Goal: Task Accomplishment & Management: Manage account settings

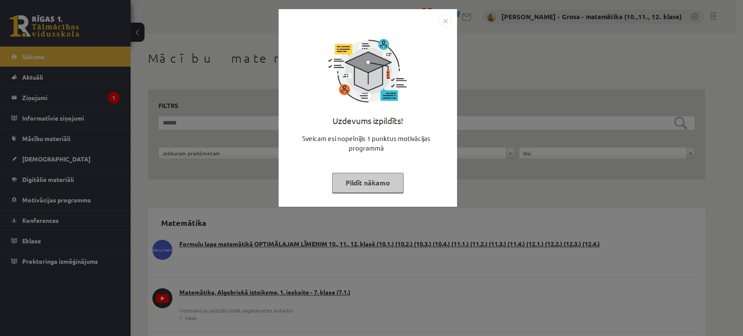
click at [379, 184] on button "Pildīt nākamo" at bounding box center [367, 183] width 71 height 20
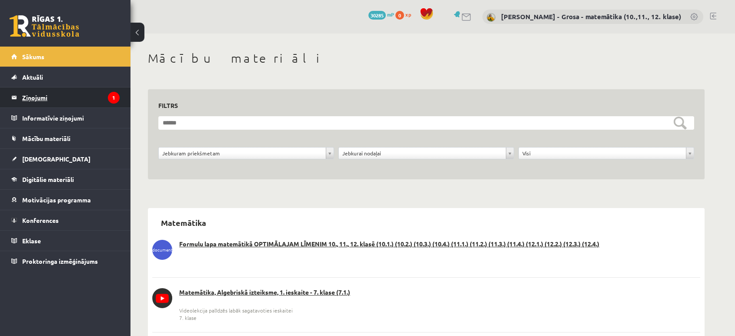
click at [101, 97] on legend "Ziņojumi 1" at bounding box center [70, 97] width 97 height 20
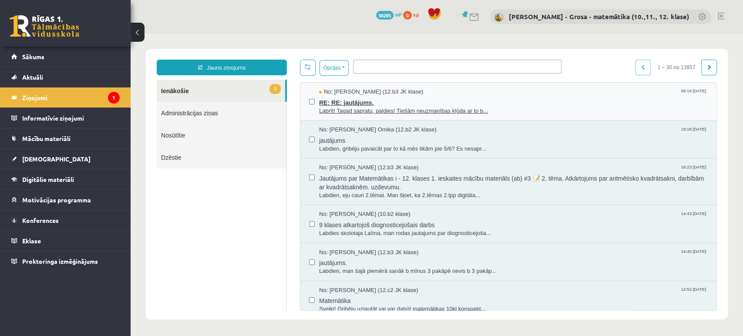
click at [486, 97] on span "RE: RE: jautājums." at bounding box center [513, 101] width 389 height 11
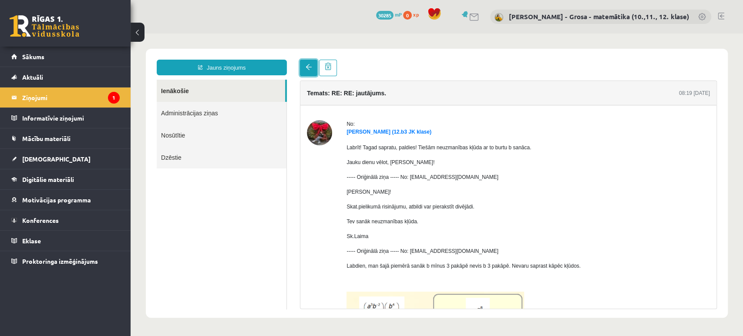
click at [309, 63] on link at bounding box center [308, 68] width 17 height 17
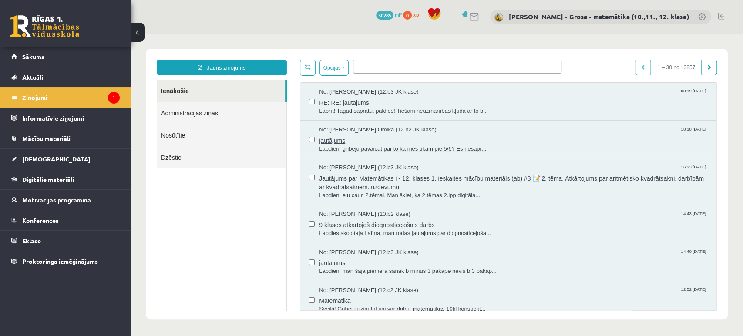
click at [446, 135] on span "jautājums" at bounding box center [513, 139] width 389 height 11
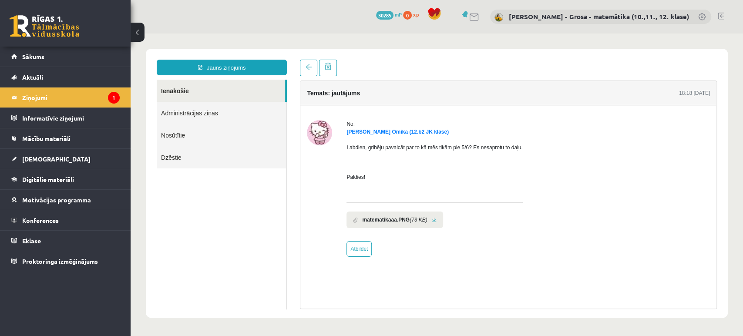
click at [435, 221] on li "matematikaaa.PNG (73 KB)" at bounding box center [394, 219] width 96 height 17
click at [435, 221] on link at bounding box center [434, 220] width 5 height 6
click at [355, 251] on link "Atbildēt" at bounding box center [358, 249] width 25 height 16
type input "**********"
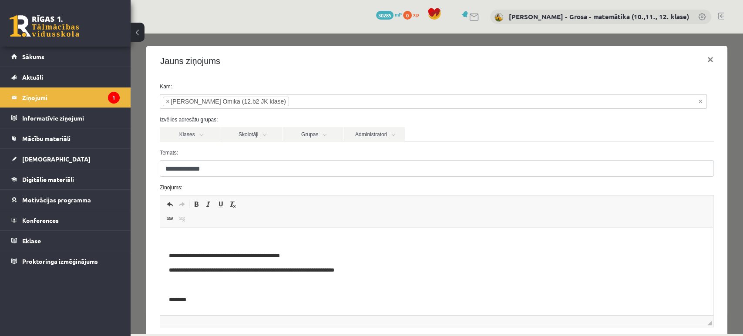
click at [293, 240] on p "Bagātinātā teksta redaktors, wiswyg-editor-47024836964080-1756969415-281" at bounding box center [437, 241] width 536 height 9
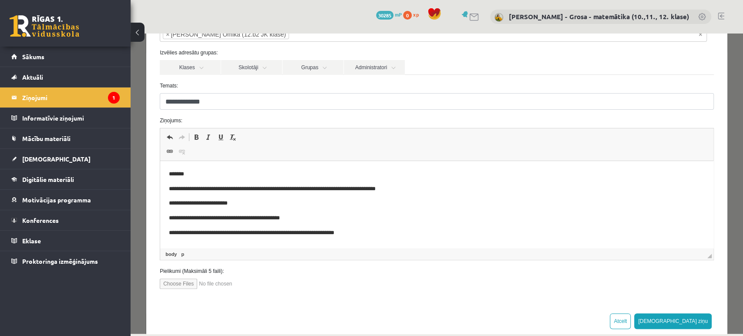
scroll to position [84, 0]
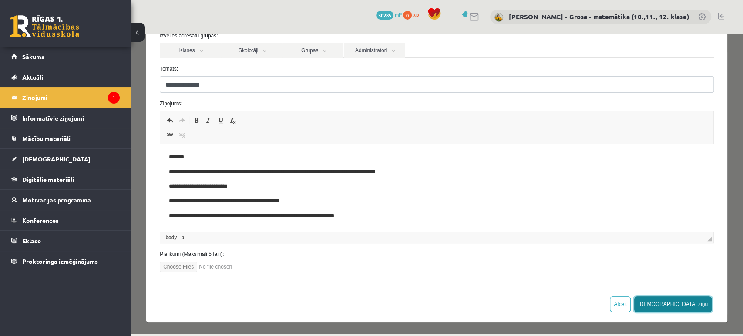
click at [684, 301] on button "[DEMOGRAPHIC_DATA] ziņu" at bounding box center [672, 304] width 77 height 16
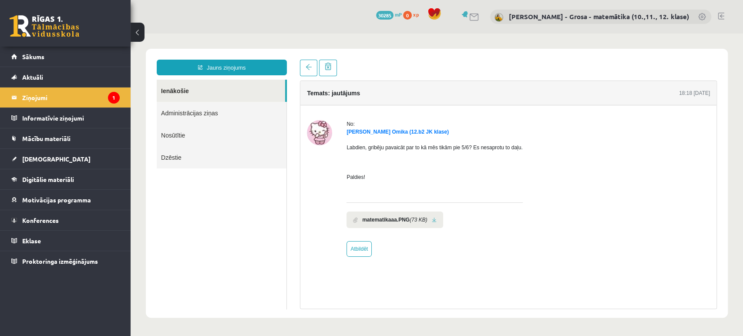
scroll to position [0, 0]
click at [215, 103] on link "Administrācijas ziņas" at bounding box center [222, 113] width 130 height 22
click at [208, 93] on link "Ienākošie" at bounding box center [221, 91] width 128 height 22
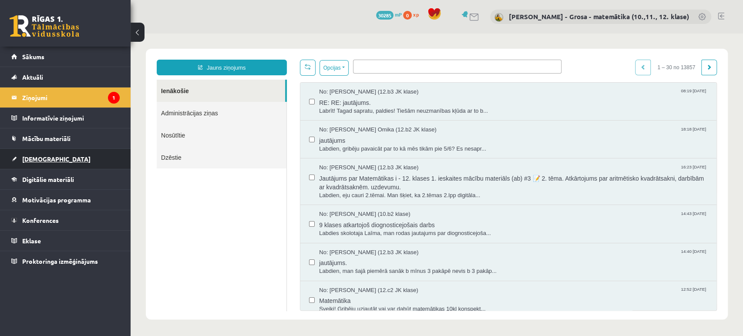
click at [60, 164] on link "[DEMOGRAPHIC_DATA]" at bounding box center [65, 159] width 108 height 20
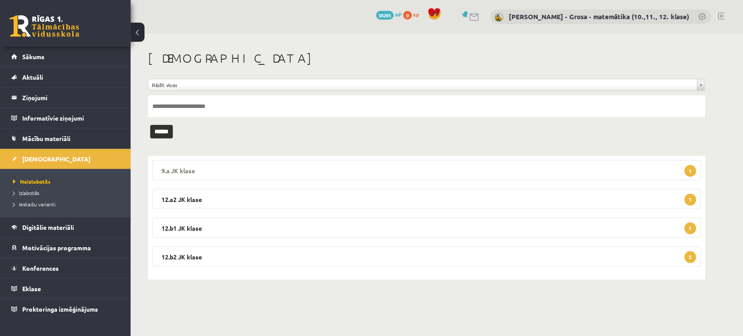
click at [545, 161] on legend "9.a JK klase 1" at bounding box center [426, 170] width 548 height 20
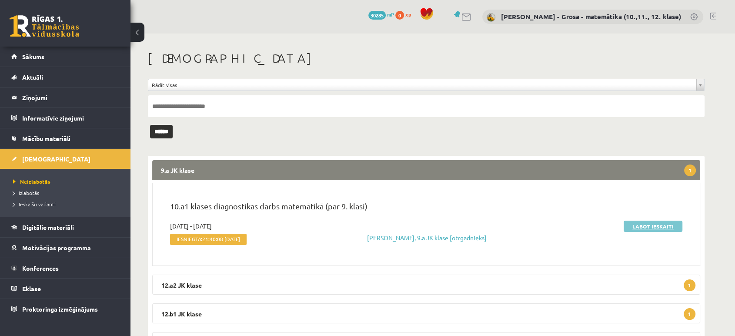
click at [650, 228] on link "Labot ieskaiti" at bounding box center [653, 226] width 59 height 11
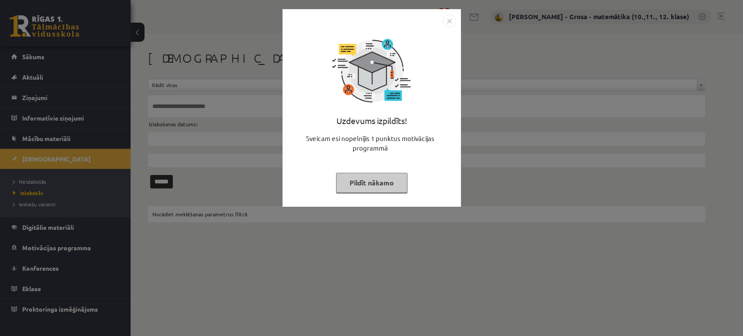
click at [357, 182] on button "Pildīt nākamo" at bounding box center [371, 183] width 71 height 20
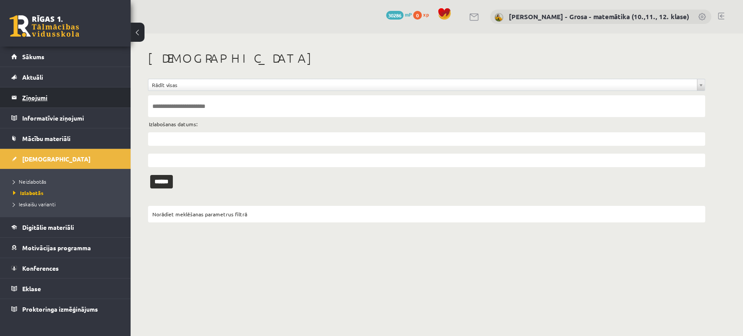
click at [22, 103] on legend "Ziņojumi 0" at bounding box center [70, 97] width 97 height 20
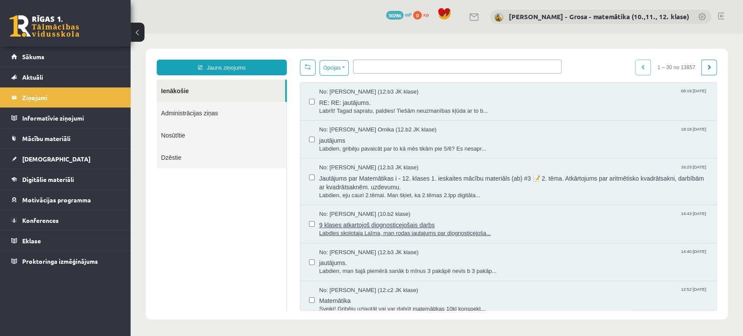
click at [413, 224] on span "9 klases atkartojoš diognosticejošais darbs" at bounding box center [513, 223] width 389 height 11
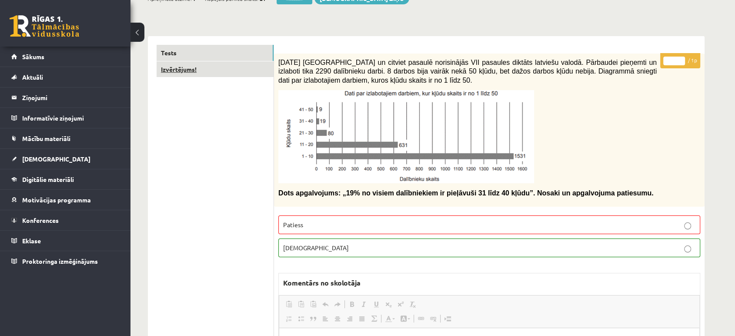
scroll to position [48, 0]
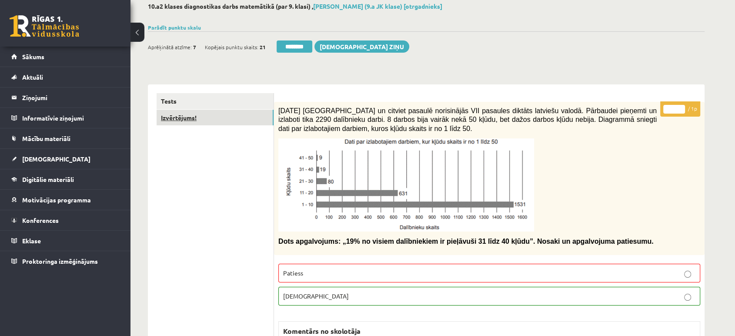
click at [258, 122] on link "Izvērtējums!" at bounding box center [215, 118] width 117 height 16
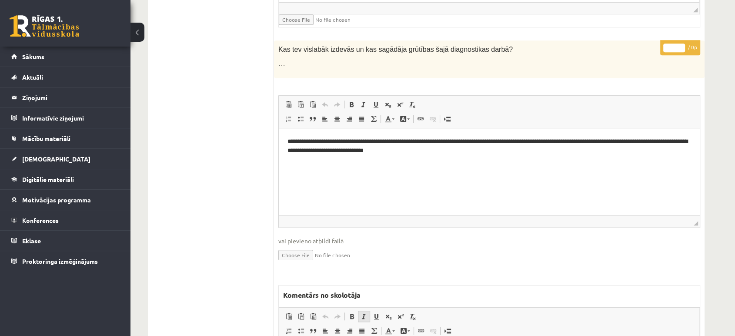
scroll to position [435, 0]
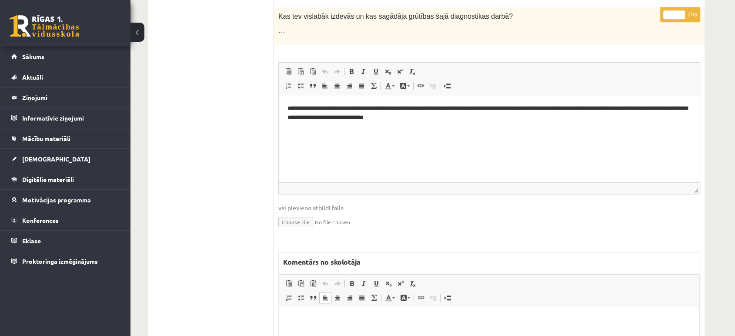
click at [346, 330] on html at bounding box center [489, 320] width 420 height 27
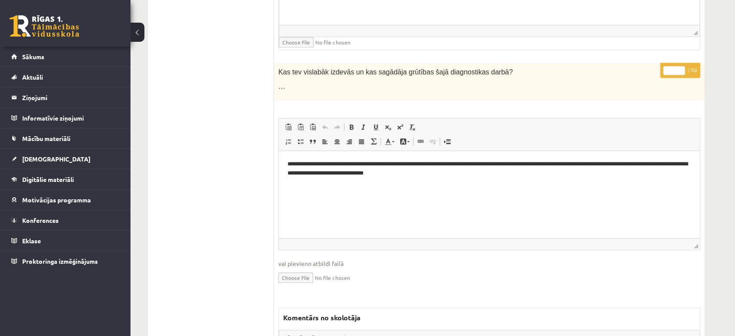
scroll to position [445, 0]
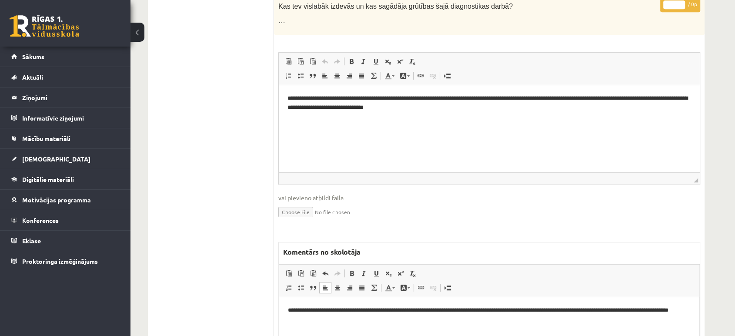
click at [295, 306] on p "**********" at bounding box center [489, 314] width 403 height 18
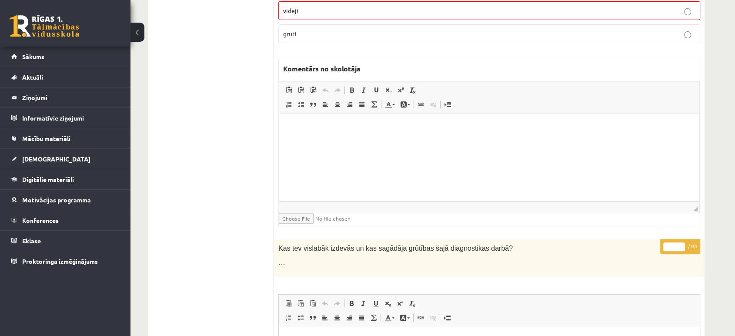
scroll to position [0, 0]
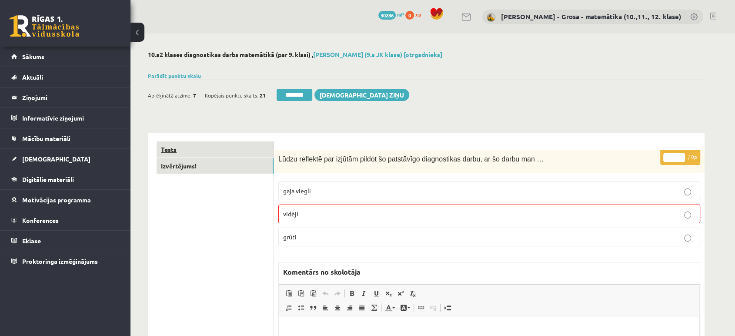
click at [235, 142] on link "Tests" at bounding box center [215, 149] width 117 height 16
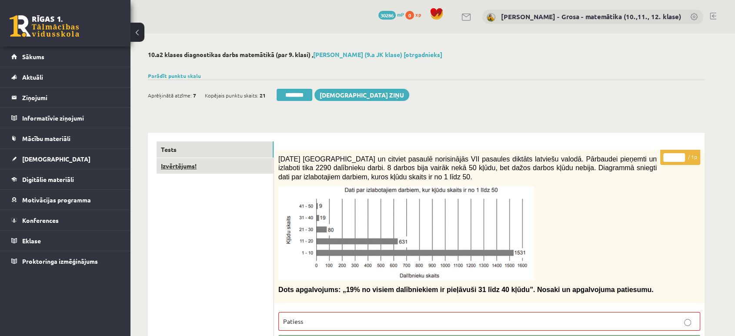
click at [230, 171] on link "Izvērtējums!" at bounding box center [215, 166] width 117 height 16
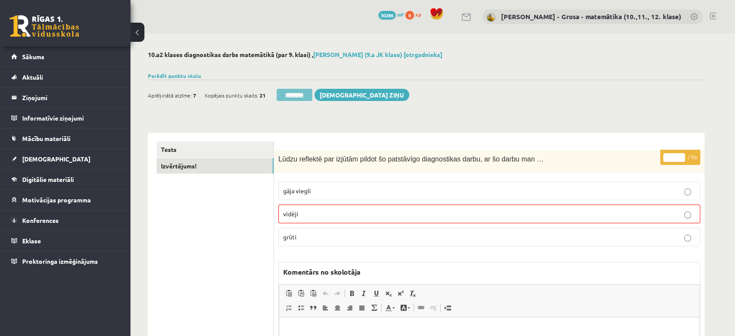
click at [287, 93] on input "********" at bounding box center [295, 95] width 36 height 12
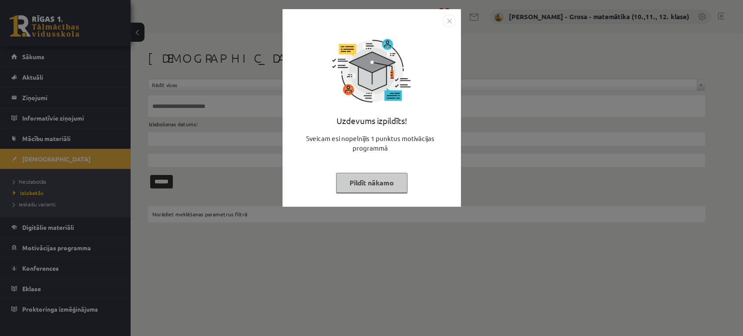
click at [357, 172] on div "Uzdevums izpildīts! Sveicam esi nopelnījis 1 punktus motivācijas programmā Pild…" at bounding box center [372, 114] width 168 height 174
click at [319, 189] on div "Uzdevums izpildīts! Sveicam esi nopelnījis 1 punktus motivācijas programmā Pild…" at bounding box center [372, 114] width 168 height 174
click at [369, 174] on button "Pildīt nākamo" at bounding box center [371, 183] width 71 height 20
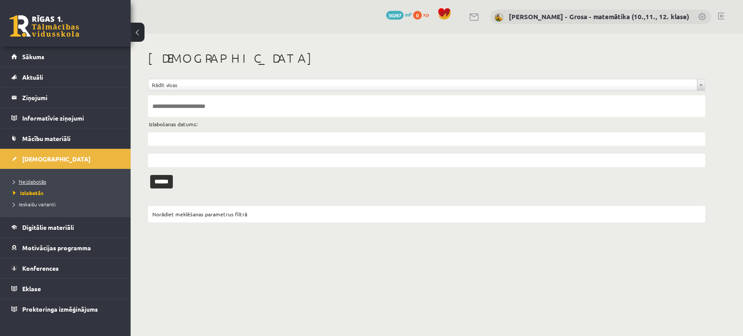
click at [46, 179] on link "Neizlabotās" at bounding box center [67, 182] width 109 height 8
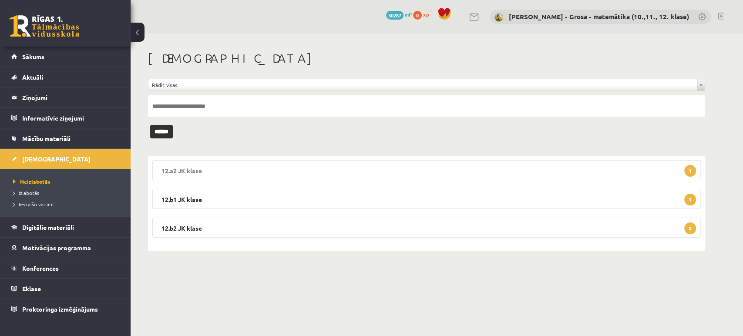
click at [564, 167] on legend "12.a2 JK klase 1" at bounding box center [426, 170] width 548 height 20
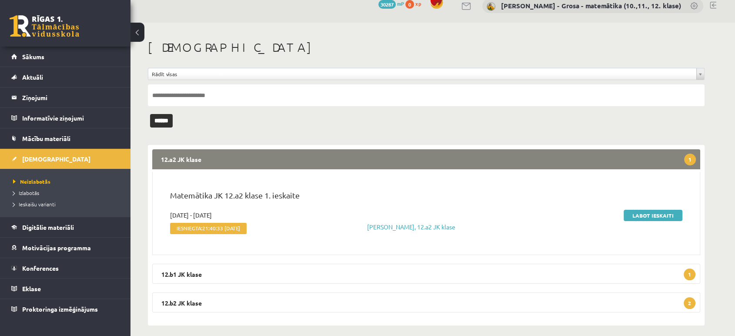
scroll to position [17, 0]
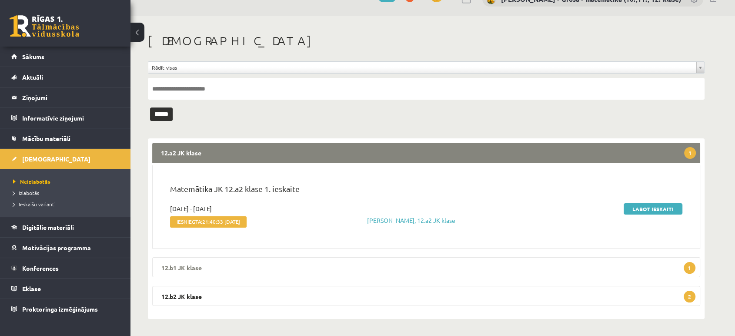
click at [544, 259] on legend "12.b1 JK klase 1" at bounding box center [426, 267] width 548 height 20
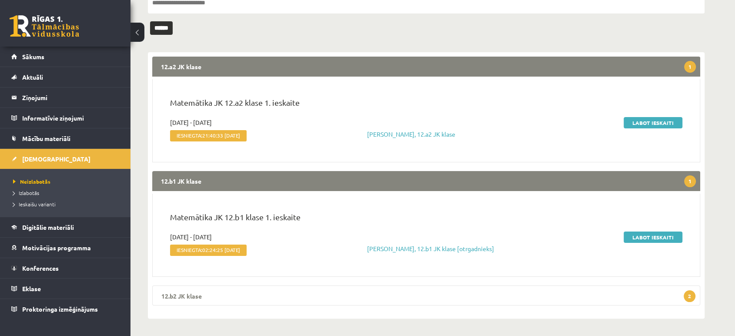
click at [457, 298] on legend "12.b2 JK klase 2" at bounding box center [426, 295] width 548 height 20
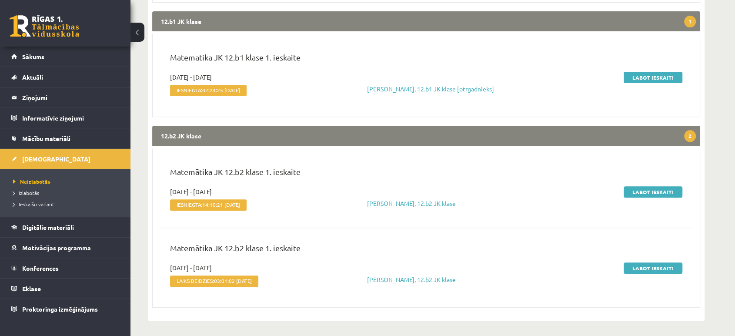
scroll to position [21, 0]
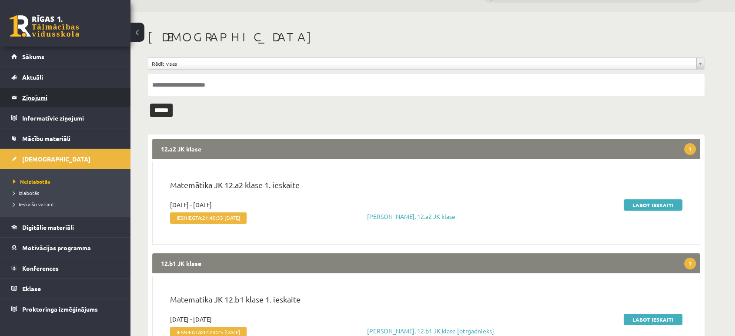
click at [67, 89] on legend "Ziņojumi 0" at bounding box center [70, 97] width 97 height 20
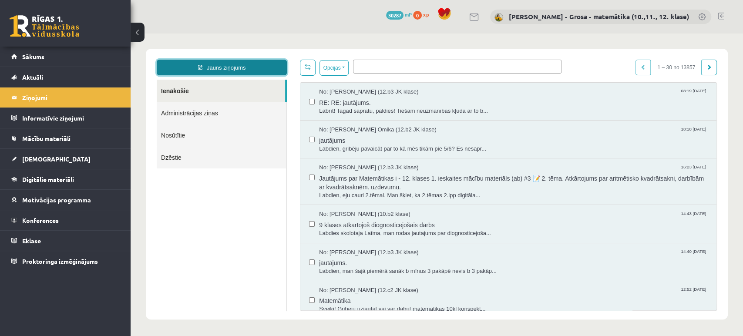
click at [206, 64] on link "Jauns ziņojums" at bounding box center [222, 68] width 130 height 16
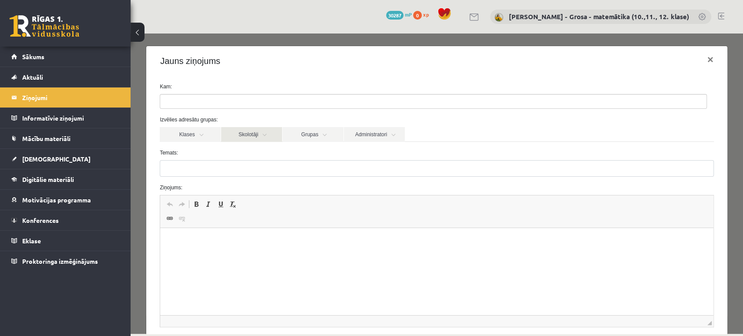
click at [264, 135] on link "Skolotāji" at bounding box center [251, 134] width 61 height 15
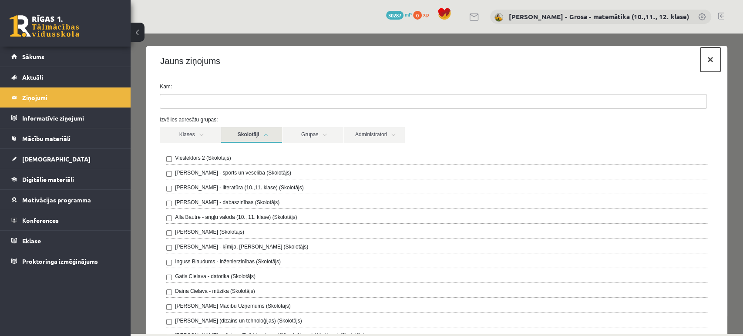
click at [704, 56] on button "×" at bounding box center [710, 59] width 20 height 24
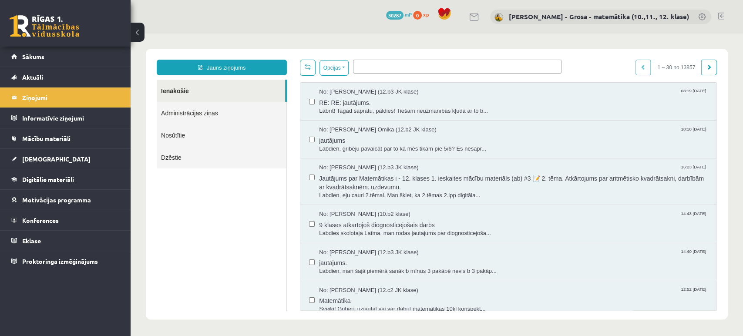
click at [278, 86] on link "Ienākošie" at bounding box center [221, 91] width 128 height 22
click at [178, 141] on link "Nosūtītie" at bounding box center [222, 135] width 130 height 22
click at [188, 86] on link "Ienākošie" at bounding box center [221, 91] width 128 height 22
click at [369, 103] on span "RE: RE: jautājums." at bounding box center [513, 101] width 389 height 11
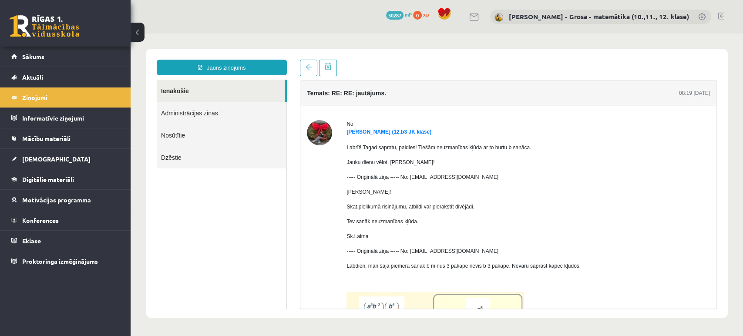
click at [320, 134] on img at bounding box center [319, 132] width 25 height 25
click at [402, 129] on link "Tīna Šneidere (12.b3 JK klase)" at bounding box center [388, 132] width 85 height 6
click at [44, 217] on span "Konferences" at bounding box center [40, 220] width 37 height 8
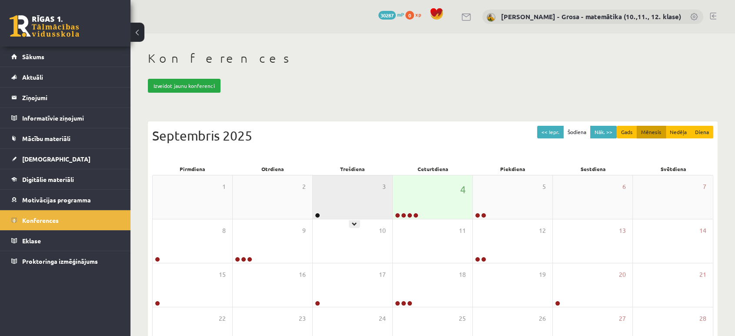
click at [345, 183] on div "3" at bounding box center [353, 197] width 80 height 44
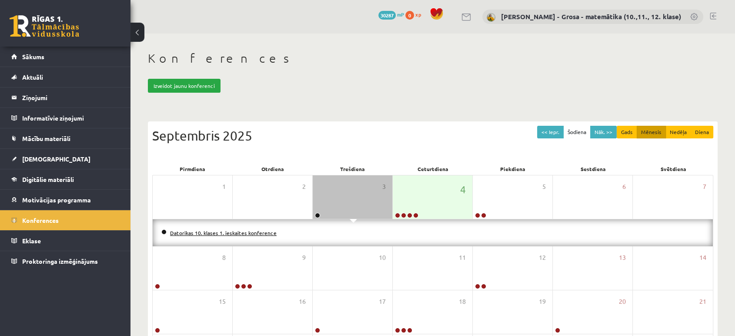
click at [259, 231] on link "Datorikas 10. klases 1. ieskaites konference" at bounding box center [223, 232] width 107 height 7
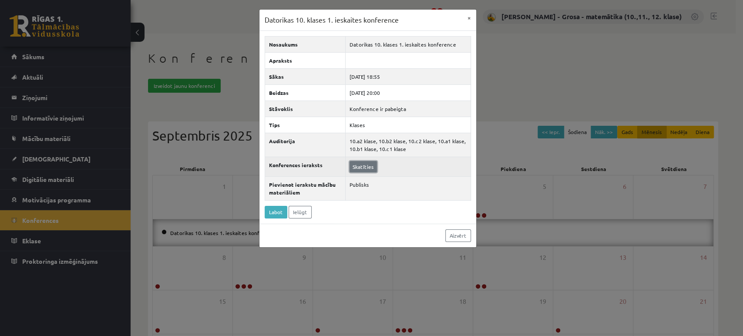
click at [363, 167] on link "Skatīties" at bounding box center [362, 166] width 27 height 11
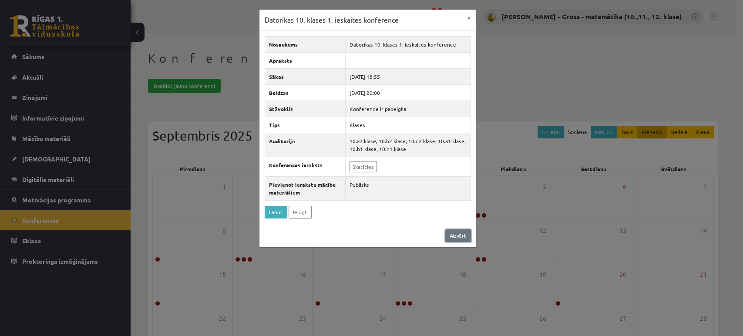
click at [462, 236] on link "Aizvērt" at bounding box center [458, 235] width 26 height 13
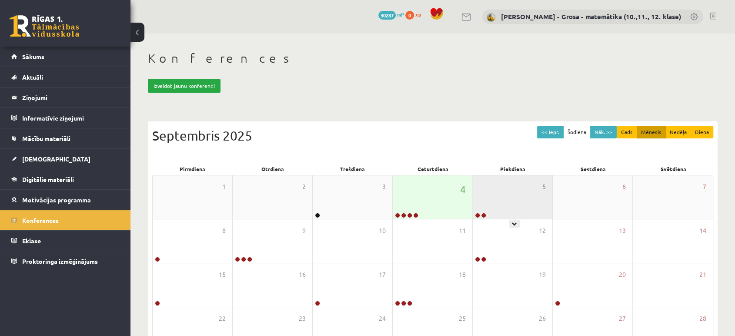
click at [495, 195] on div "5" at bounding box center [513, 197] width 80 height 44
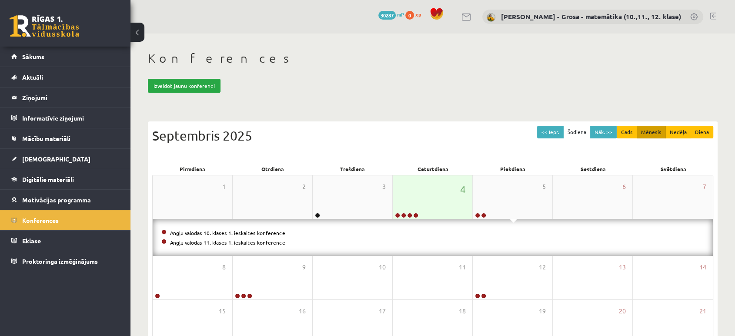
click at [425, 194] on div "4" at bounding box center [433, 197] width 80 height 44
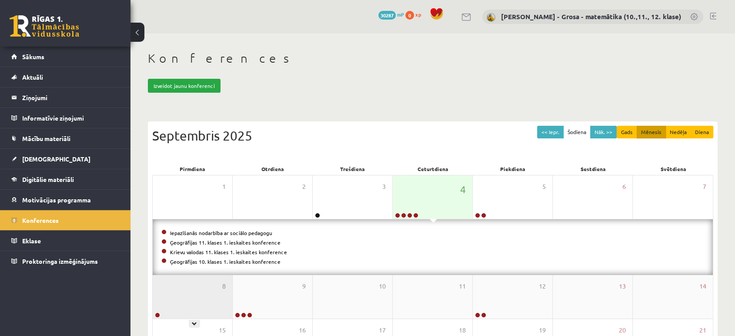
click at [215, 285] on div "8" at bounding box center [193, 297] width 80 height 44
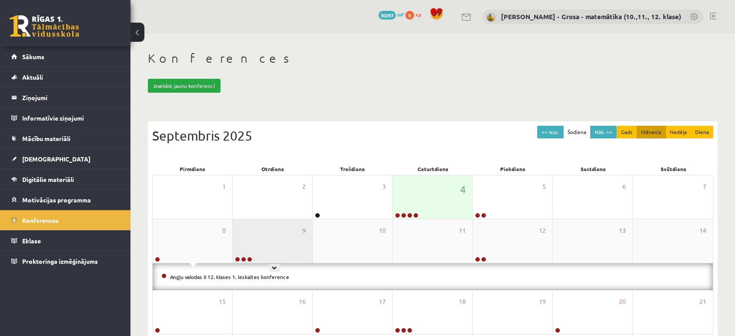
click at [255, 232] on div "9" at bounding box center [273, 241] width 80 height 44
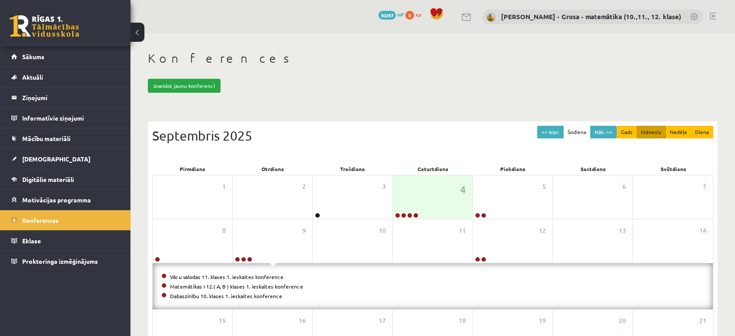
click at [221, 289] on li "Matemātikas I 12.( A, B ) klases 1. ieskaites konference" at bounding box center [432, 287] width 543 height 10
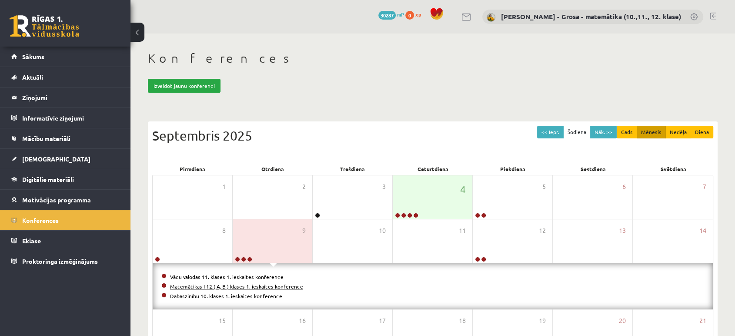
click at [222, 286] on link "Matemātikas I 12.( A, B ) klases 1. ieskaites konference" at bounding box center [236, 286] width 133 height 7
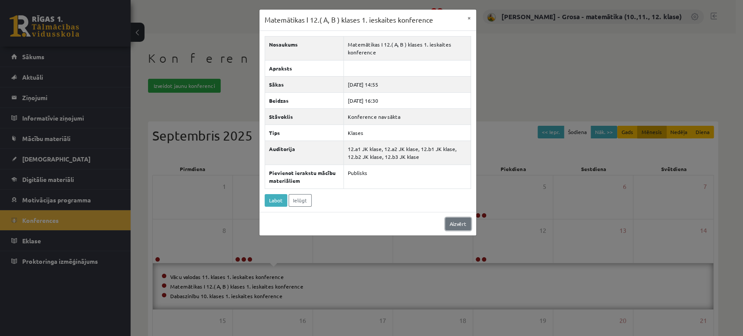
click at [453, 228] on link "Aizvērt" at bounding box center [458, 224] width 26 height 13
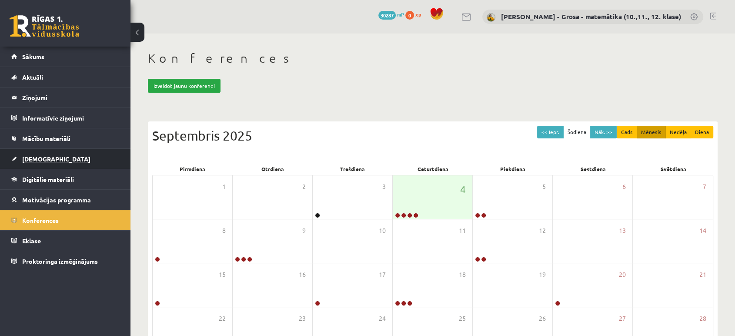
click at [51, 155] on link "[DEMOGRAPHIC_DATA]" at bounding box center [65, 159] width 108 height 20
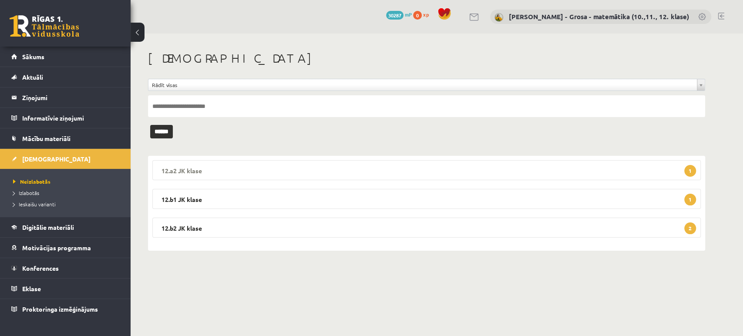
click at [346, 177] on legend "12.a2 JK klase 1" at bounding box center [426, 170] width 548 height 20
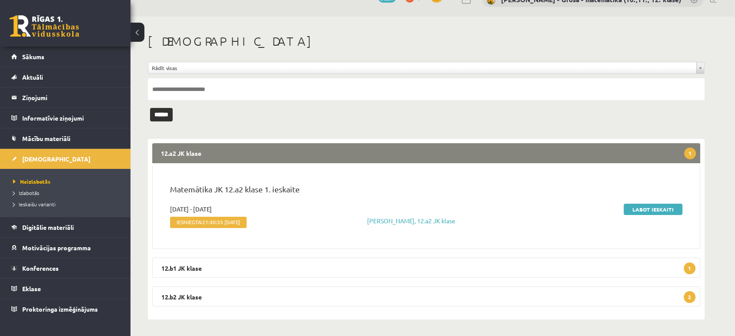
scroll to position [17, 0]
click at [611, 268] on legend "12.b1 JK klase 1" at bounding box center [426, 267] width 548 height 20
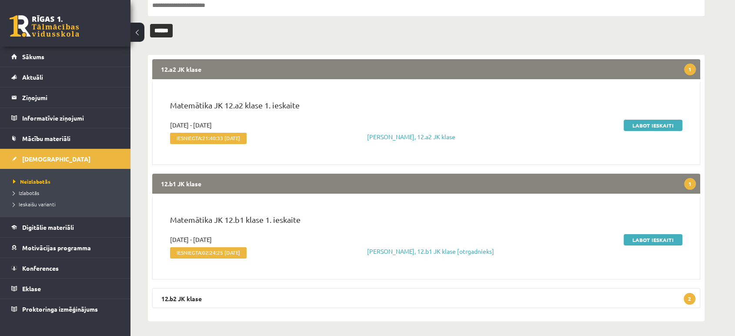
scroll to position [107, 0]
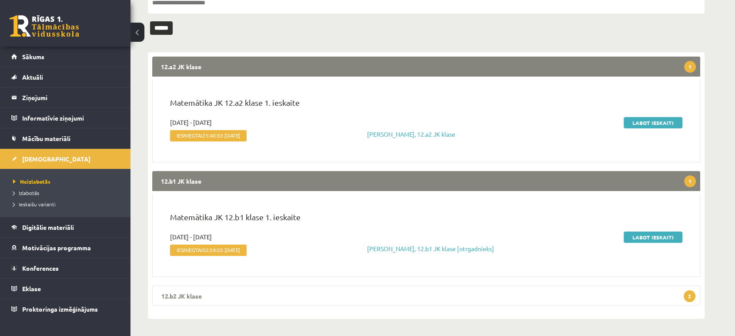
click at [380, 305] on legend "12.b2 JK klase 2" at bounding box center [426, 295] width 548 height 20
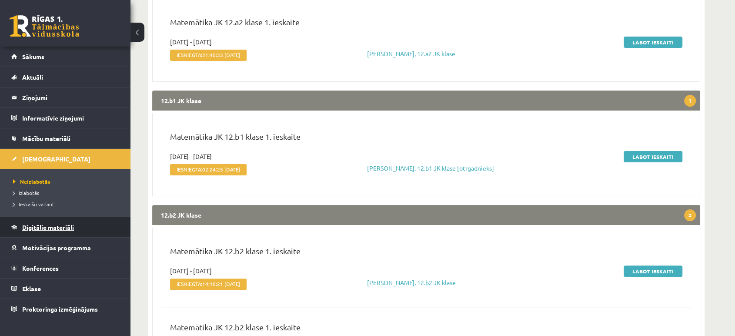
scroll to position [124, 0]
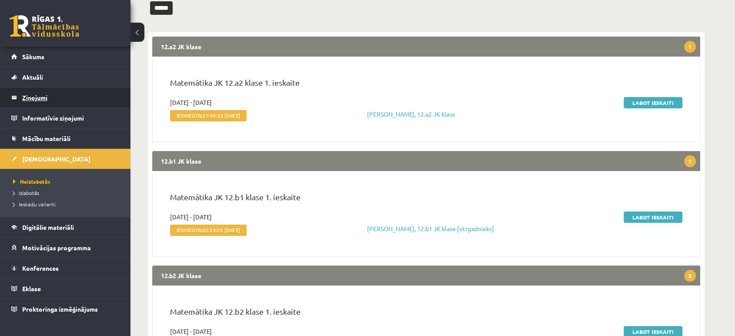
click at [41, 93] on legend "Ziņojumi 0" at bounding box center [70, 97] width 97 height 20
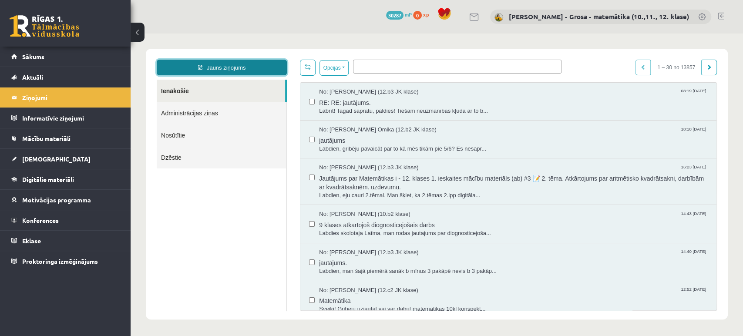
click at [233, 62] on link "Jauns ziņojums" at bounding box center [222, 68] width 130 height 16
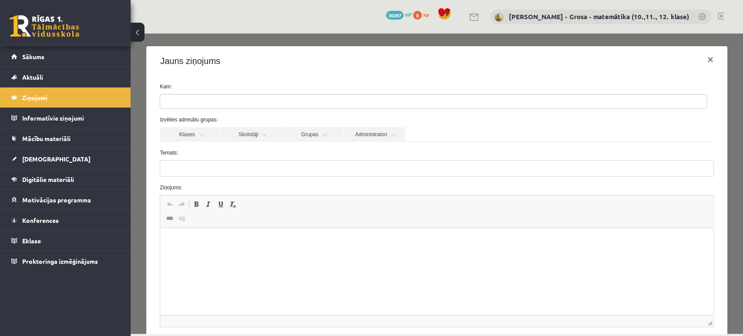
click at [252, 99] on ul at bounding box center [433, 101] width 546 height 14
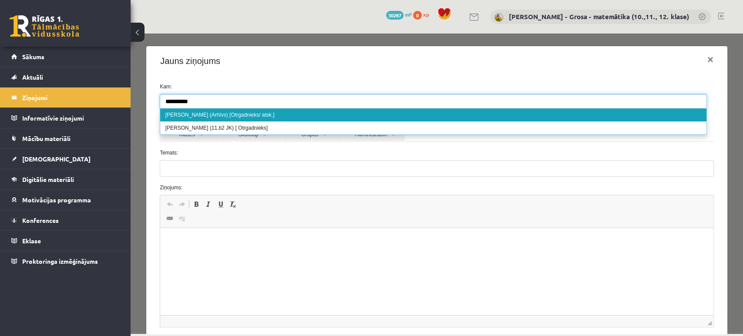
type input "**********"
click at [258, 100] on ul "**********" at bounding box center [433, 101] width 546 height 14
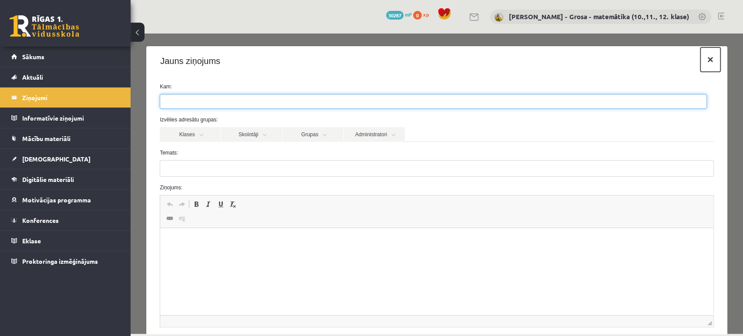
click at [705, 59] on button "×" at bounding box center [710, 59] width 20 height 24
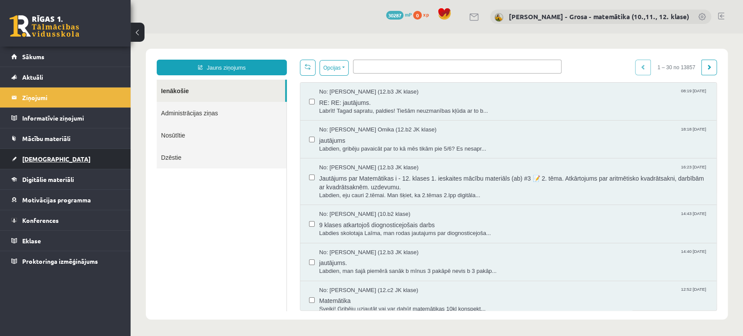
click at [64, 161] on link "[DEMOGRAPHIC_DATA]" at bounding box center [65, 159] width 108 height 20
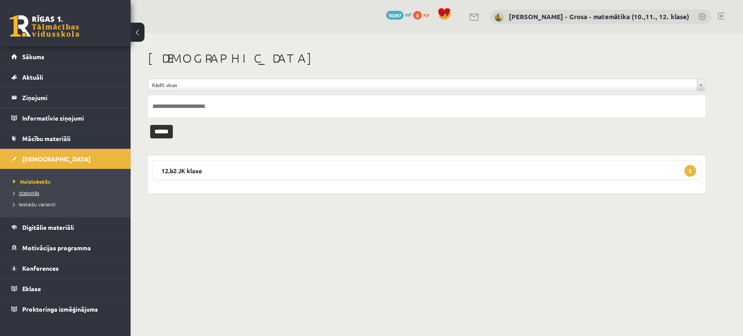
click at [29, 196] on link "Izlabotās" at bounding box center [67, 193] width 109 height 8
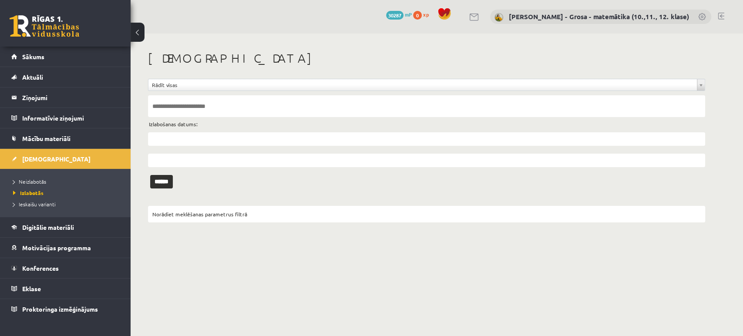
click at [186, 108] on input "text" at bounding box center [426, 106] width 557 height 22
type input "**********"
click at [169, 181] on input "******" at bounding box center [161, 181] width 23 height 13
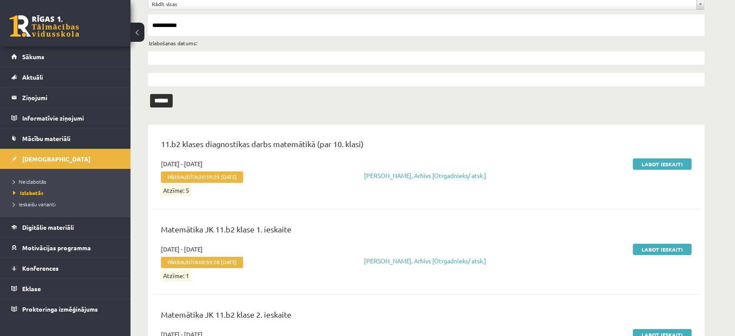
scroll to position [226, 0]
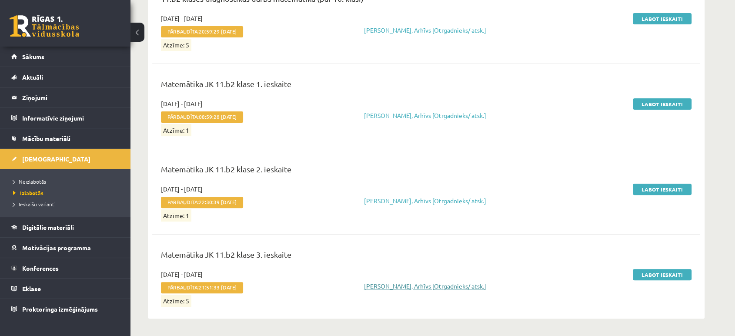
click at [475, 284] on link "Jurijs Kudrašins, Arhīvs [Otrgadnieks/ atsk.]" at bounding box center [425, 286] width 122 height 8
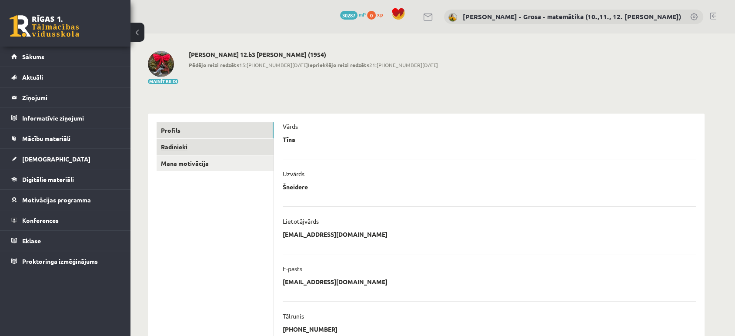
click at [230, 149] on link "Radinieki" at bounding box center [215, 147] width 117 height 16
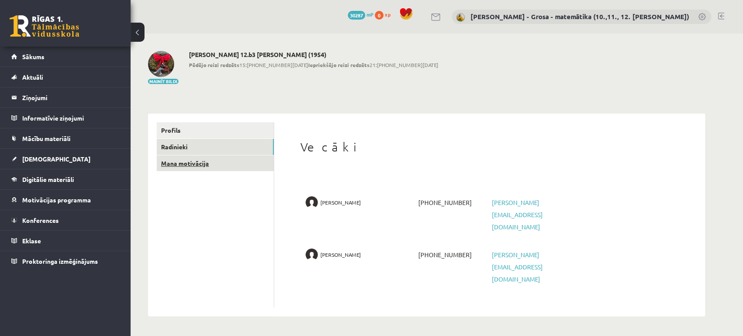
click at [198, 162] on link "Mana motivācija" at bounding box center [215, 163] width 117 height 16
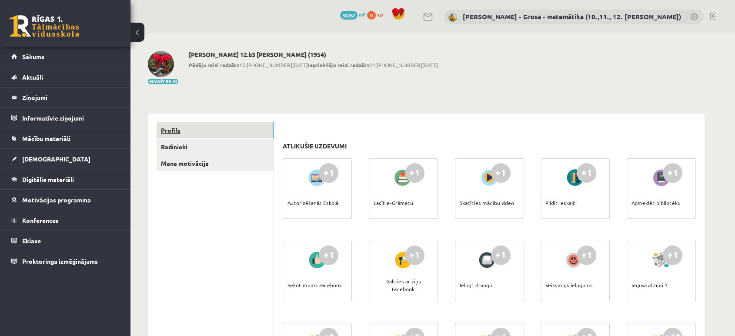
click at [235, 128] on link "Profils" at bounding box center [215, 130] width 117 height 16
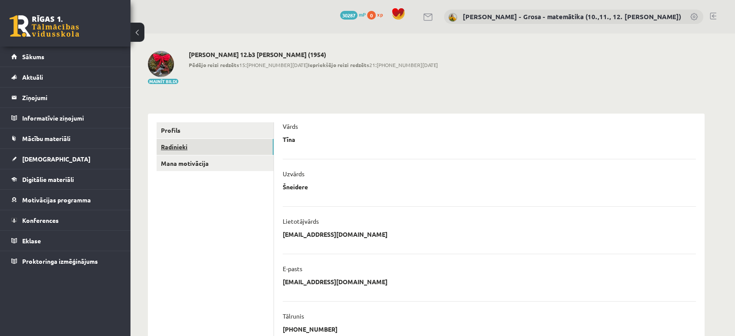
click at [171, 151] on link "Radinieki" at bounding box center [215, 147] width 117 height 16
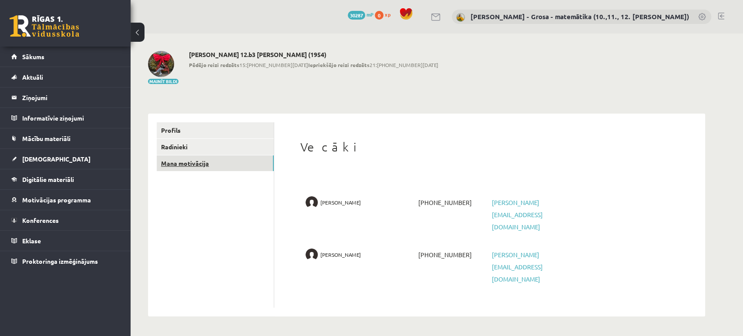
click at [171, 170] on link "Mana motivācija" at bounding box center [215, 163] width 117 height 16
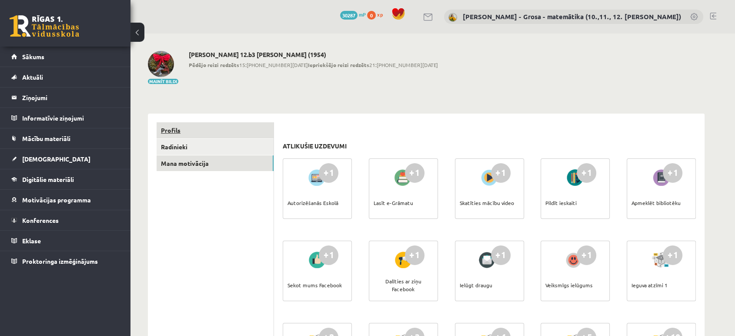
click at [221, 133] on link "Profils" at bounding box center [215, 130] width 117 height 16
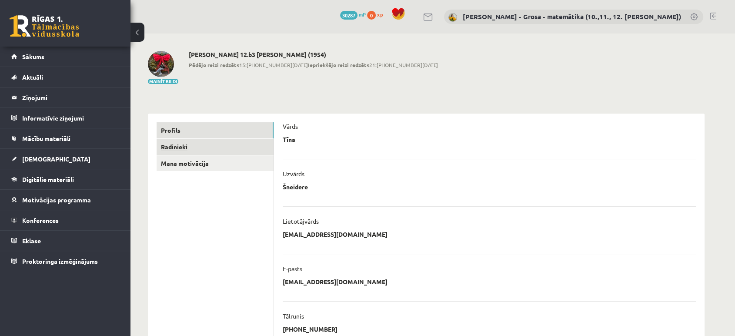
click at [191, 145] on link "Radinieki" at bounding box center [215, 147] width 117 height 16
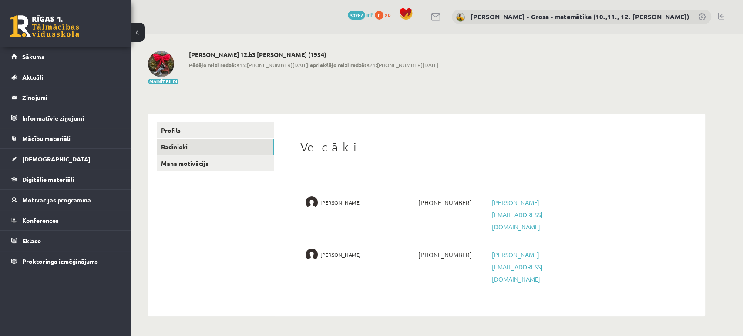
click at [201, 171] on ul "Profils Radinieki Mana motivācija" at bounding box center [215, 214] width 117 height 185
click at [200, 164] on link "Mana motivācija" at bounding box center [215, 163] width 117 height 16
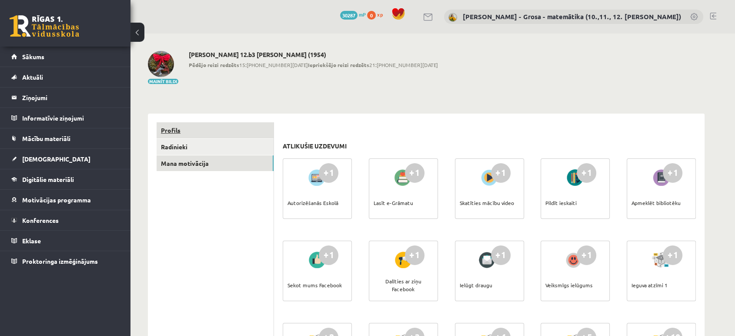
click at [185, 125] on link "Profils" at bounding box center [215, 130] width 117 height 16
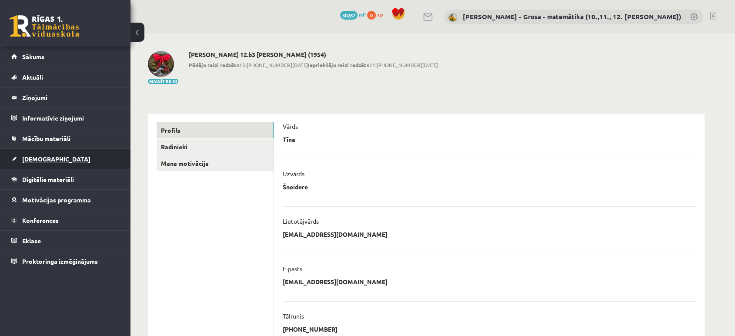
click at [37, 151] on link "[DEMOGRAPHIC_DATA]" at bounding box center [65, 159] width 108 height 20
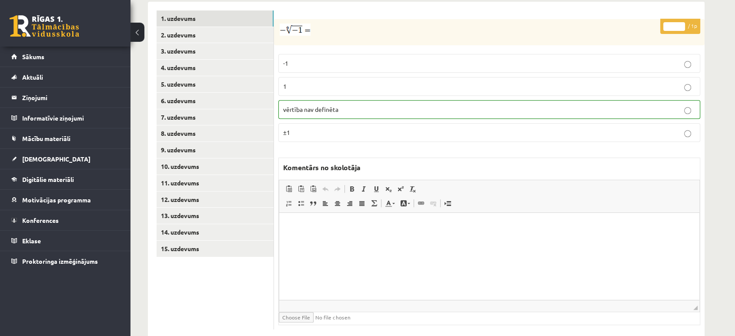
scroll to position [216, 0]
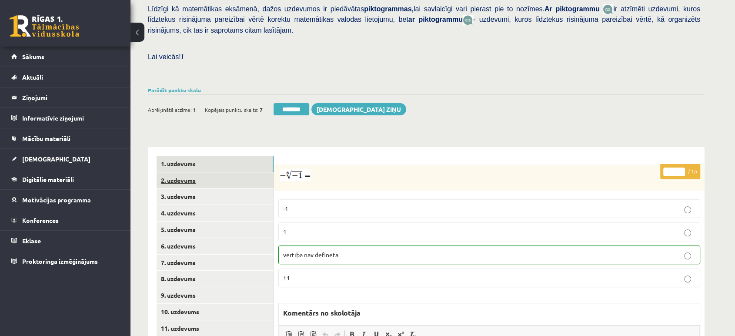
click at [254, 172] on link "2. uzdevums" at bounding box center [215, 180] width 117 height 16
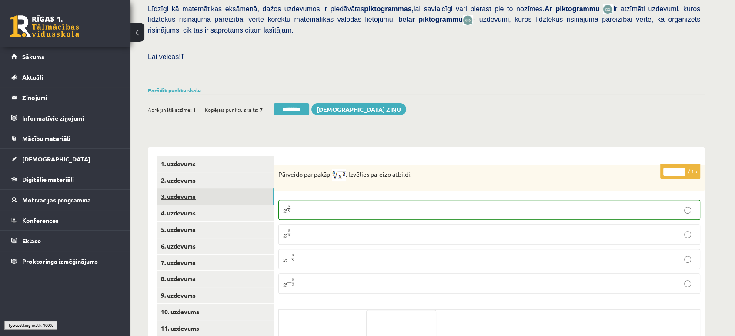
click at [258, 188] on link "3. uzdevums" at bounding box center [215, 196] width 117 height 16
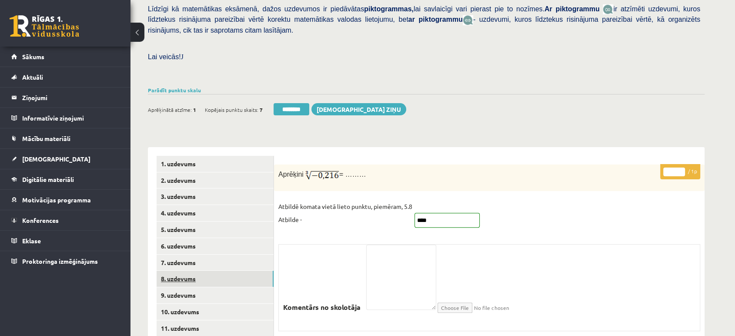
click at [225, 271] on link "8. uzdevums" at bounding box center [215, 279] width 117 height 16
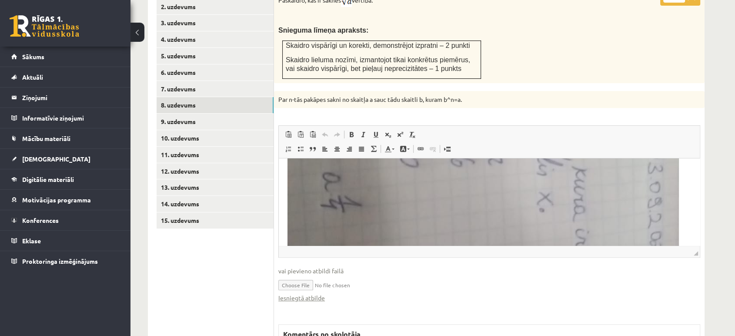
scroll to position [435, 0]
click at [310, 293] on link "Iesniegtā atbilde" at bounding box center [301, 297] width 47 height 9
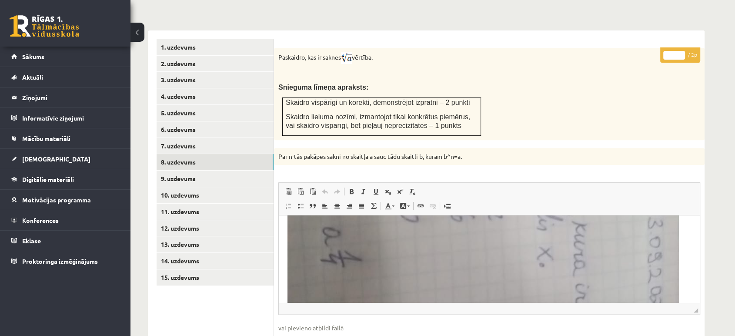
scroll to position [244, 0]
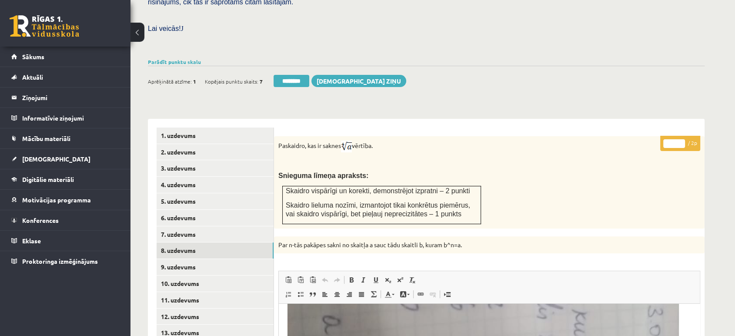
type input "*"
click at [683, 139] on input "*" at bounding box center [675, 143] width 22 height 9
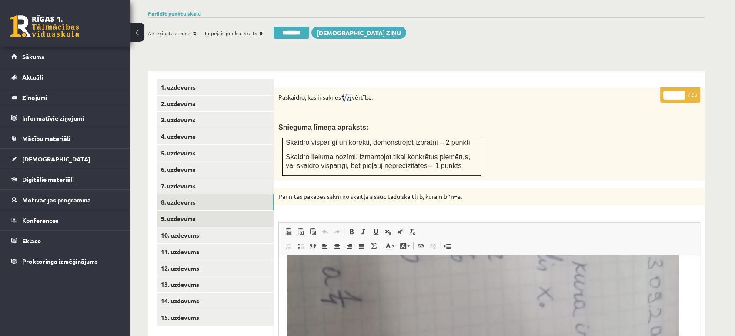
click at [239, 211] on link "9. uzdevums" at bounding box center [215, 219] width 117 height 16
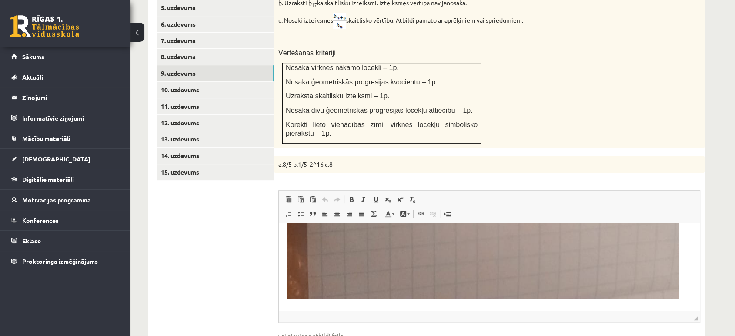
scroll to position [631, 0]
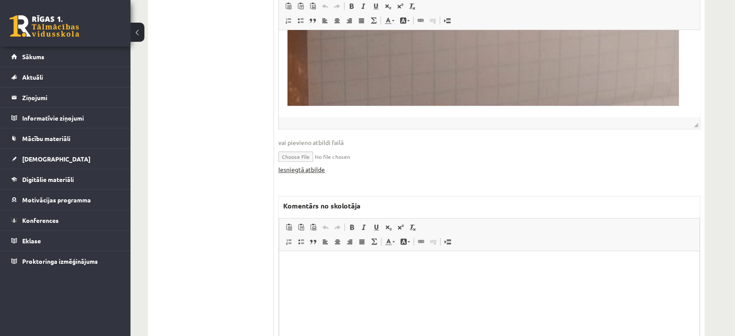
click at [315, 165] on link "Iesniegtā atbilde" at bounding box center [301, 169] width 47 height 9
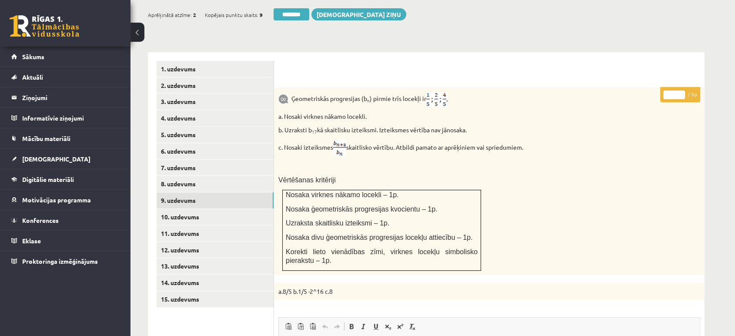
scroll to position [292, 0]
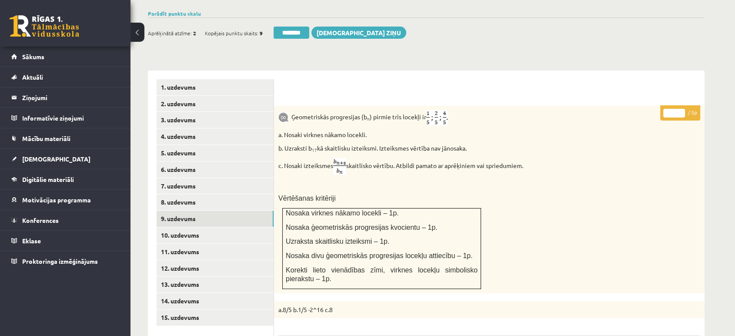
type input "*"
click at [682, 109] on input "*" at bounding box center [675, 113] width 22 height 9
click at [246, 227] on link "10. uzdevums" at bounding box center [215, 235] width 117 height 16
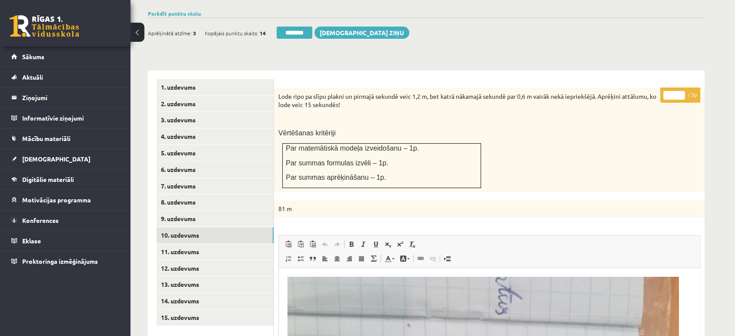
scroll to position [486, 0]
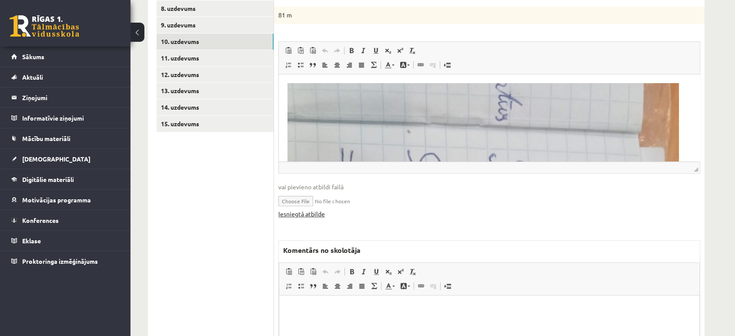
click at [314, 209] on link "Iesniegtā atbilde" at bounding box center [301, 213] width 47 height 9
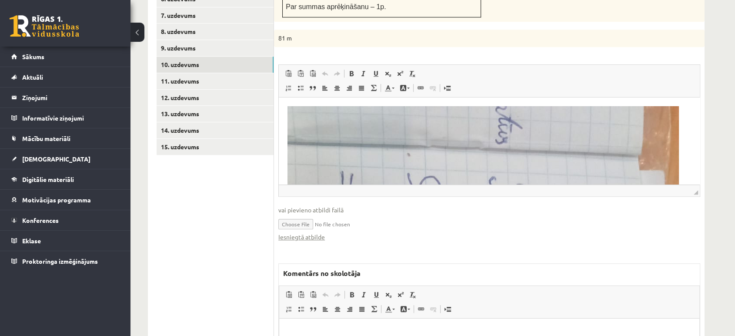
scroll to position [292, 0]
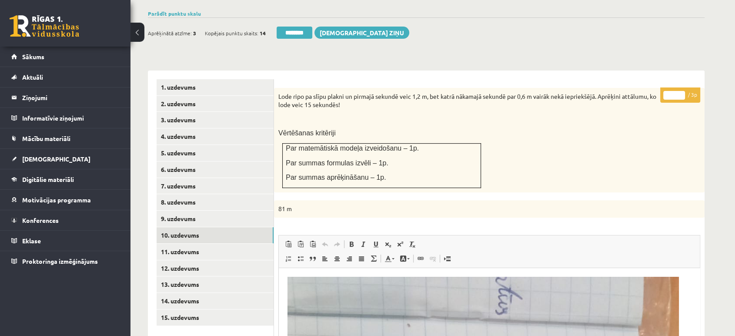
type input "*"
click at [682, 91] on input "*" at bounding box center [675, 95] width 22 height 9
click at [201, 244] on link "11. uzdevums" at bounding box center [215, 252] width 117 height 16
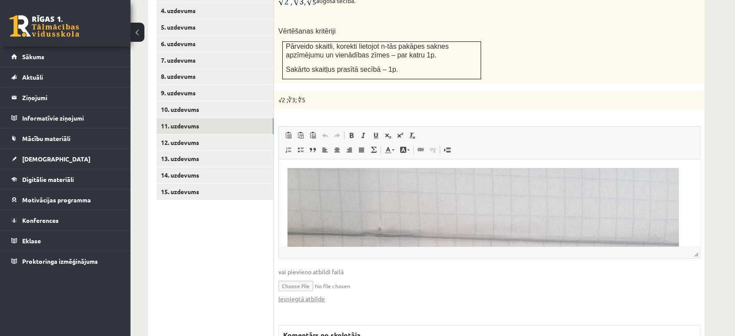
scroll to position [0, 0]
click at [321, 294] on link "Iesniegtā atbilde" at bounding box center [301, 298] width 47 height 9
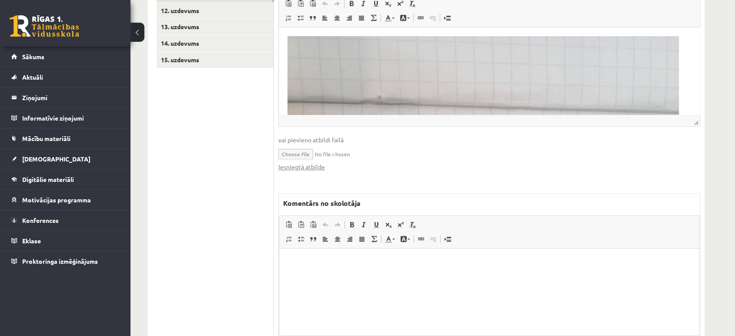
scroll to position [564, 0]
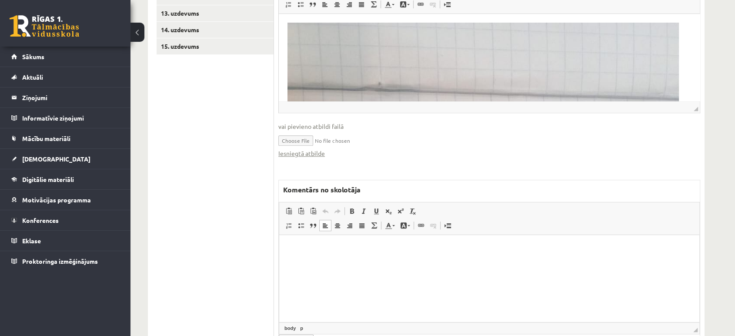
drag, startPoint x: 339, startPoint y: 267, endPoint x: 337, endPoint y: 262, distance: 5.1
click at [337, 262] on html at bounding box center [489, 248] width 420 height 27
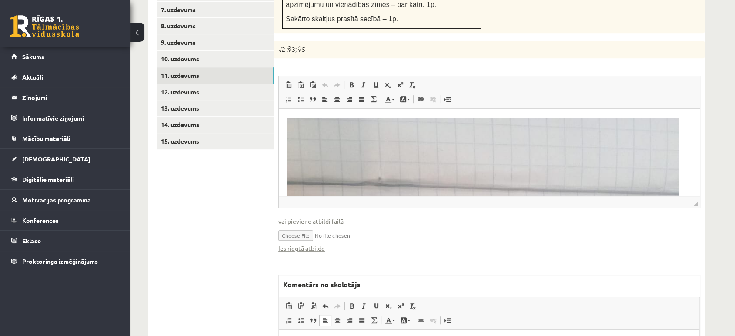
scroll to position [322, 0]
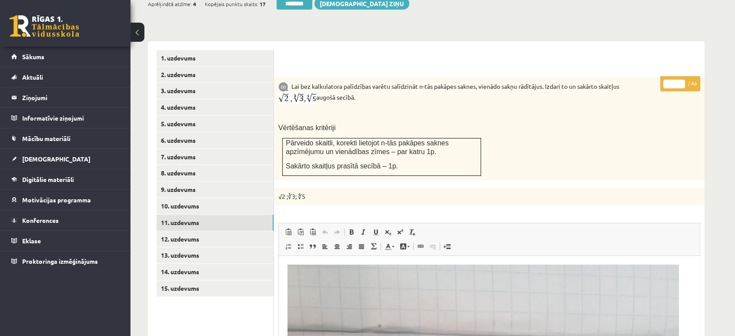
type input "*"
click at [683, 80] on input "*" at bounding box center [675, 84] width 22 height 9
click at [237, 231] on link "12. uzdevums" at bounding box center [215, 239] width 117 height 16
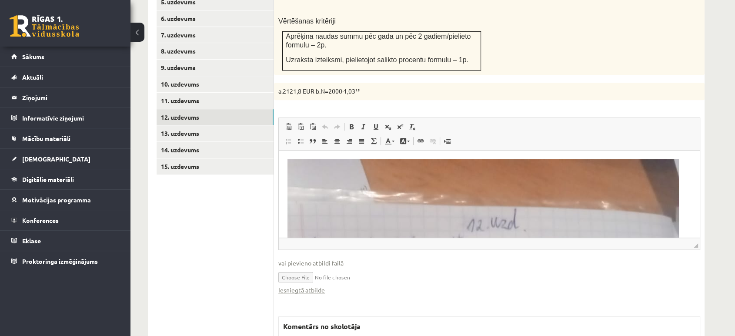
scroll to position [0, 0]
click at [302, 285] on link "Iesniegtā atbilde" at bounding box center [301, 289] width 47 height 9
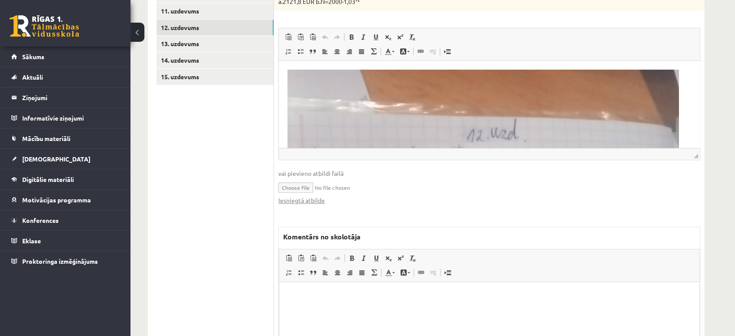
scroll to position [617, 0]
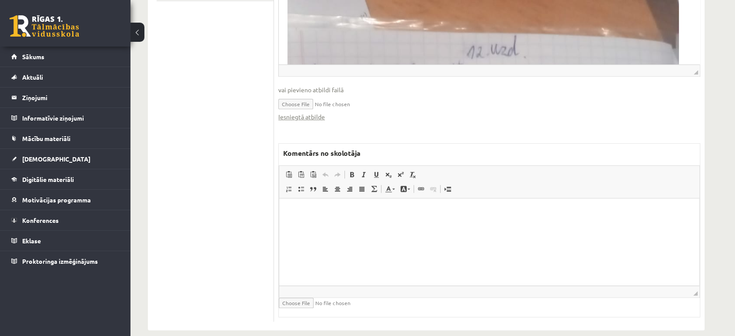
click at [350, 225] on html at bounding box center [489, 211] width 420 height 27
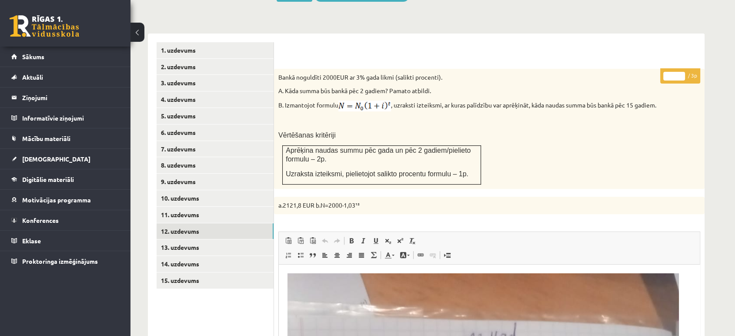
scroll to position [327, 0]
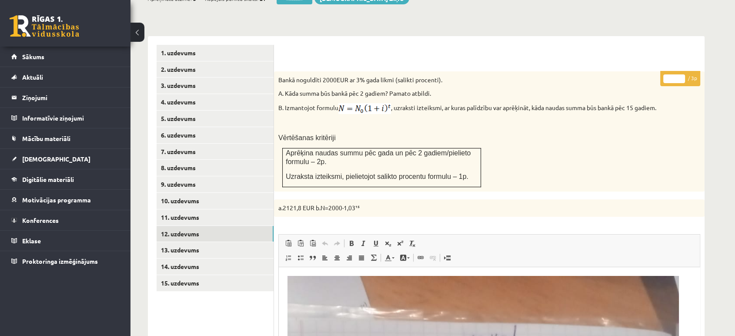
click at [683, 74] on input "*" at bounding box center [675, 78] width 22 height 9
type input "*"
click at [683, 74] on input "*" at bounding box center [675, 78] width 22 height 9
click at [185, 242] on link "13. uzdevums" at bounding box center [215, 250] width 117 height 16
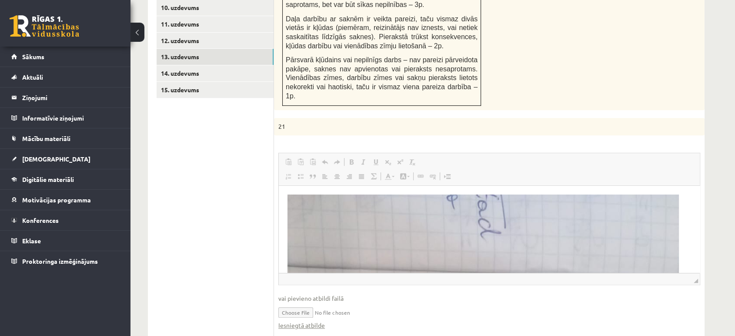
scroll to position [0, 0]
click at [317, 321] on link "Iesniegtā atbilde" at bounding box center [301, 325] width 47 height 9
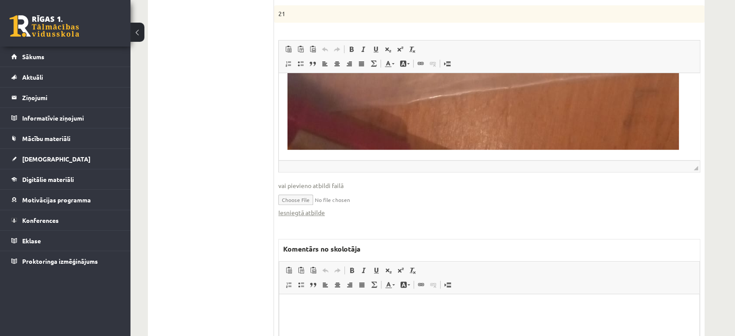
scroll to position [711, 0]
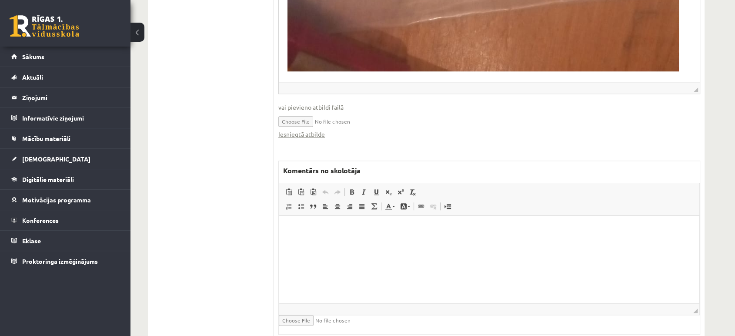
drag, startPoint x: 352, startPoint y: 289, endPoint x: 337, endPoint y: 282, distance: 17.5
click at [351, 242] on html at bounding box center [489, 228] width 420 height 27
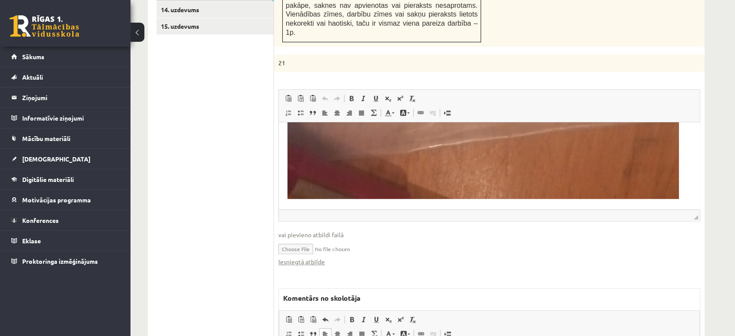
scroll to position [372, 0]
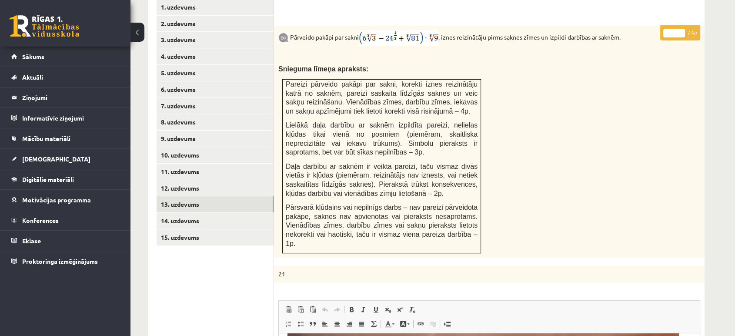
click at [681, 29] on input "*" at bounding box center [675, 33] width 22 height 9
type input "*"
click at [681, 29] on input "*" at bounding box center [675, 33] width 22 height 9
click at [179, 213] on link "14. uzdevums" at bounding box center [215, 221] width 117 height 16
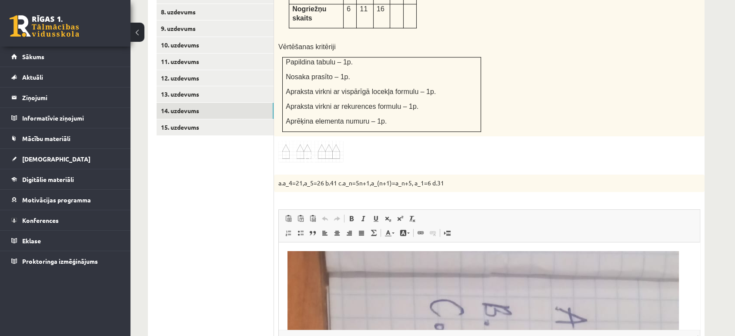
scroll to position [421, 0]
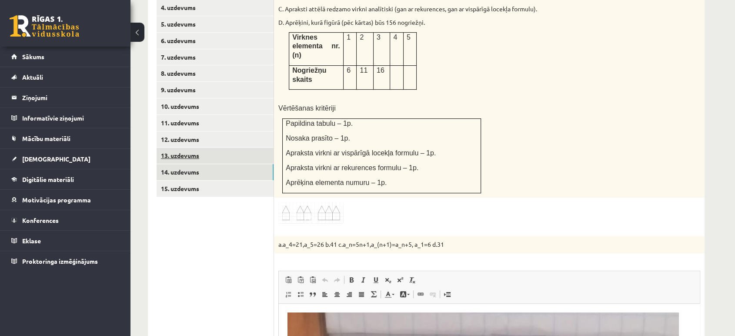
click at [174, 148] on link "13. uzdevums" at bounding box center [215, 156] width 117 height 16
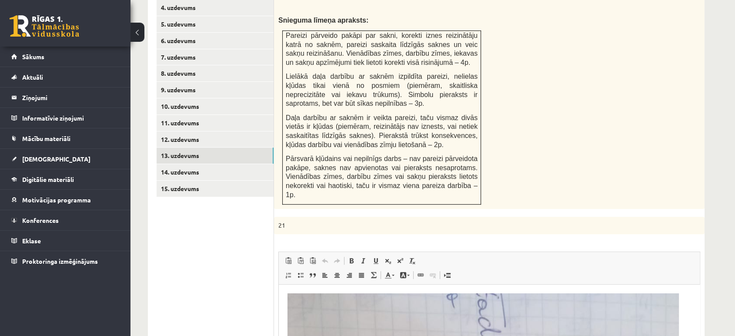
scroll to position [0, 0]
click at [207, 164] on link "14. uzdevums" at bounding box center [215, 172] width 117 height 16
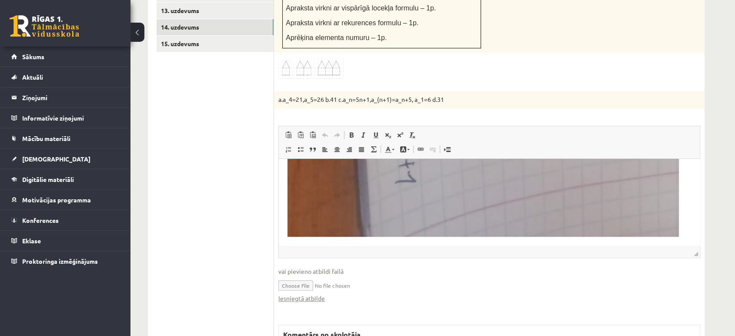
scroll to position [629, 0]
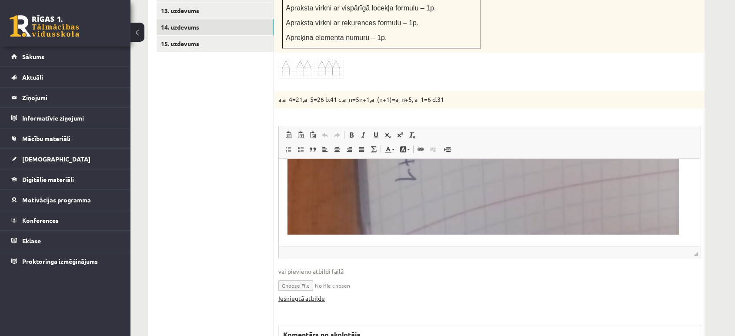
click at [302, 294] on link "Iesniegtā atbilde" at bounding box center [301, 298] width 47 height 9
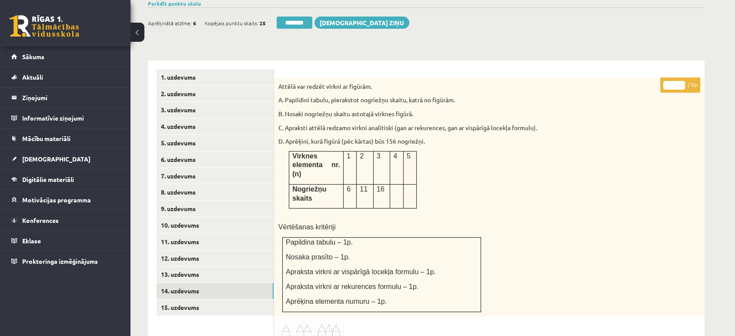
scroll to position [179, 0]
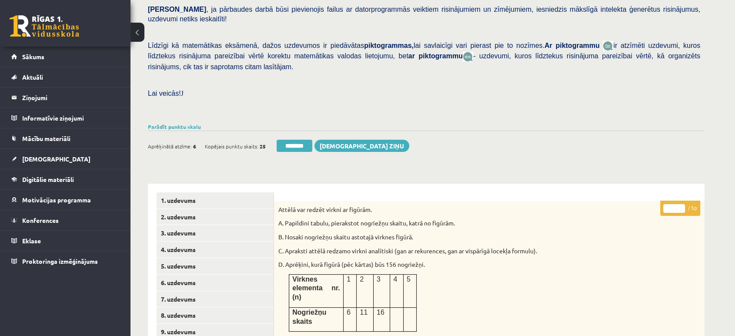
type input "*"
click at [681, 204] on input "*" at bounding box center [675, 208] width 22 height 9
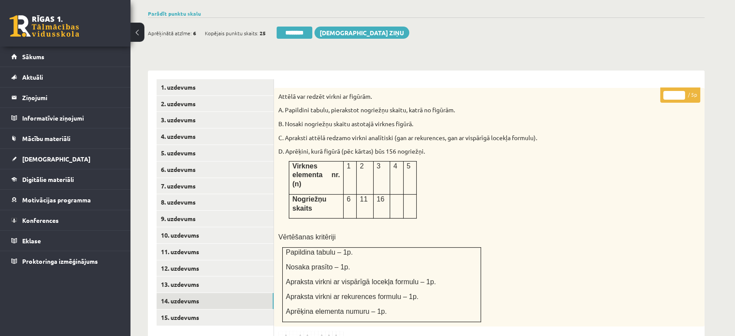
scroll to position [372, 0]
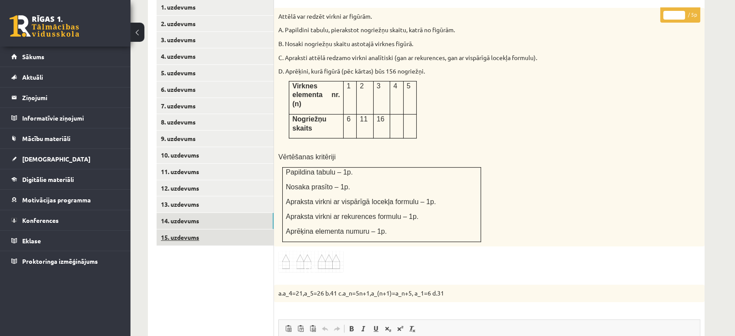
click at [229, 229] on link "15. uzdevums" at bounding box center [215, 237] width 117 height 16
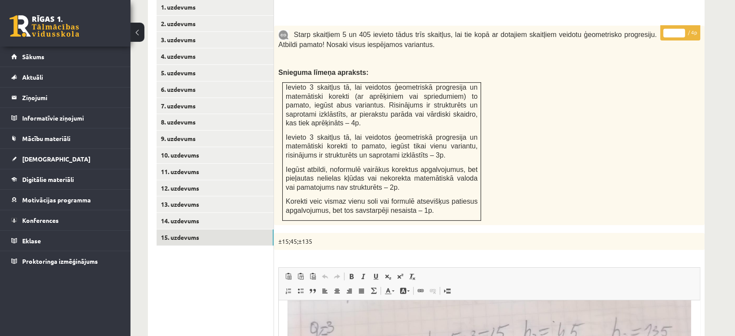
type input "*"
click at [684, 29] on input "*" at bounding box center [675, 33] width 22 height 9
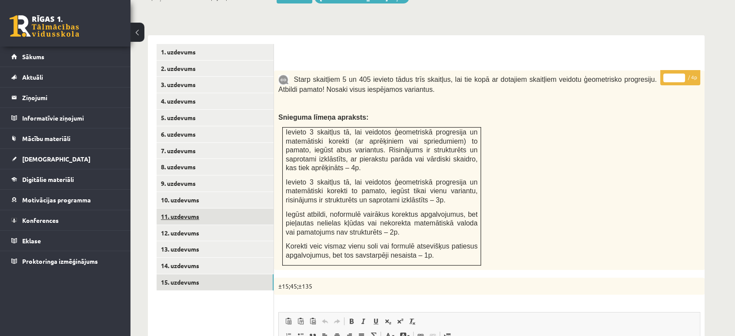
scroll to position [228, 0]
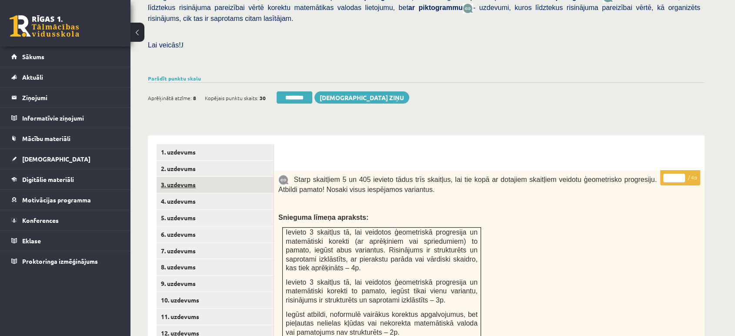
click at [236, 177] on link "3. uzdevums" at bounding box center [215, 185] width 117 height 16
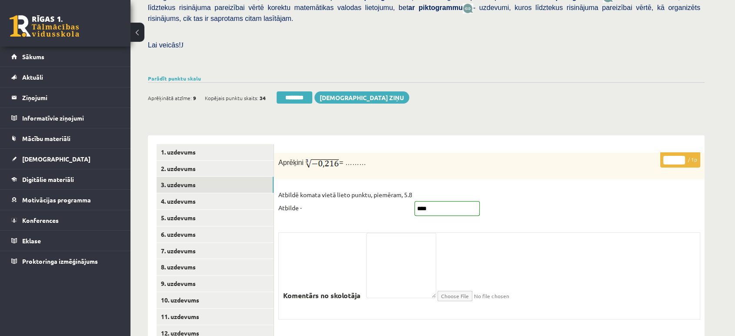
click at [299, 91] on div "Aprēķinātā atzīme: 9 Kopējais punktu skaits: 34 ******** Sūtīt ziņu" at bounding box center [279, 98] width 262 height 15
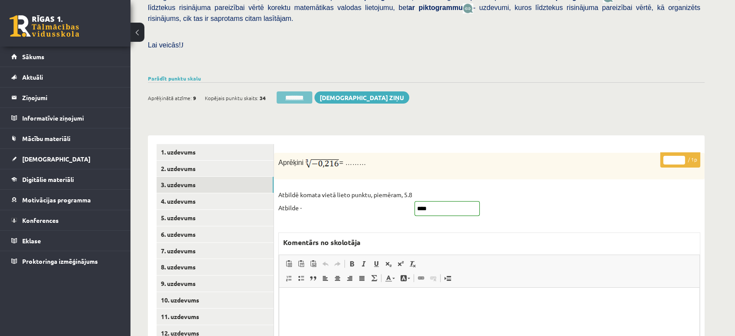
click at [300, 91] on input "********" at bounding box center [295, 97] width 36 height 12
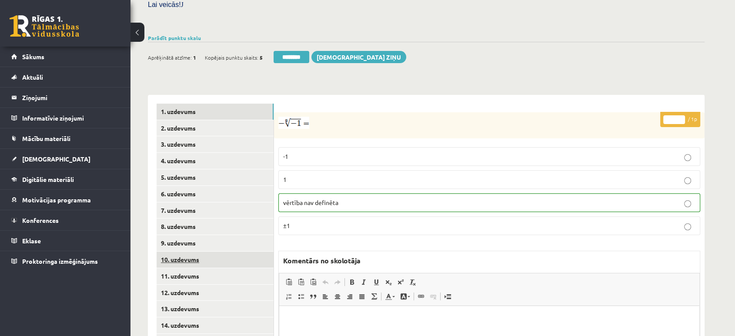
scroll to position [338, 0]
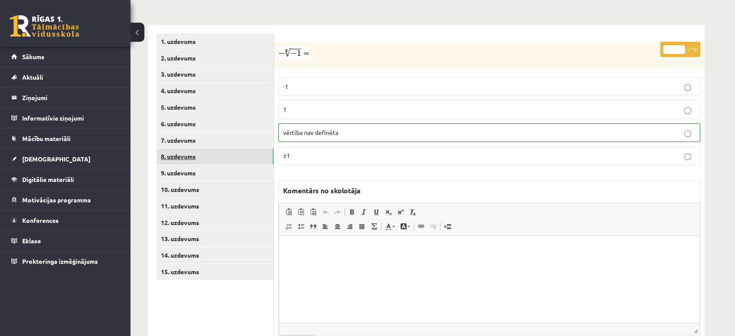
click at [237, 148] on link "8. uzdevums" at bounding box center [215, 156] width 117 height 16
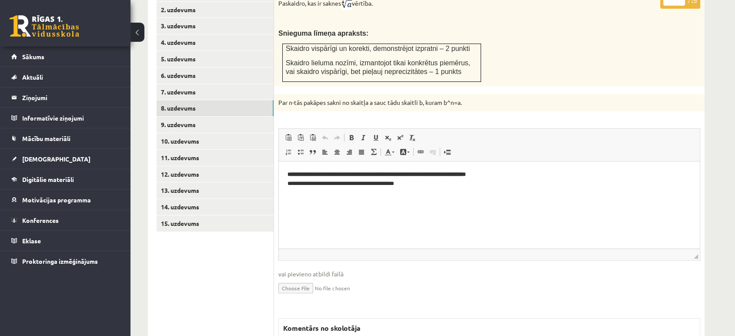
scroll to position [483, 0]
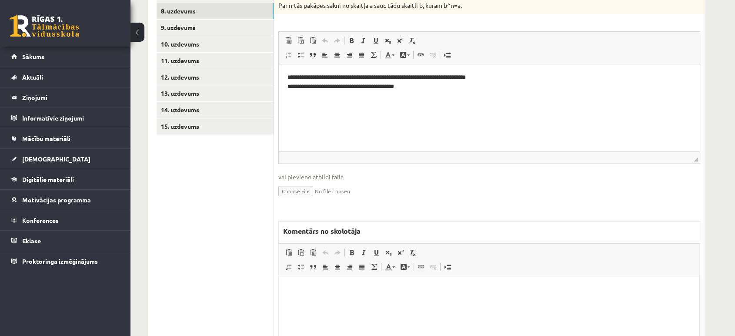
click at [471, 290] on p "Bagātinātā teksta redaktors, wiswyg-editor-47024872030520-1756970210-944" at bounding box center [489, 289] width 403 height 9
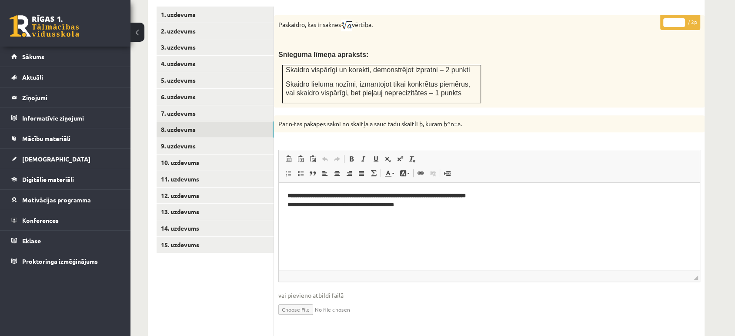
scroll to position [290, 0]
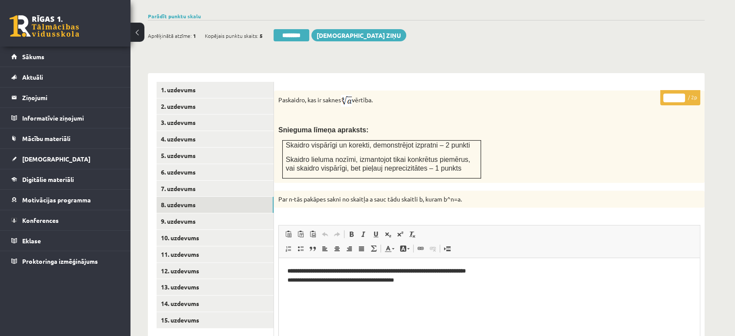
click at [684, 94] on input "*" at bounding box center [675, 98] width 22 height 9
click at [681, 94] on input "*" at bounding box center [675, 98] width 22 height 9
type input "*"
click at [681, 94] on input "*" at bounding box center [675, 98] width 22 height 9
click at [216, 213] on link "9. uzdevums" at bounding box center [215, 221] width 117 height 16
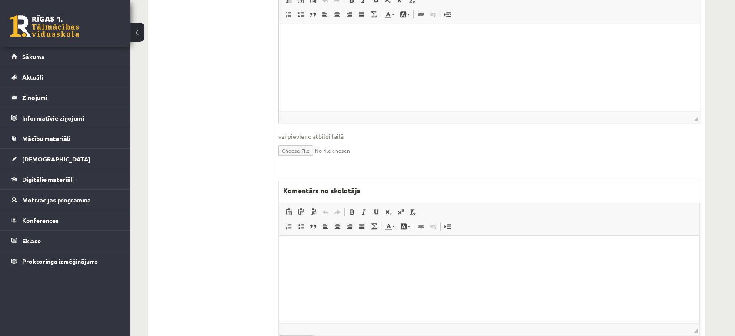
scroll to position [0, 0]
click at [372, 262] on html at bounding box center [489, 248] width 420 height 27
drag, startPoint x: 372, startPoint y: 296, endPoint x: 181, endPoint y: 241, distance: 199.8
click at [279, 241] on html "**********" at bounding box center [489, 248] width 420 height 27
copy p "**********"
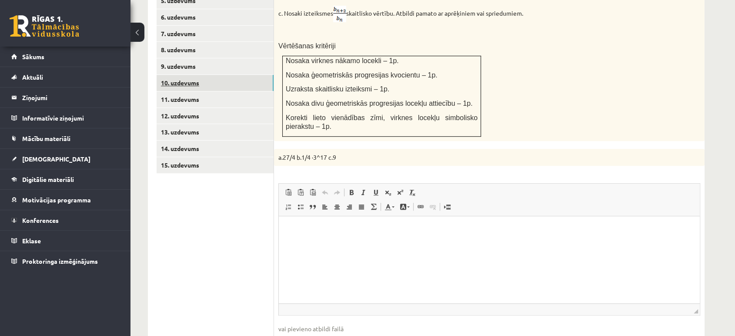
click at [215, 75] on link "10. uzdevums" at bounding box center [215, 83] width 117 height 16
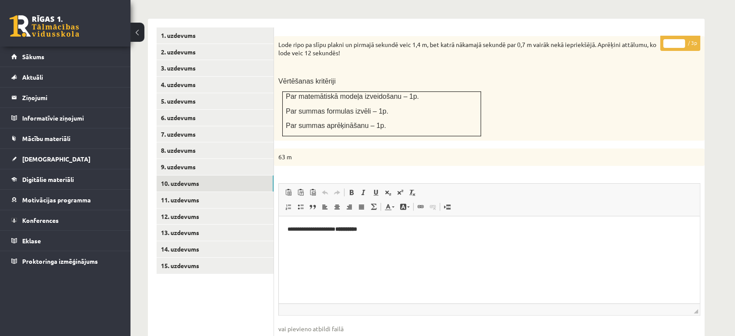
scroll to position [489, 0]
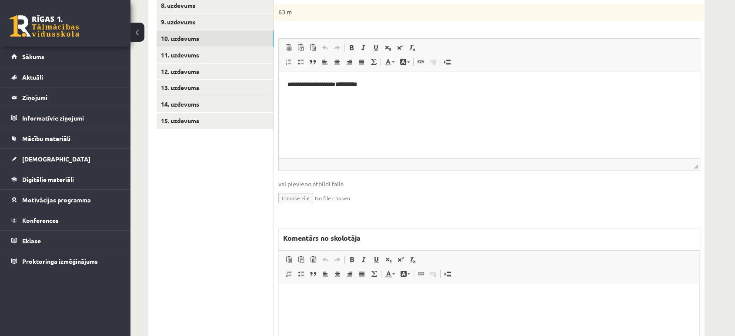
click at [304, 310] on html at bounding box center [489, 296] width 420 height 27
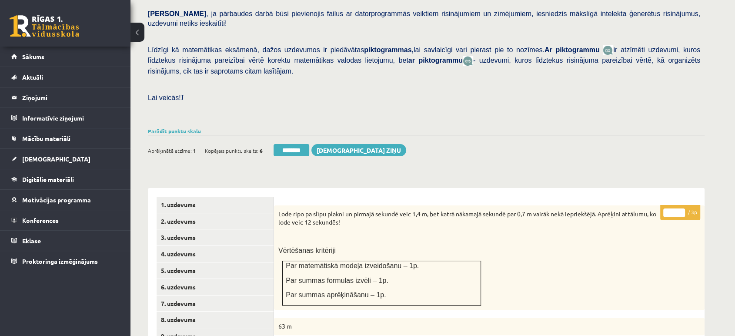
scroll to position [102, 0]
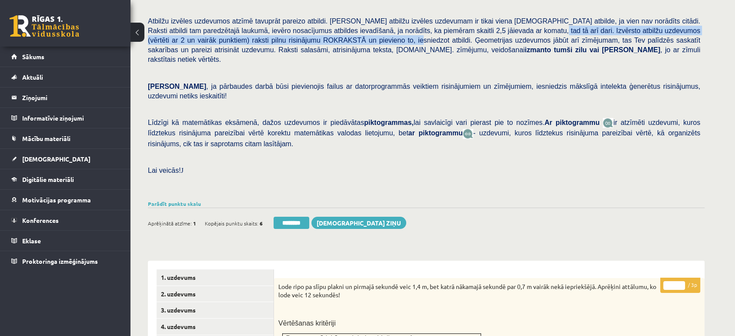
drag, startPoint x: 456, startPoint y: 29, endPoint x: 281, endPoint y: 44, distance: 175.2
click at [281, 44] on span "Atbilžu izvēles uzdevumos atzīmē tavuprāt pareizo atbildi. [PERSON_NAME] atbilž…" at bounding box center [424, 40] width 553 height 46
copy span "Izvērsto atbilžu uzdevumos (vērtēti ar 2 un vairāk punktiem) raksti pilnu risin…"
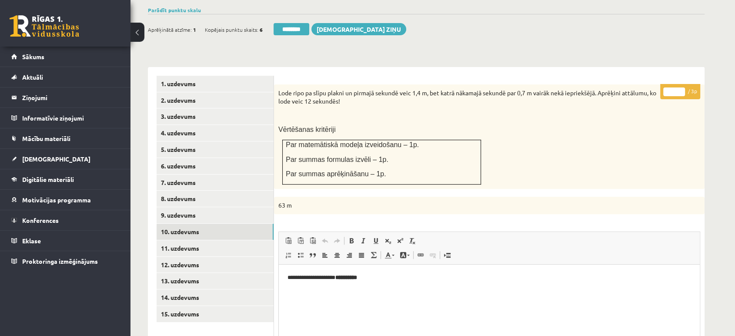
scroll to position [489, 0]
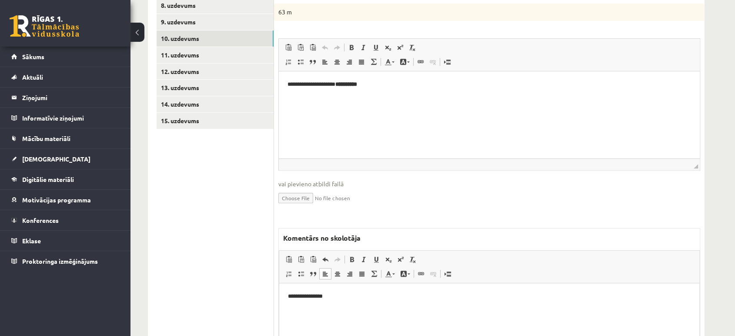
click at [286, 294] on html "**********" at bounding box center [489, 296] width 420 height 27
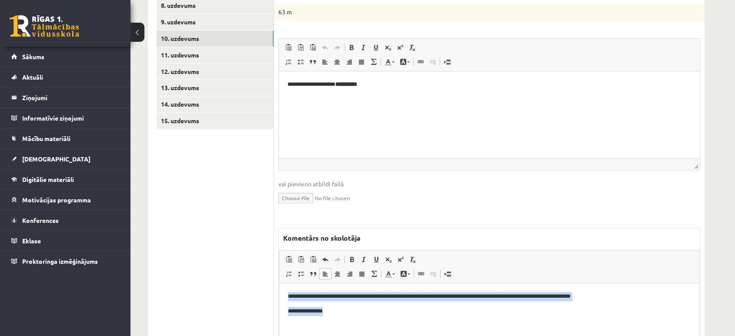
drag, startPoint x: 380, startPoint y: 318, endPoint x: 252, endPoint y: 292, distance: 130.8
click at [279, 292] on html "**********" at bounding box center [489, 303] width 420 height 41
copy body "**********"
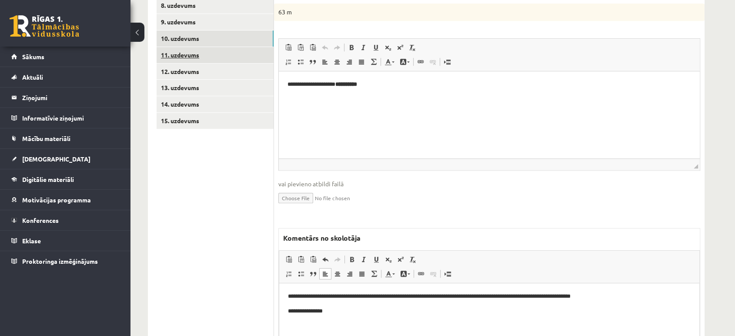
click at [219, 47] on link "11. uzdevums" at bounding box center [215, 55] width 117 height 16
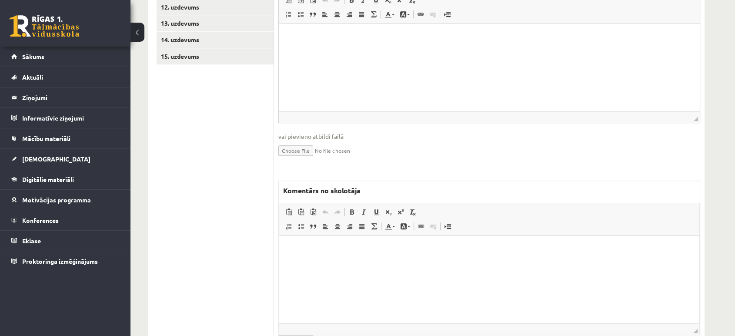
scroll to position [582, 0]
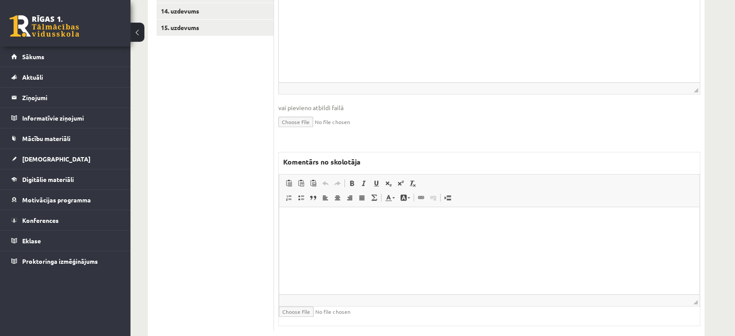
click at [372, 233] on html at bounding box center [489, 220] width 420 height 27
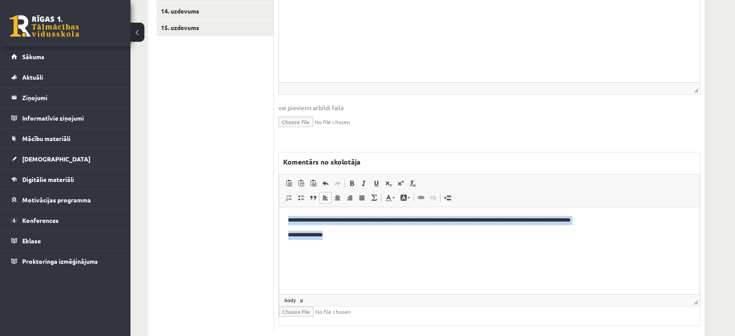
drag, startPoint x: 647, startPoint y: 225, endPoint x: 288, endPoint y: 220, distance: 358.6
click at [288, 220] on body "**********" at bounding box center [489, 226] width 403 height 23
click at [342, 241] on html "**********" at bounding box center [489, 227] width 420 height 41
drag, startPoint x: 626, startPoint y: 215, endPoint x: 456, endPoint y: 401, distance: 252.3
click at [279, 212] on html "**********" at bounding box center [489, 227] width 420 height 41
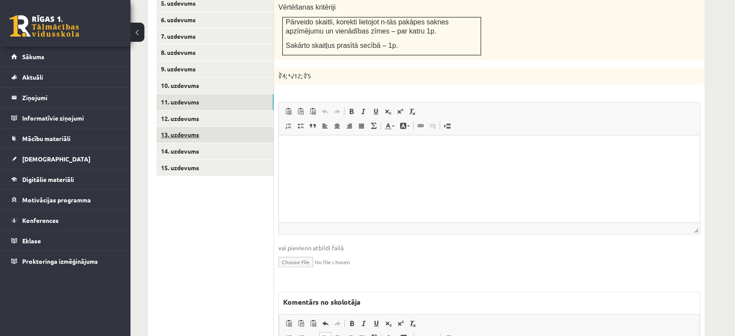
scroll to position [389, 0]
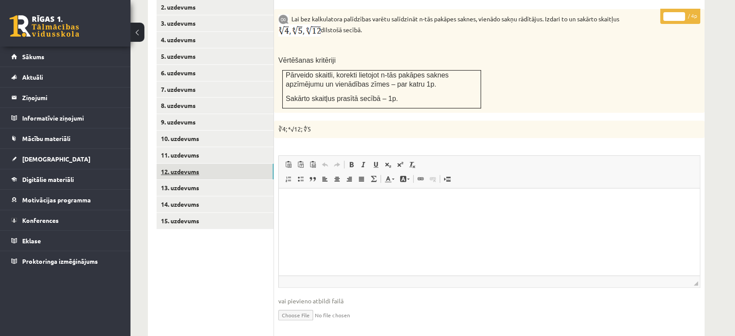
click at [220, 164] on link "12. uzdevums" at bounding box center [215, 172] width 117 height 16
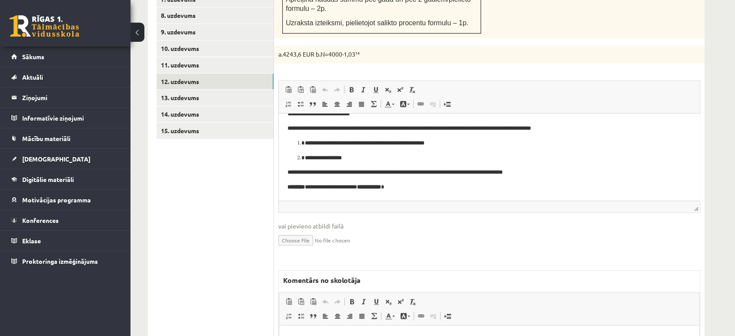
scroll to position [521, 0]
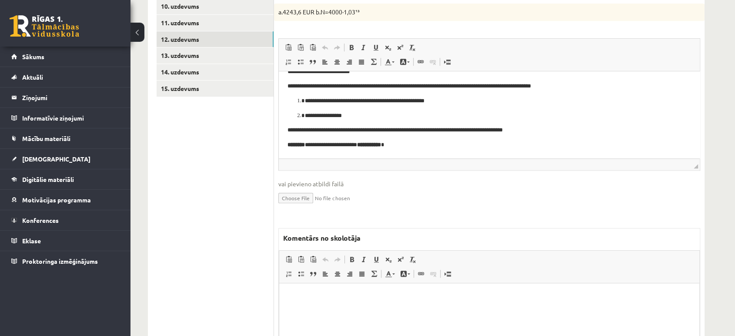
click at [400, 300] on p "Bagātinātā teksta redaktors, wiswyg-editor-47024849350120-1756970486-839" at bounding box center [489, 296] width 403 height 9
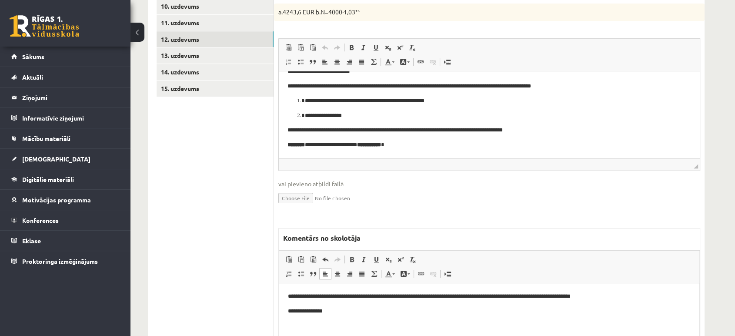
click at [656, 287] on html "**********" at bounding box center [489, 303] width 420 height 41
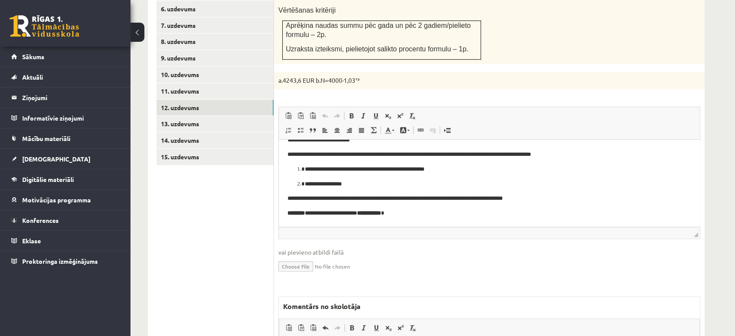
scroll to position [425, 0]
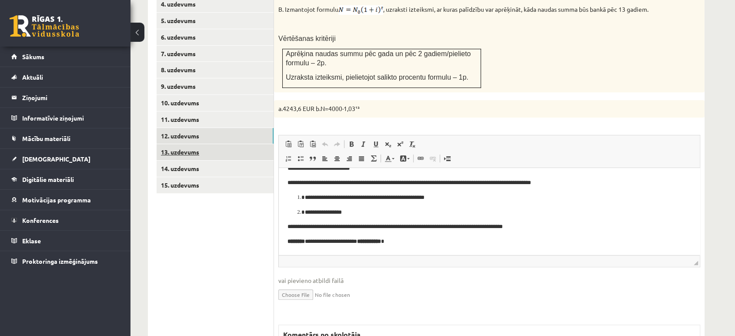
click at [264, 144] on link "13. uzdevums" at bounding box center [215, 152] width 117 height 16
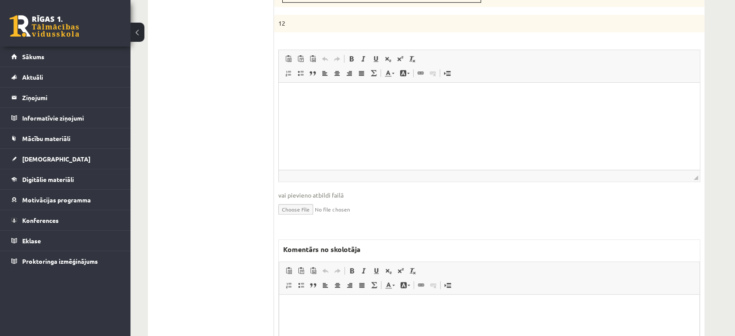
scroll to position [703, 0]
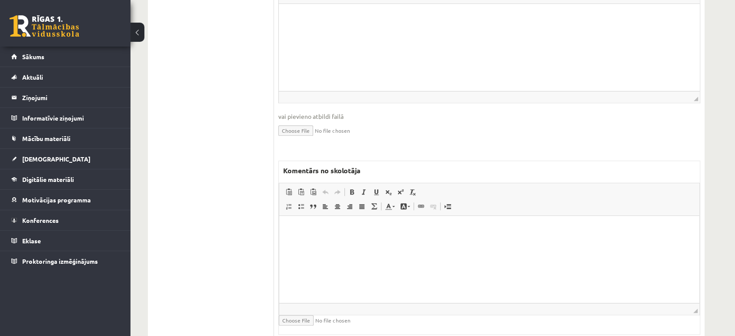
click at [331, 242] on html at bounding box center [489, 228] width 420 height 27
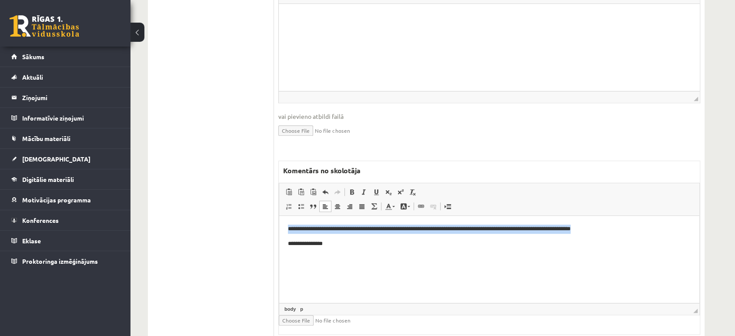
drag, startPoint x: 623, startPoint y: 226, endPoint x: 200, endPoint y: 198, distance: 423.5
click at [279, 215] on html "**********" at bounding box center [489, 235] width 420 height 41
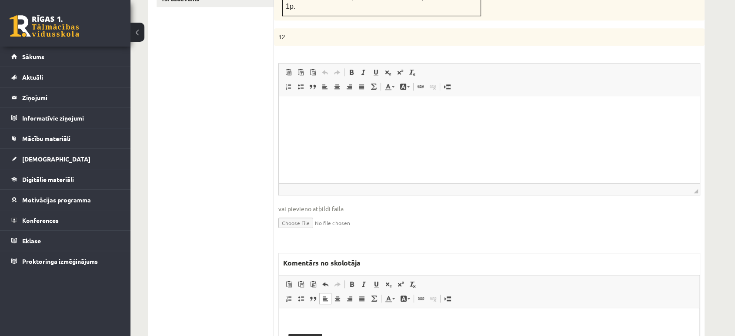
scroll to position [558, 0]
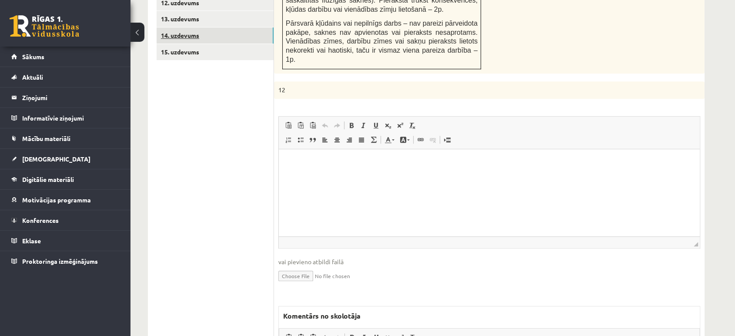
click at [228, 27] on link "14. uzdevums" at bounding box center [215, 35] width 117 height 16
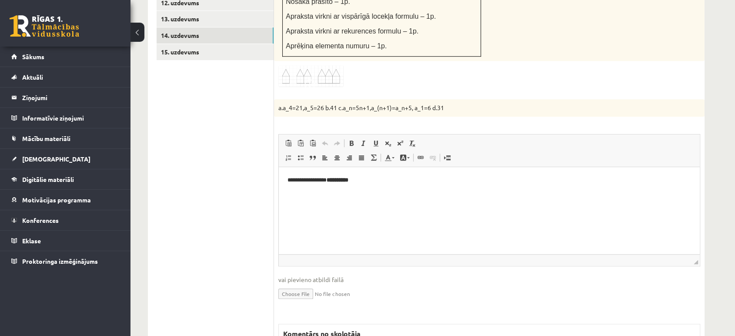
scroll to position [0, 0]
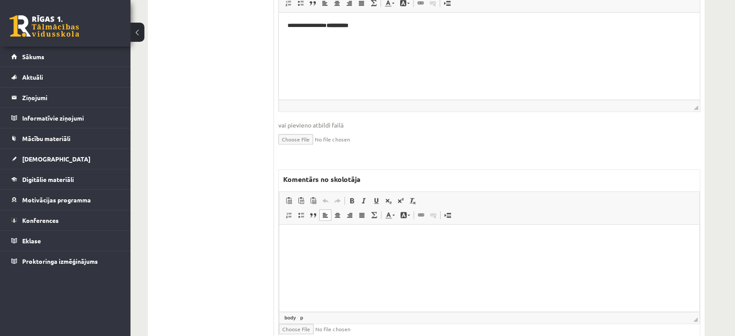
click at [363, 251] on html at bounding box center [489, 238] width 420 height 27
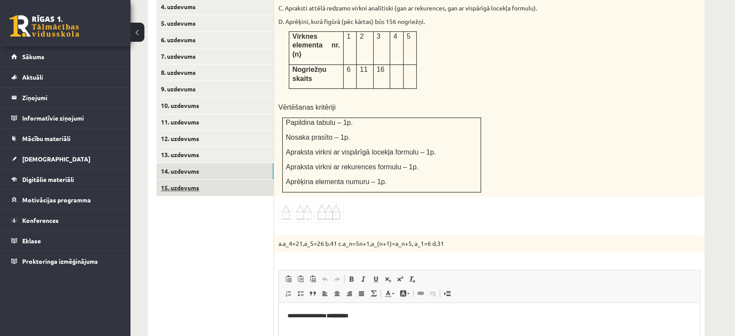
click at [244, 180] on link "15. uzdevums" at bounding box center [215, 188] width 117 height 16
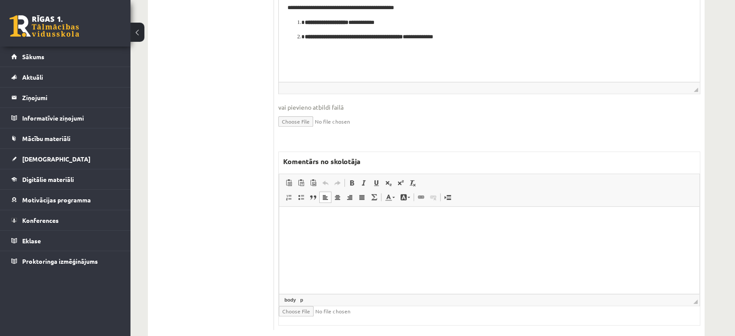
click at [366, 233] on html at bounding box center [489, 220] width 420 height 27
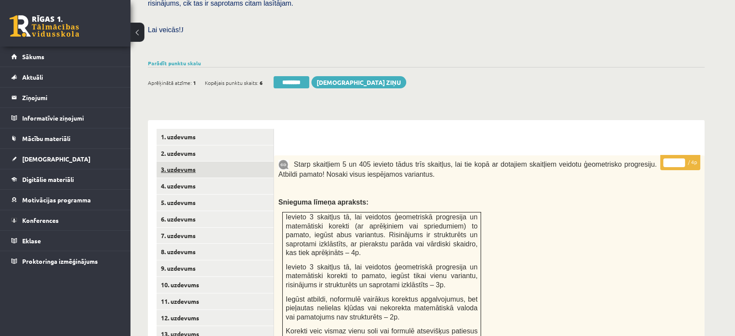
click at [245, 161] on link "3. uzdevums" at bounding box center [215, 169] width 117 height 16
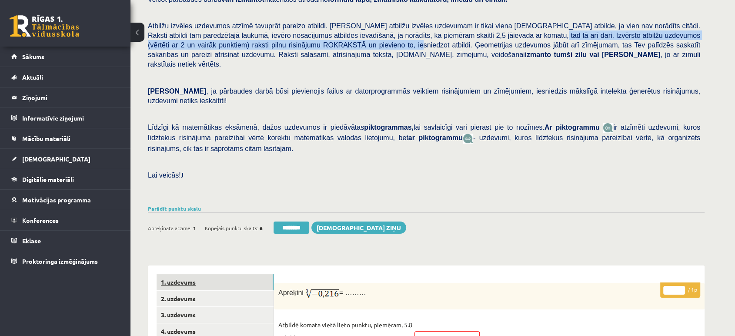
click at [235, 274] on link "1. uzdevums" at bounding box center [215, 282] width 117 height 16
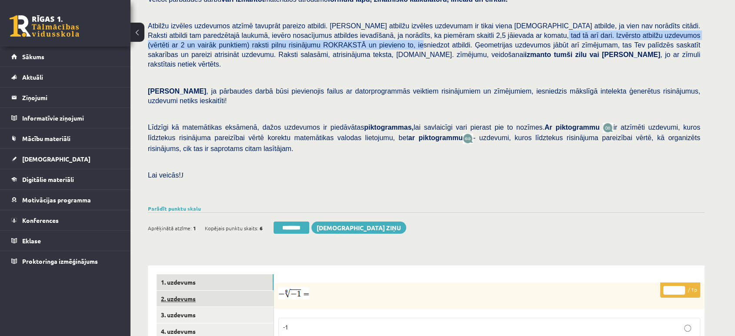
click at [234, 291] on link "2. uzdevums" at bounding box center [215, 299] width 117 height 16
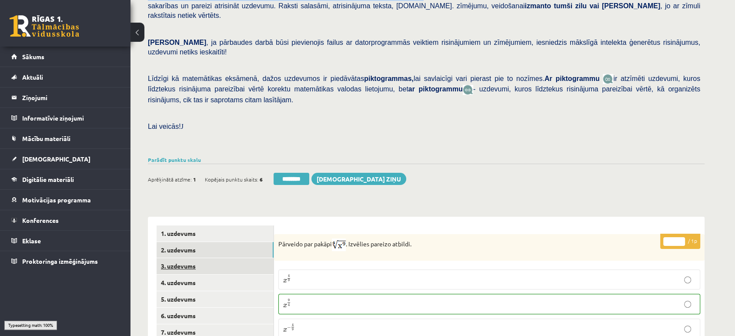
click at [241, 258] on link "3. uzdevums" at bounding box center [215, 266] width 117 height 16
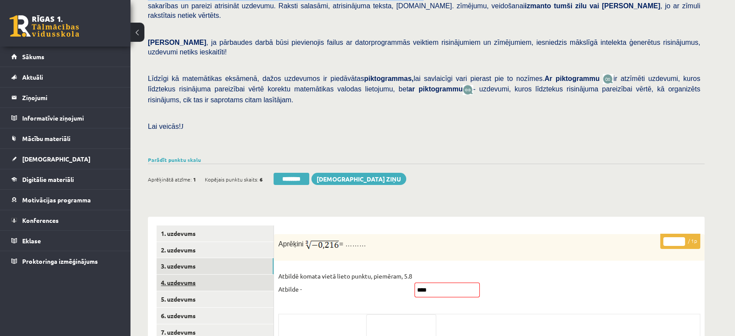
click at [238, 275] on link "4. uzdevums" at bounding box center [215, 283] width 117 height 16
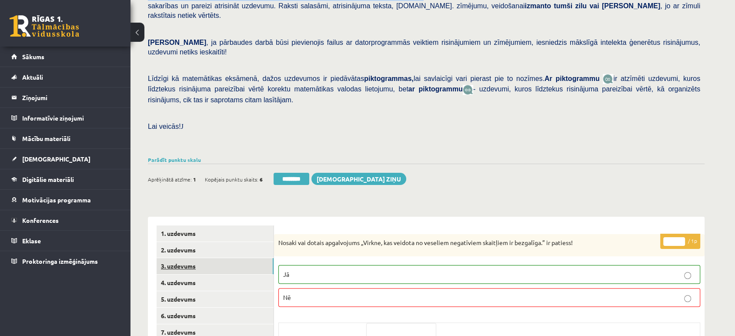
click at [238, 258] on link "3. uzdevums" at bounding box center [215, 266] width 117 height 16
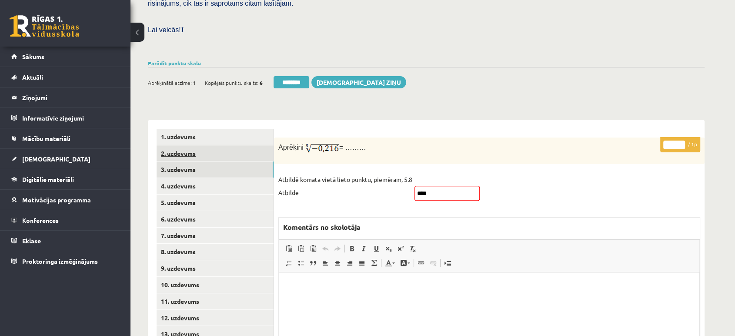
click at [193, 145] on link "2. uzdevums" at bounding box center [215, 153] width 117 height 16
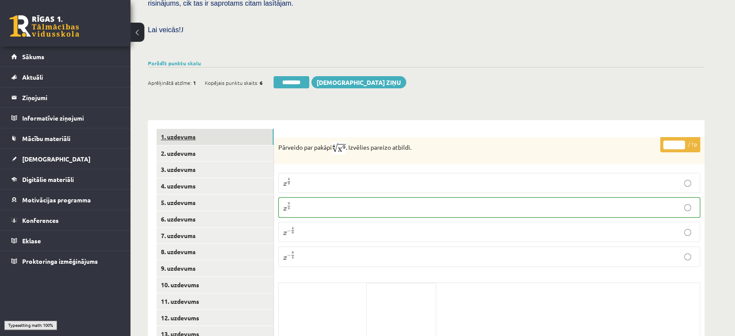
click at [193, 129] on link "1. uzdevums" at bounding box center [215, 137] width 117 height 16
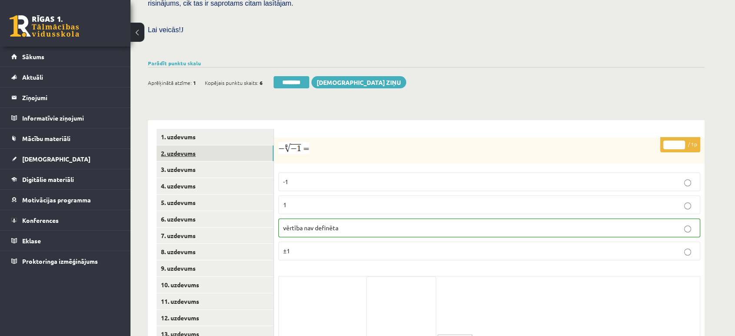
click at [193, 145] on link "2. uzdevums" at bounding box center [215, 153] width 117 height 16
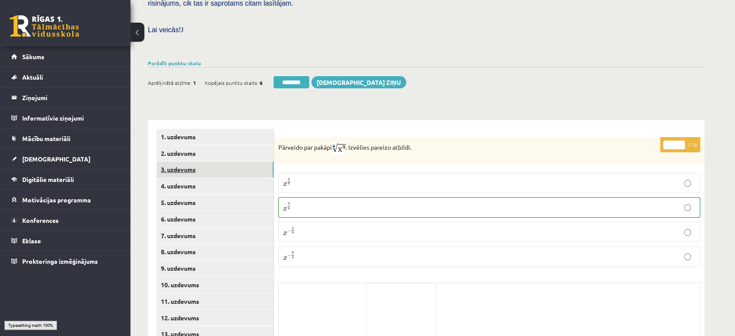
click at [197, 161] on link "3. uzdevums" at bounding box center [215, 169] width 117 height 16
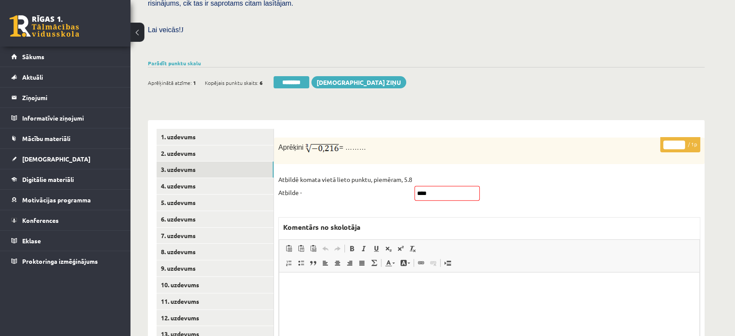
click at [681, 141] on input "*" at bounding box center [675, 145] width 22 height 9
type input "*"
click at [682, 141] on input "*" at bounding box center [675, 145] width 22 height 9
click at [234, 178] on link "4. uzdevums" at bounding box center [215, 186] width 117 height 16
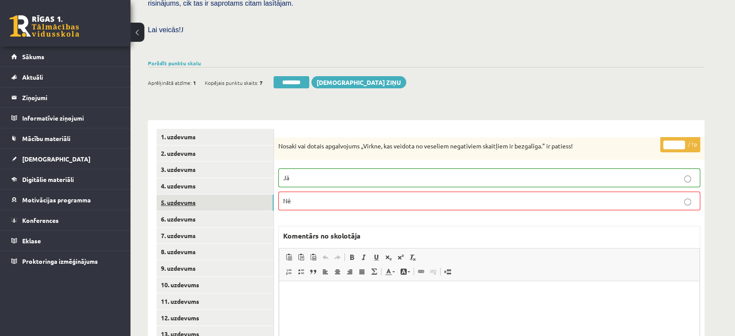
click at [226, 195] on link "5. uzdevums" at bounding box center [215, 203] width 117 height 16
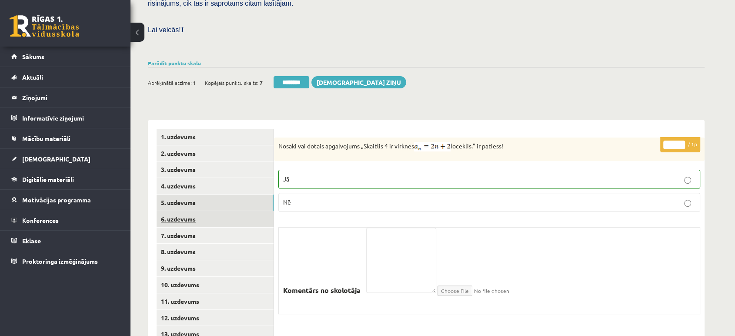
click at [232, 211] on link "6. uzdevums" at bounding box center [215, 219] width 117 height 16
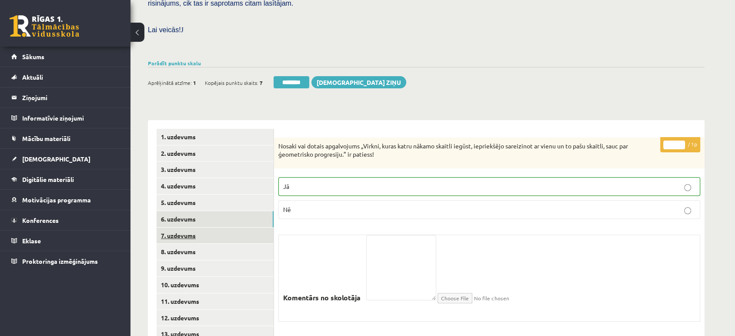
click at [227, 228] on link "7. uzdevums" at bounding box center [215, 236] width 117 height 16
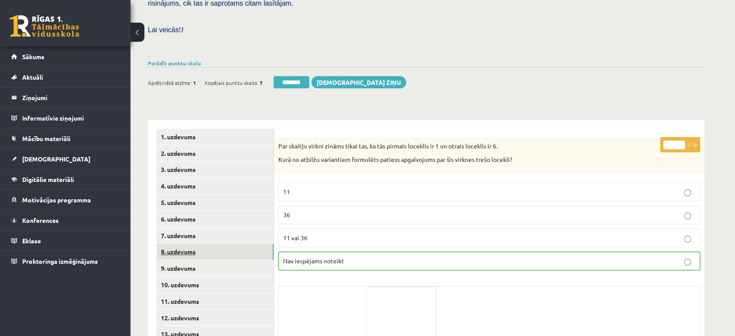
click at [228, 244] on link "8. uzdevums" at bounding box center [215, 252] width 117 height 16
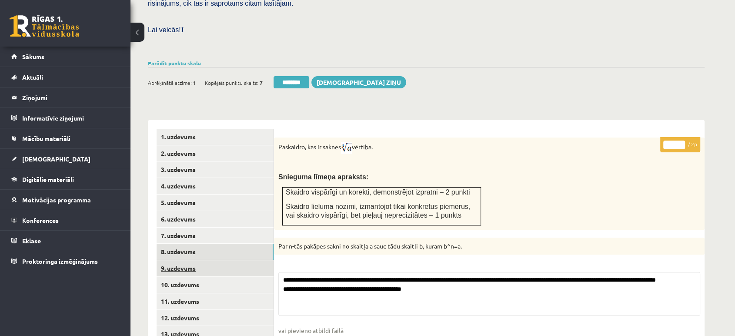
click at [223, 260] on link "9. uzdevums" at bounding box center [215, 268] width 117 height 16
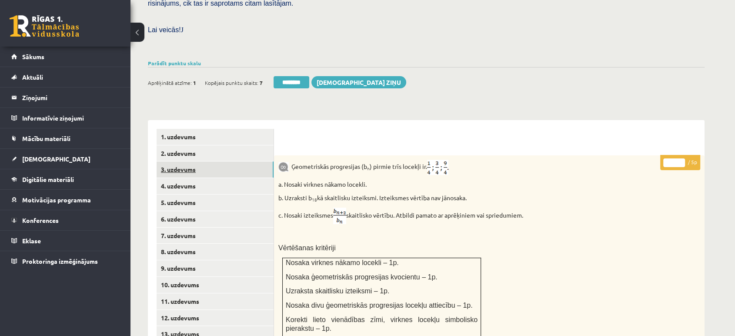
click at [235, 161] on link "3. uzdevums" at bounding box center [215, 169] width 117 height 16
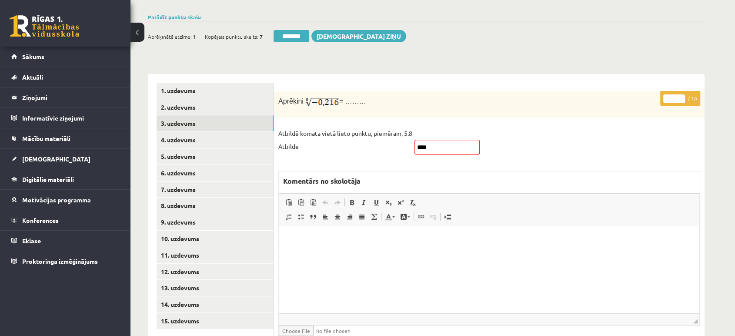
click at [383, 252] on html at bounding box center [489, 239] width 420 height 27
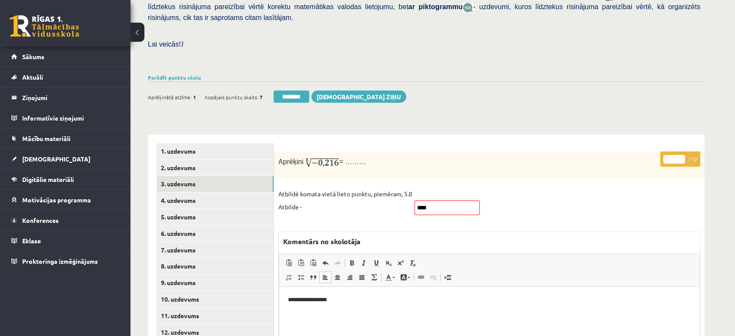
scroll to position [144, 0]
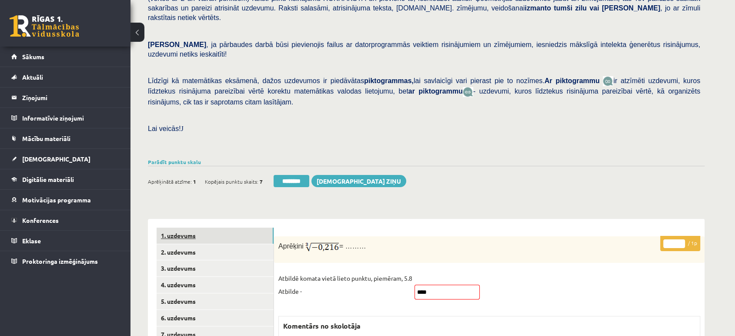
click at [201, 228] on link "1. uzdevums" at bounding box center [215, 236] width 117 height 16
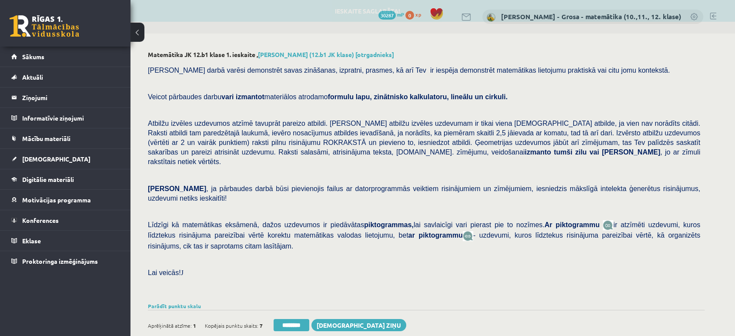
scroll to position [0, 0]
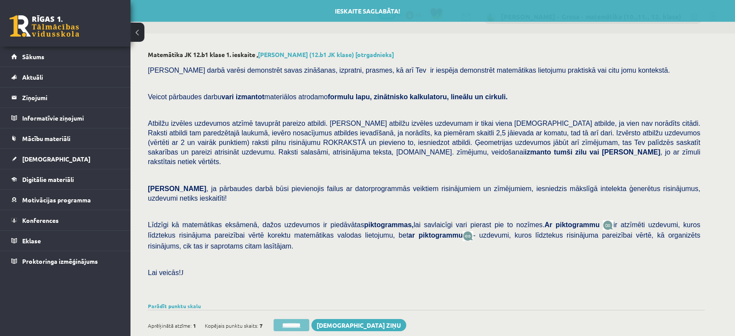
click at [299, 319] on input "********" at bounding box center [292, 325] width 36 height 12
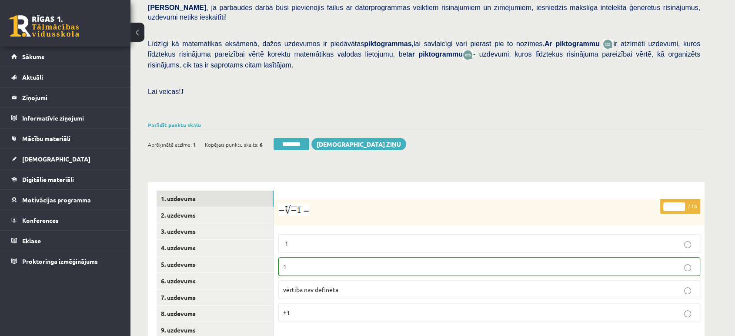
scroll to position [290, 0]
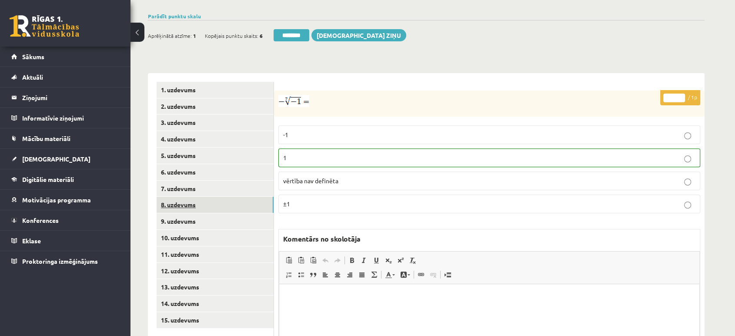
click at [250, 197] on link "8. uzdevums" at bounding box center [215, 205] width 117 height 16
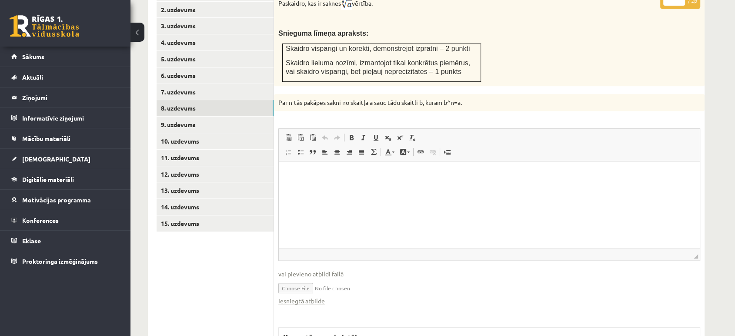
scroll to position [0, 0]
click at [309, 296] on link "Iesniegtā atbilde" at bounding box center [301, 300] width 47 height 9
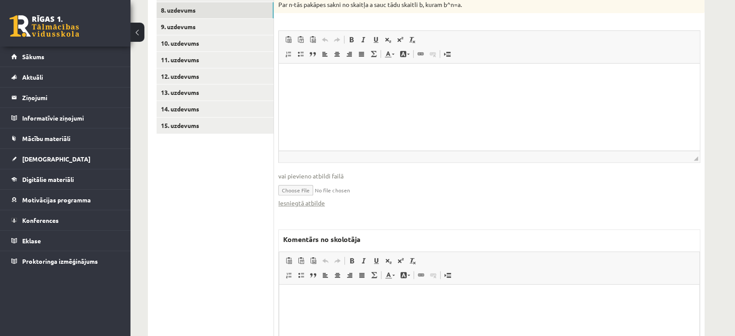
scroll to position [563, 0]
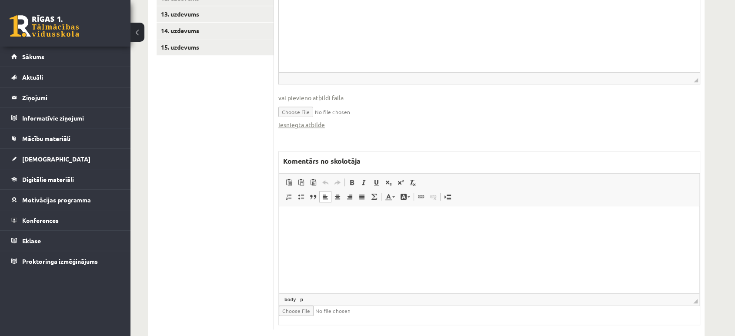
click at [420, 233] on html at bounding box center [489, 219] width 420 height 27
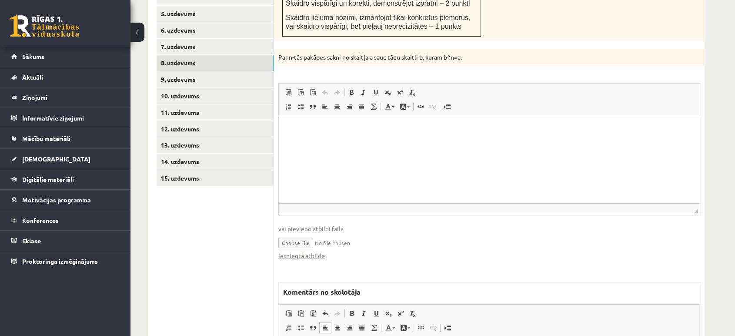
scroll to position [321, 0]
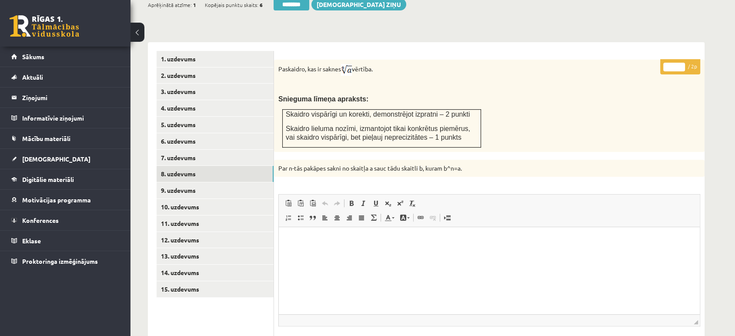
type input "*"
click at [680, 63] on input "*" at bounding box center [675, 67] width 22 height 9
click at [245, 182] on link "9. uzdevums" at bounding box center [215, 190] width 117 height 16
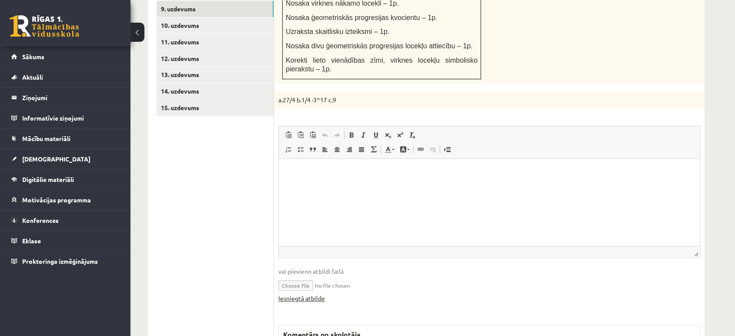
scroll to position [0, 0]
click at [299, 294] on link "Iesniegtā atbilde" at bounding box center [301, 298] width 47 height 9
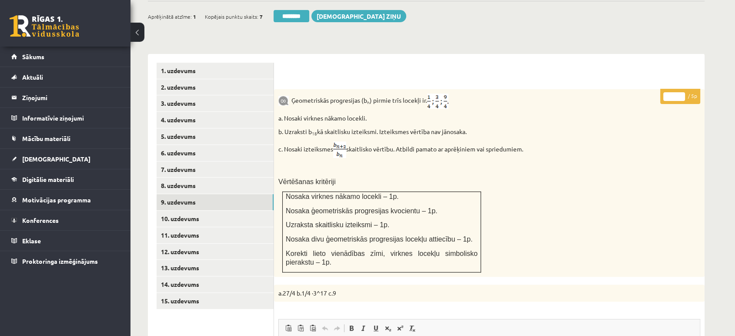
scroll to position [502, 0]
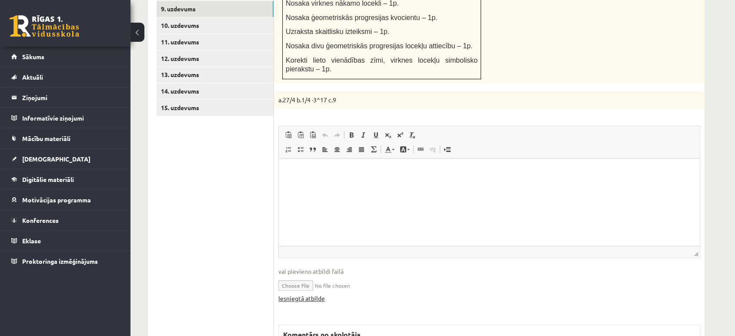
click at [311, 294] on link "Iesniegtā atbilde" at bounding box center [301, 298] width 47 height 9
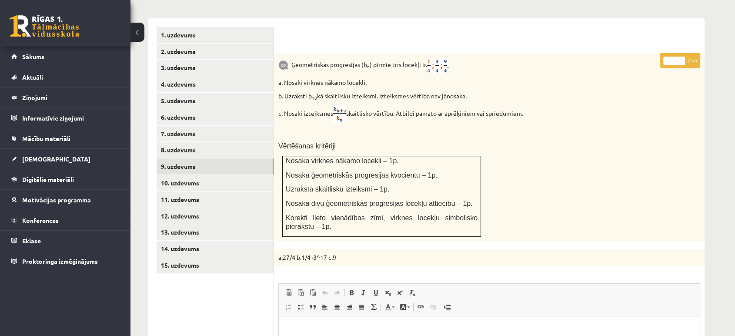
scroll to position [309, 0]
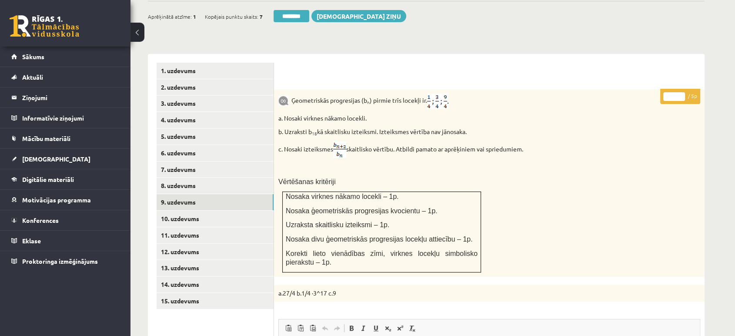
type input "*"
click at [679, 92] on input "*" at bounding box center [675, 96] width 22 height 9
click at [221, 211] on link "10. uzdevums" at bounding box center [215, 219] width 117 height 16
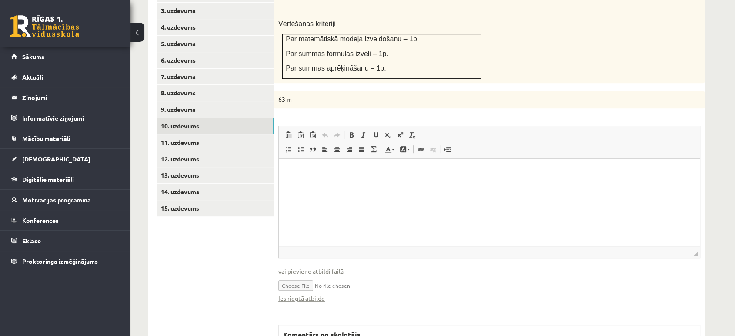
scroll to position [0, 0]
click at [321, 294] on link "Iesniegtā atbilde" at bounding box center [301, 298] width 47 height 9
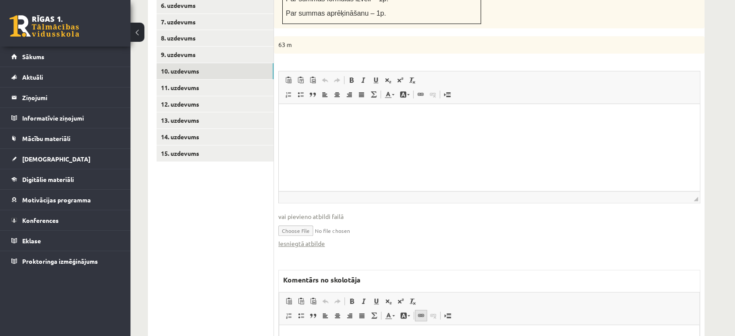
scroll to position [498, 0]
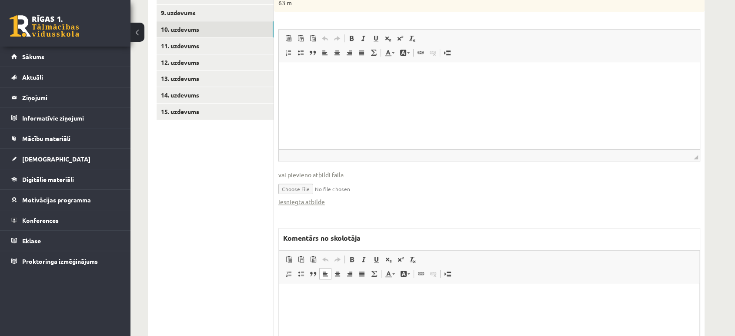
click at [415, 294] on p "Bagātinātā teksta redaktors, wiswyg-editor-47024838902340-1756970675-86" at bounding box center [489, 296] width 403 height 9
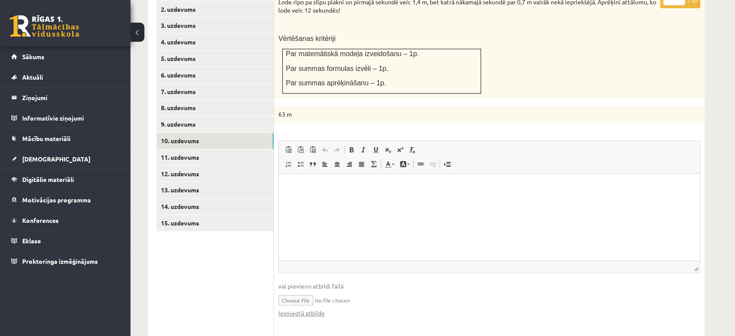
scroll to position [257, 0]
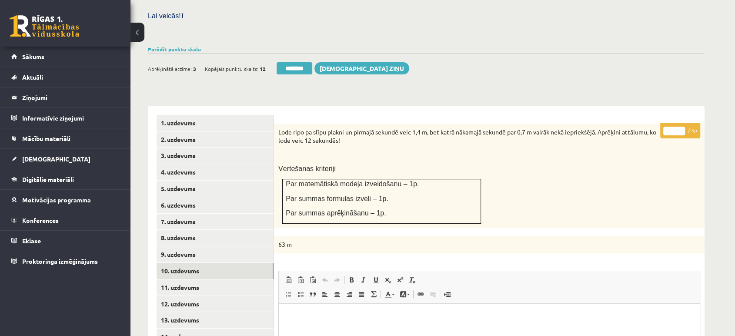
type input "*"
click at [679, 127] on input "*" at bounding box center [675, 131] width 22 height 9
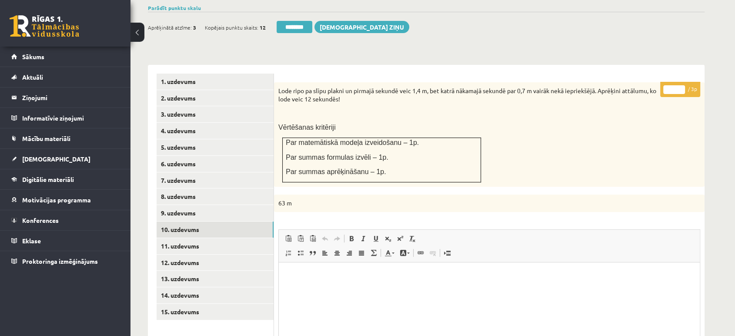
scroll to position [353, 0]
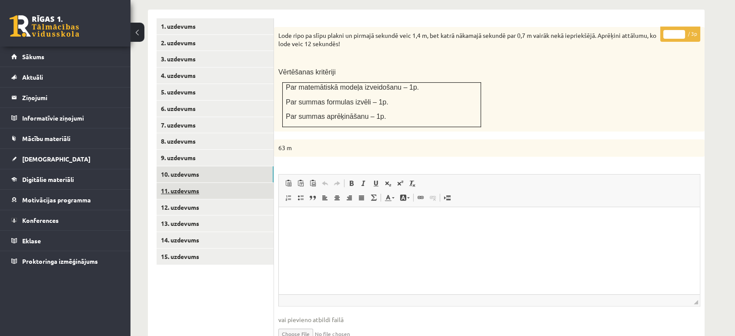
click at [258, 183] on link "11. uzdevums" at bounding box center [215, 191] width 117 height 16
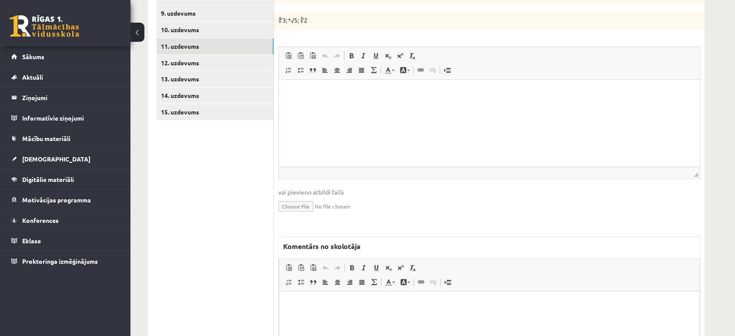
scroll to position [582, 0]
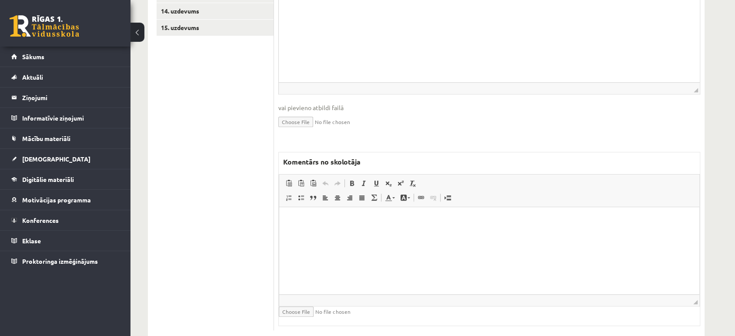
click at [318, 233] on html at bounding box center [489, 220] width 420 height 27
paste body "Bagātinātā teksta redaktors, wiswyg-editor-47024912937480-1756970686-622"
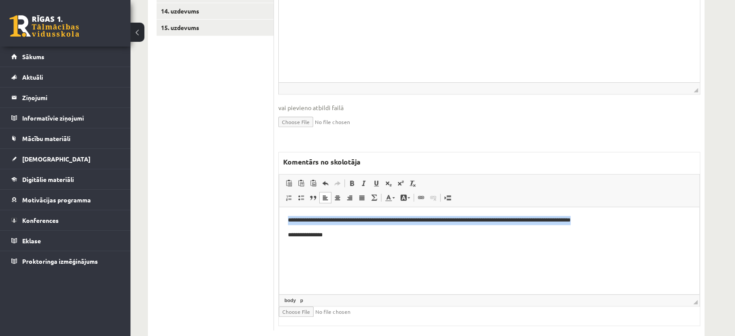
drag, startPoint x: 561, startPoint y: 215, endPoint x: 234, endPoint y: 216, distance: 327.2
click at [279, 216] on html "**********" at bounding box center [489, 227] width 420 height 41
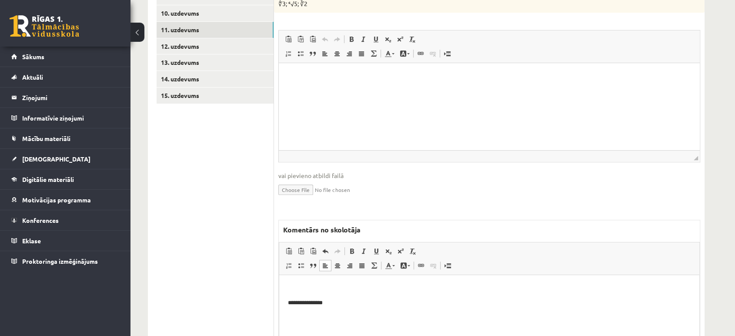
scroll to position [389, 0]
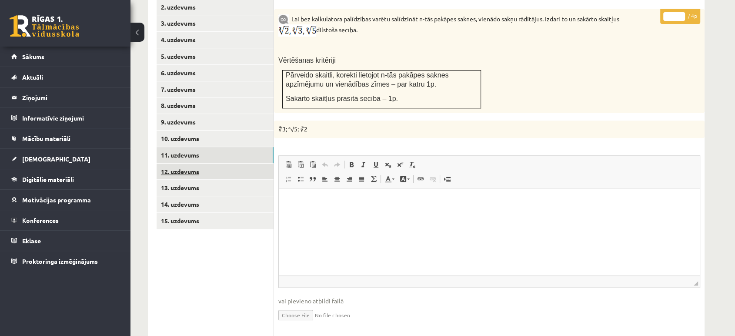
click at [249, 164] on link "12. uzdevums" at bounding box center [215, 172] width 117 height 16
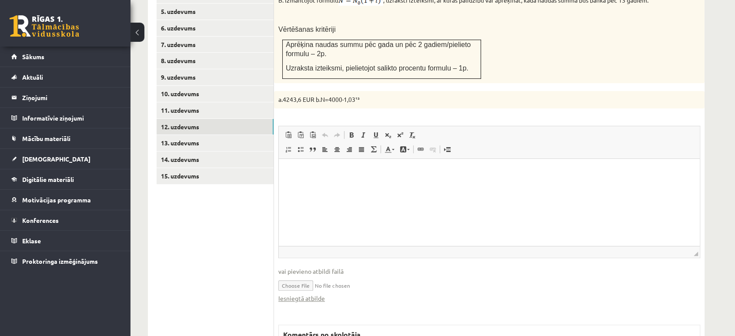
scroll to position [0, 0]
click at [313, 294] on link "Iesniegtā atbilde" at bounding box center [301, 298] width 47 height 9
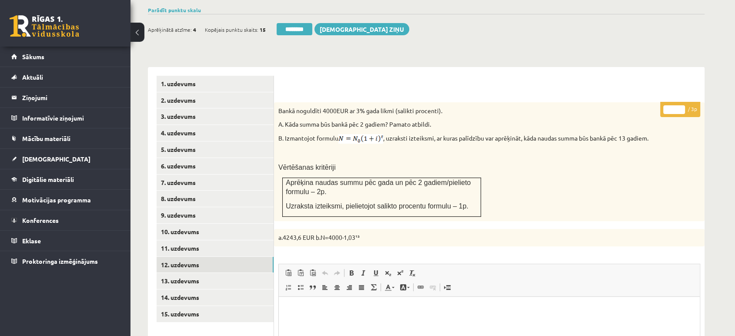
scroll to position [289, 0]
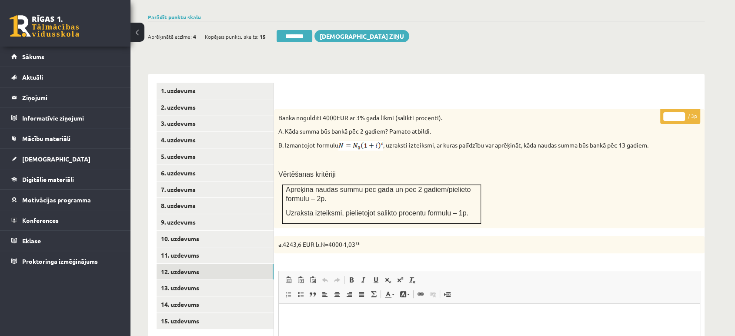
type input "*"
click at [680, 112] on input "*" at bounding box center [675, 116] width 22 height 9
click at [194, 280] on link "13. uzdevums" at bounding box center [215, 288] width 117 height 16
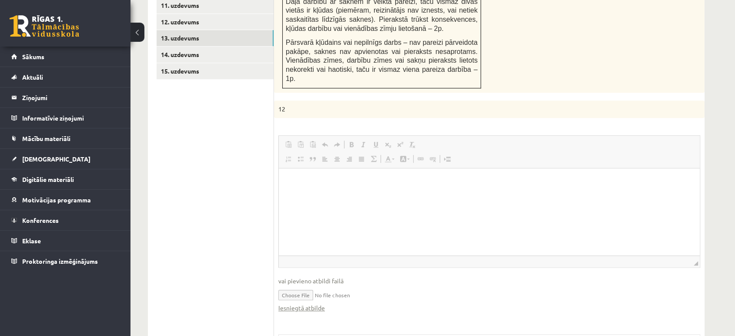
scroll to position [0, 0]
click at [316, 303] on link "Iesniegtā atbilde" at bounding box center [301, 307] width 47 height 9
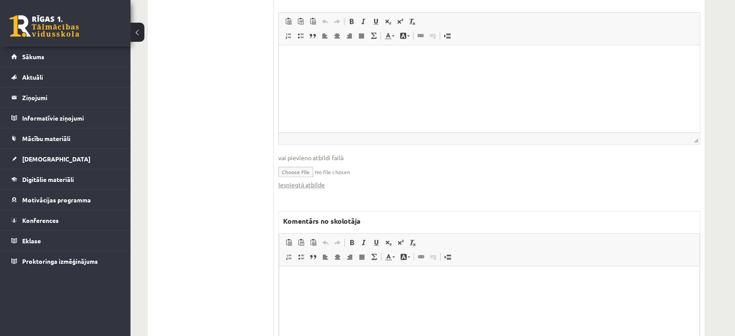
scroll to position [712, 0]
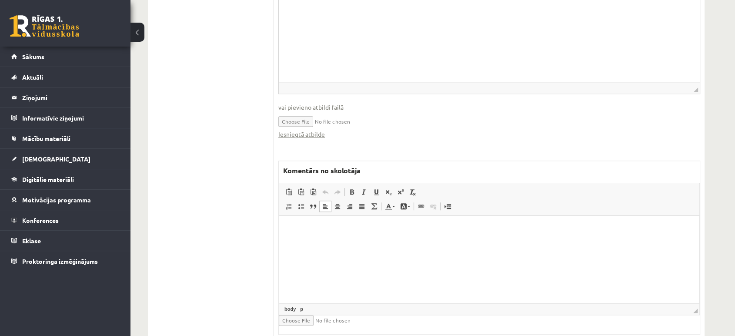
click at [377, 242] on html at bounding box center [489, 228] width 420 height 27
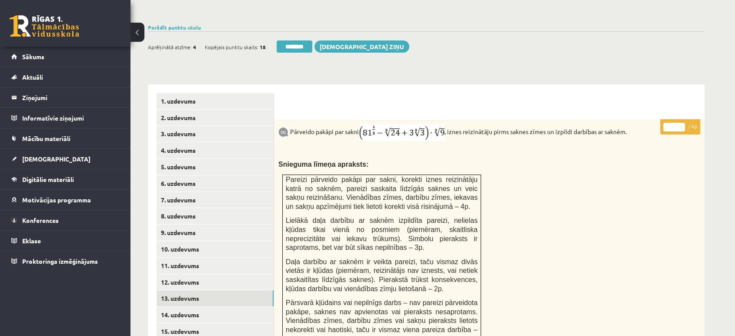
scroll to position [277, 0]
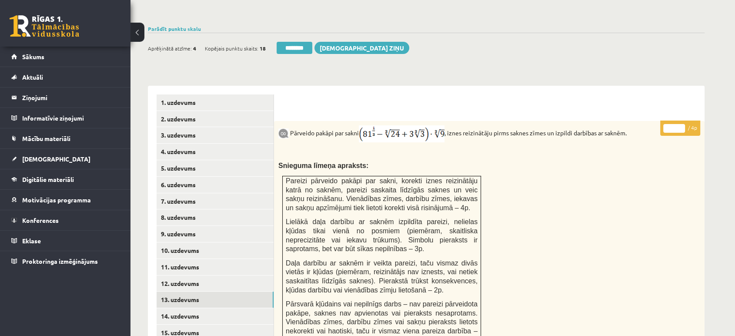
click at [679, 124] on input "*" at bounding box center [675, 128] width 22 height 9
type input "*"
click at [679, 124] on input "*" at bounding box center [675, 128] width 22 height 9
click at [221, 308] on link "14. uzdevums" at bounding box center [215, 316] width 117 height 16
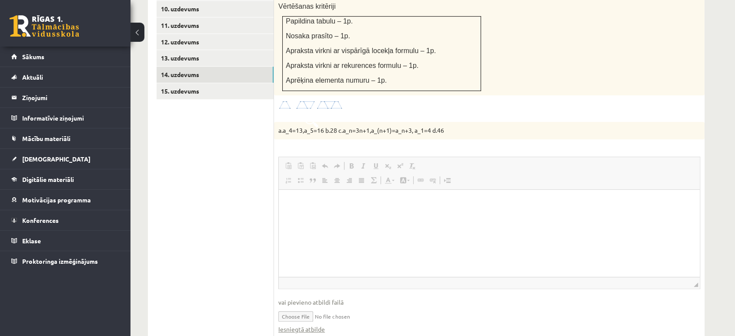
scroll to position [0, 0]
click at [312, 325] on link "Iesniegtā atbilde" at bounding box center [301, 329] width 47 height 9
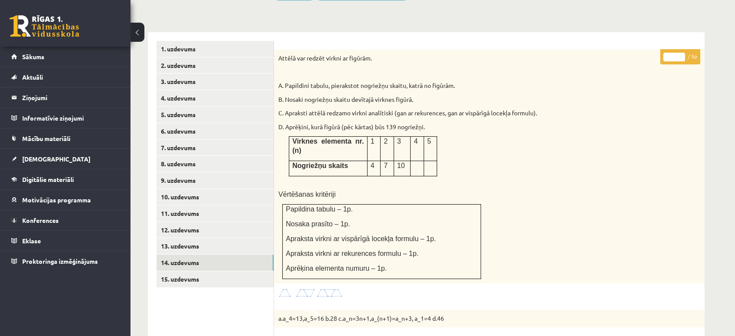
scroll to position [325, 0]
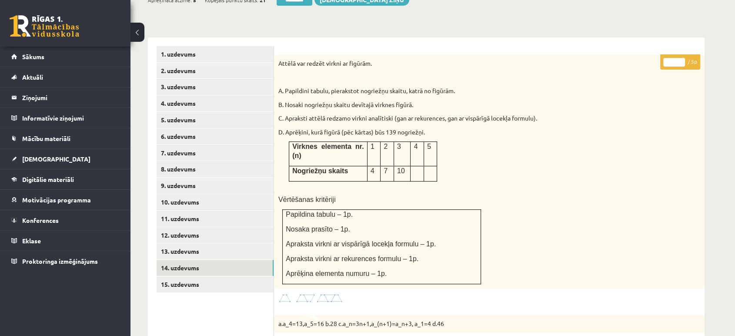
click at [684, 58] on input "*" at bounding box center [675, 62] width 22 height 9
type input "*"
click at [683, 58] on input "*" at bounding box center [675, 62] width 22 height 9
click at [221, 276] on link "15. uzdevums" at bounding box center [215, 284] width 117 height 16
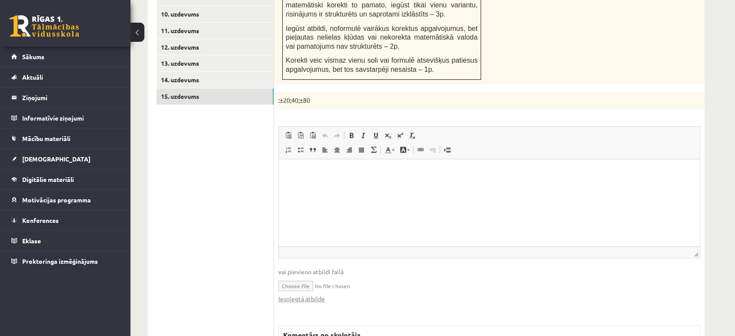
scroll to position [0, 0]
click at [319, 294] on link "Iesniegtā atbilde" at bounding box center [301, 298] width 47 height 9
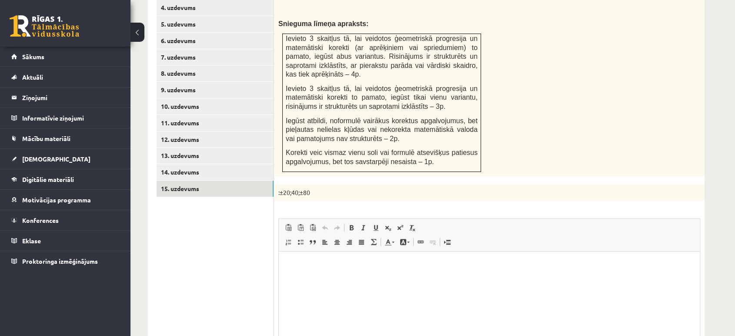
scroll to position [320, 0]
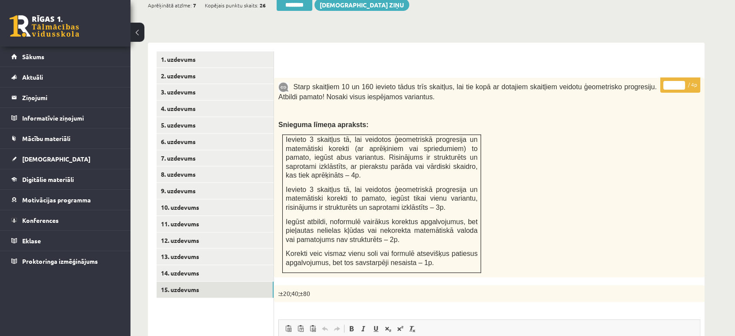
click at [678, 81] on input "*" at bounding box center [675, 85] width 22 height 9
type input "*"
click at [681, 81] on input "*" at bounding box center [675, 85] width 22 height 9
click at [199, 84] on link "3. uzdevums" at bounding box center [215, 92] width 117 height 16
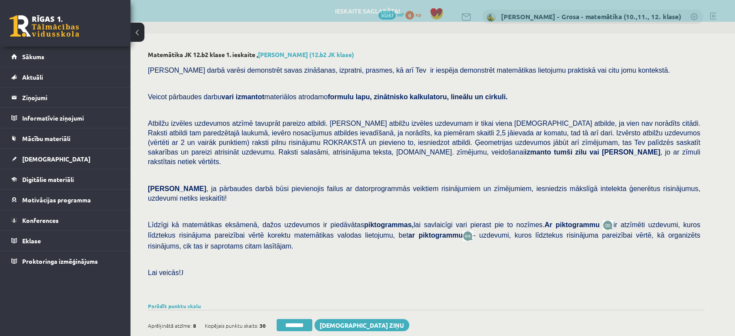
scroll to position [0, 0]
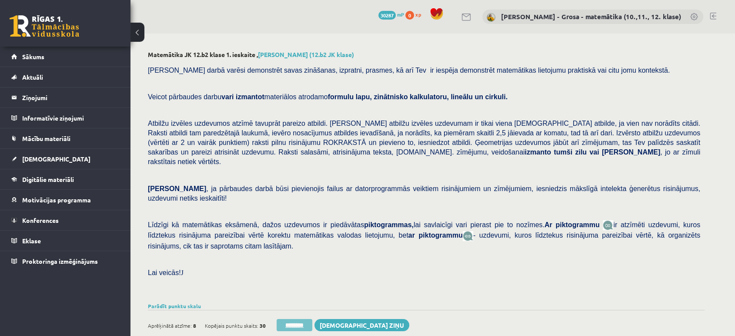
click at [288, 319] on input "********" at bounding box center [295, 325] width 36 height 12
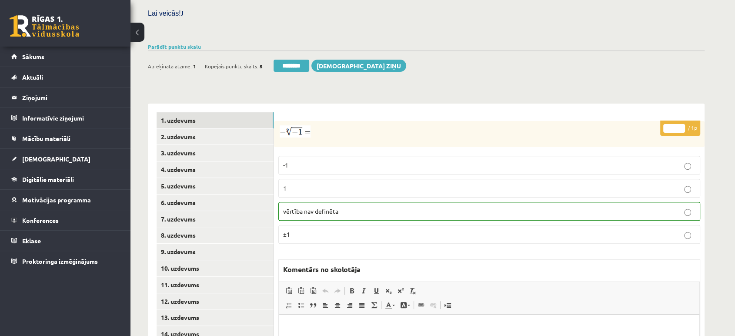
scroll to position [338, 0]
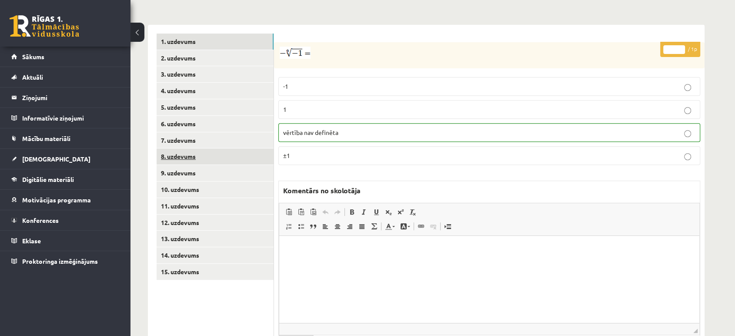
click at [212, 148] on link "8. uzdevums" at bounding box center [215, 156] width 117 height 16
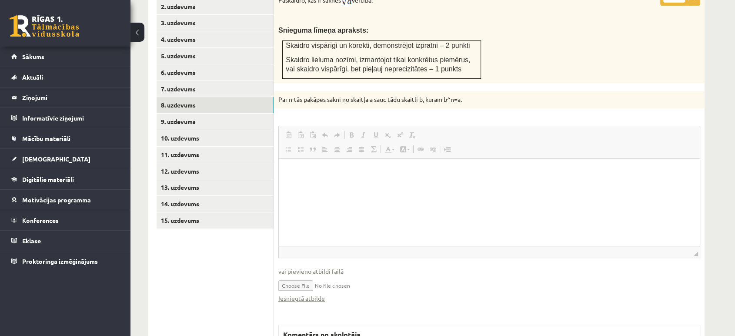
scroll to position [0, 0]
click at [305, 294] on link "Iesniegtā atbilde" at bounding box center [301, 298] width 47 height 9
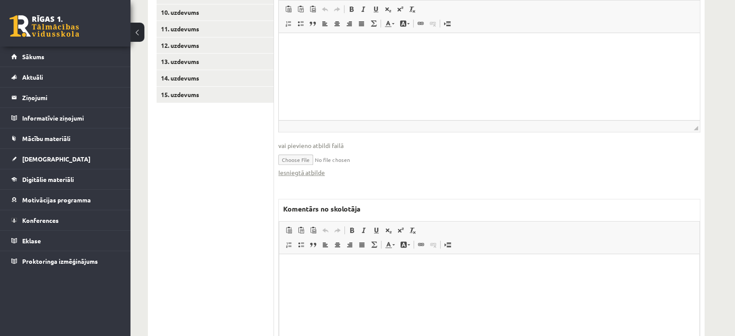
scroll to position [563, 0]
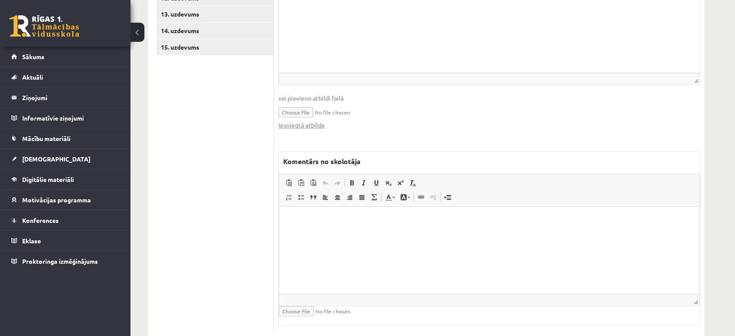
click at [437, 233] on html at bounding box center [489, 219] width 420 height 27
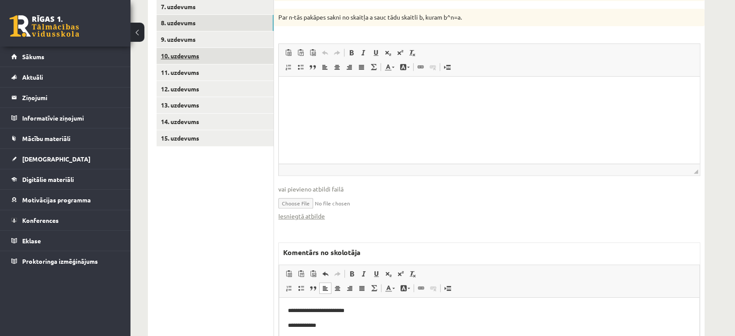
scroll to position [369, 0]
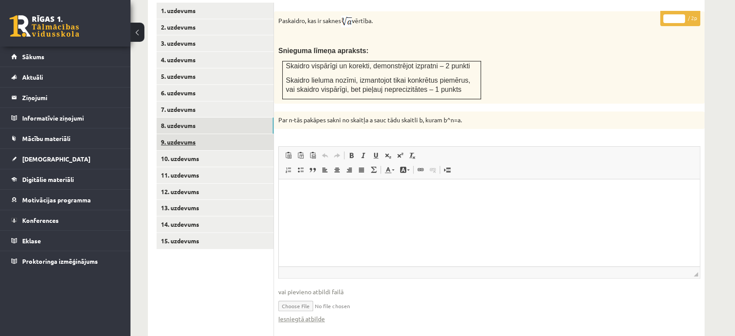
click at [224, 134] on link "9. uzdevums" at bounding box center [215, 142] width 117 height 16
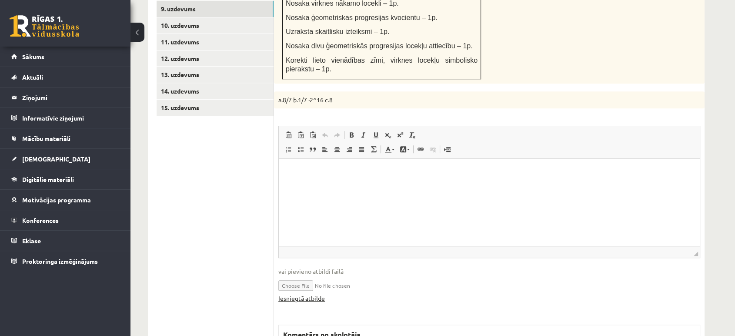
scroll to position [0, 0]
click at [318, 285] on fieldset "Rich Text Editor, wiswyg-editor-user-answer-47024734020700 Redaktora rīkjoslas …" at bounding box center [489, 219] width 422 height 186
click at [317, 294] on link "Iesniegtā atbilde" at bounding box center [301, 298] width 47 height 9
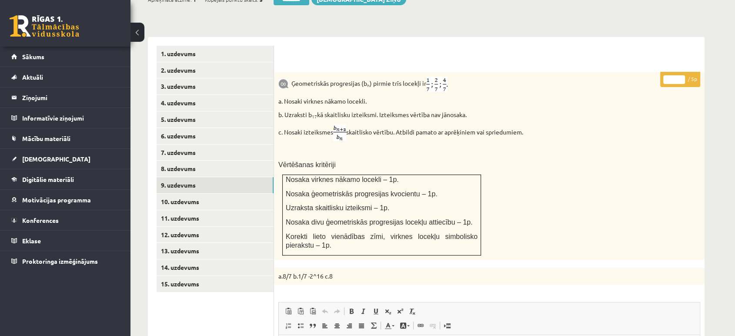
scroll to position [309, 0]
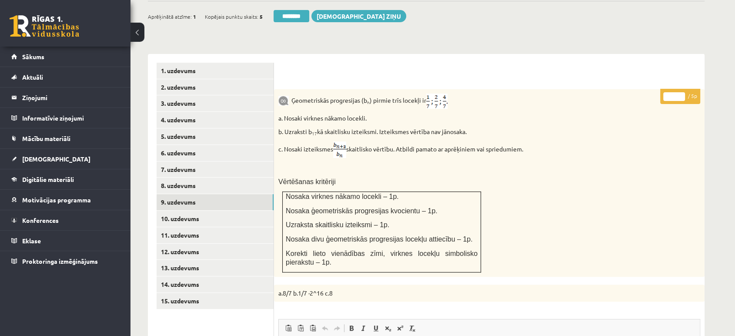
type input "*"
click at [681, 92] on input "*" at bounding box center [675, 96] width 22 height 9
click at [246, 211] on link "10. uzdevums" at bounding box center [215, 219] width 117 height 16
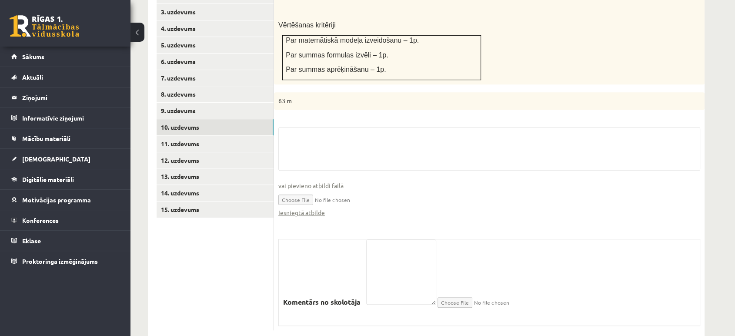
scroll to position [402, 0]
click at [310, 207] on link "Iesniegtā atbilde" at bounding box center [301, 211] width 47 height 9
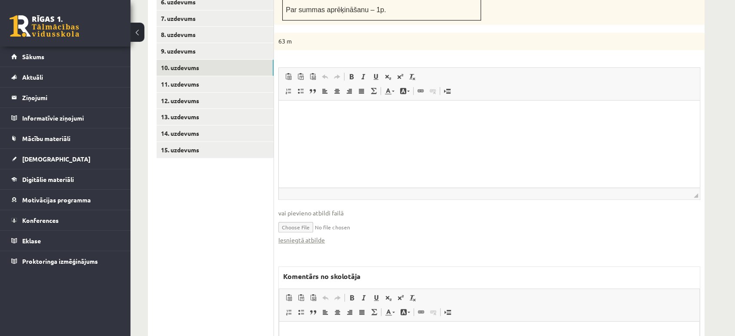
scroll to position [547, 0]
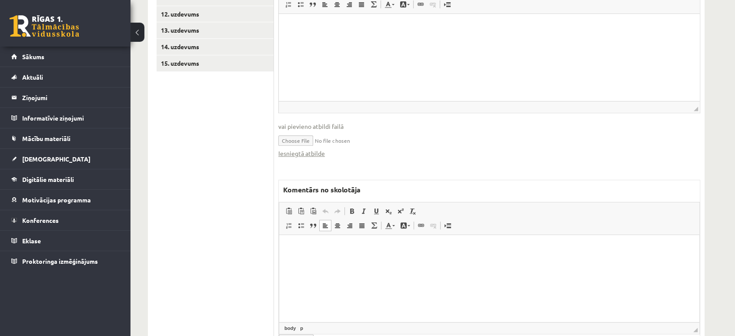
click at [342, 262] on html at bounding box center [489, 248] width 420 height 27
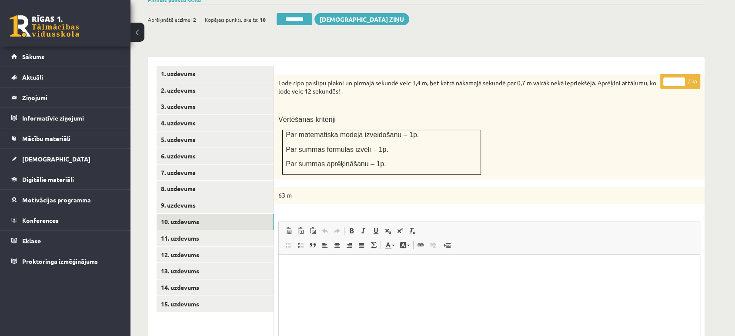
scroll to position [257, 0]
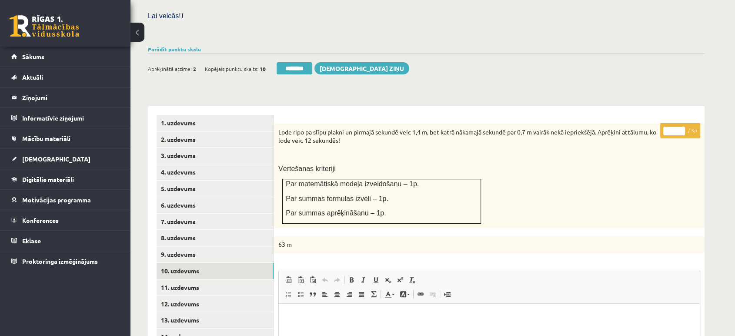
type input "*"
click at [682, 127] on input "*" at bounding box center [675, 131] width 22 height 9
click at [181, 279] on link "11. uzdevums" at bounding box center [215, 287] width 117 height 16
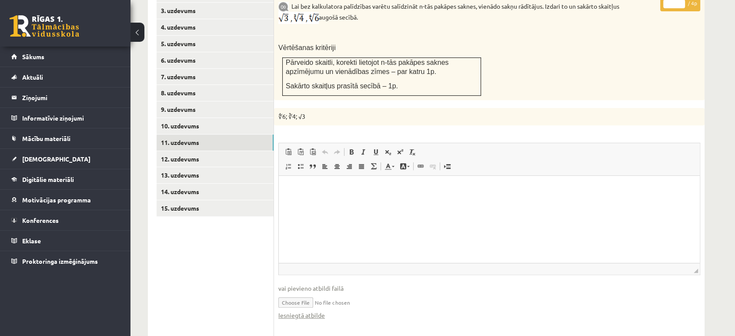
scroll to position [0, 0]
click at [324, 311] on link "Iesniegtā atbilde" at bounding box center [301, 315] width 47 height 9
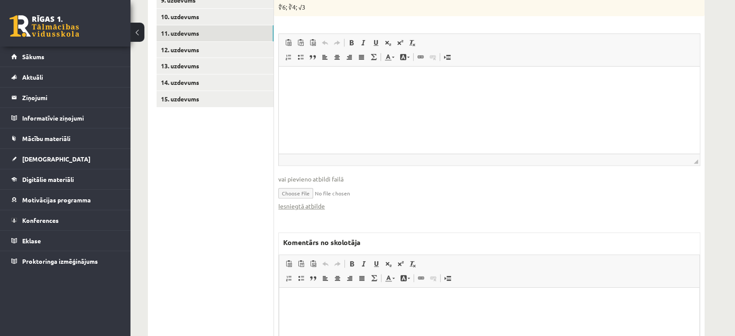
scroll to position [592, 0]
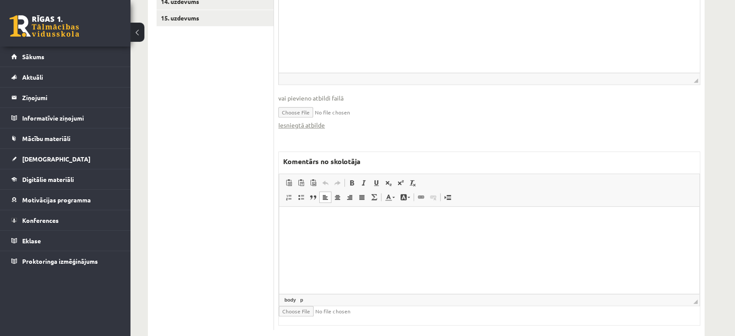
click at [372, 233] on html at bounding box center [489, 219] width 420 height 27
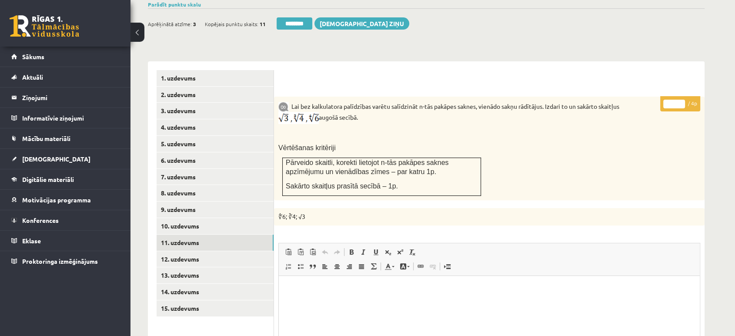
click at [684, 100] on input "*" at bounding box center [675, 104] width 22 height 9
click at [683, 100] on input "*" at bounding box center [675, 104] width 22 height 9
type input "*"
click at [683, 100] on input "*" at bounding box center [675, 104] width 22 height 9
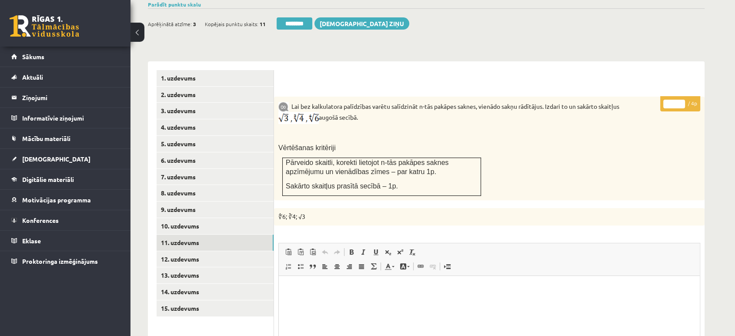
click at [683, 100] on input "*" at bounding box center [675, 104] width 22 height 9
click at [231, 251] on link "12. uzdevums" at bounding box center [215, 259] width 117 height 16
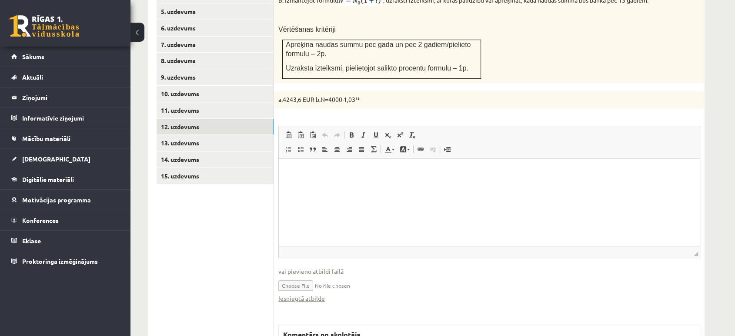
scroll to position [0, 0]
click at [306, 294] on link "Iesniegtā atbilde" at bounding box center [301, 298] width 47 height 9
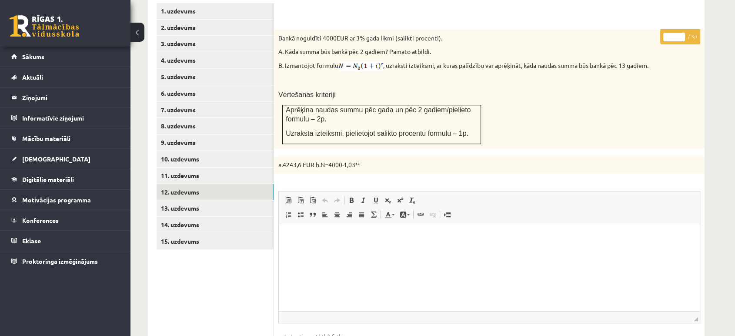
scroll to position [289, 0]
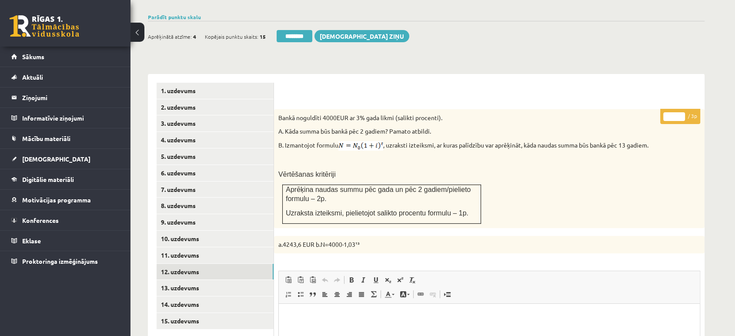
drag, startPoint x: 682, startPoint y: 97, endPoint x: 340, endPoint y: 248, distance: 373.9
type input "*"
click at [682, 112] on input "*" at bounding box center [675, 116] width 22 height 9
click at [261, 280] on link "13. uzdevums" at bounding box center [215, 288] width 117 height 16
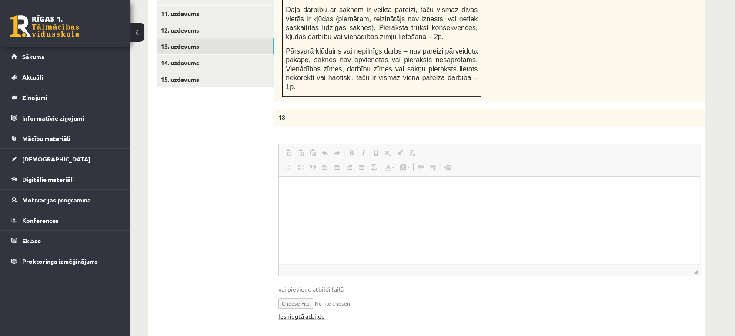
scroll to position [0, 0]
click at [310, 312] on link "Iesniegtā atbilde" at bounding box center [301, 316] width 47 height 9
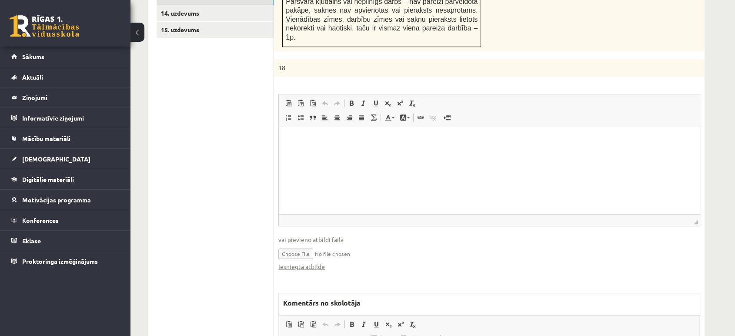
scroll to position [712, 0]
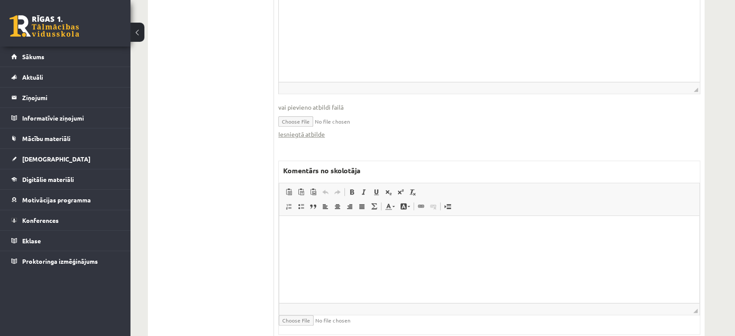
click at [337, 242] on html at bounding box center [489, 229] width 420 height 27
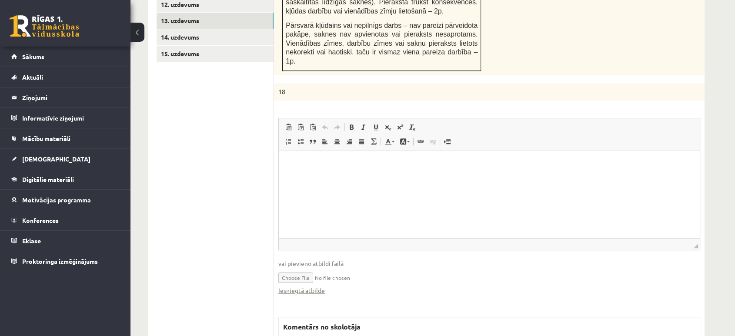
scroll to position [374, 0]
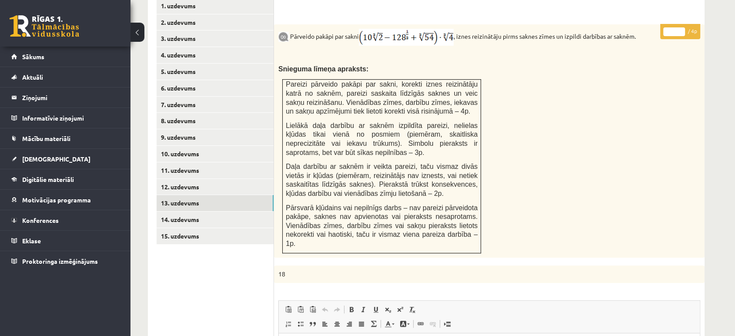
click at [682, 27] on input "*" at bounding box center [675, 31] width 22 height 9
type input "*"
click at [682, 27] on input "*" at bounding box center [675, 31] width 22 height 9
click at [249, 211] on link "14. uzdevums" at bounding box center [215, 219] width 117 height 16
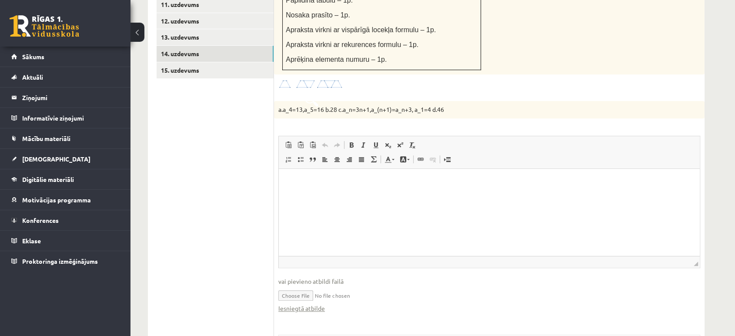
scroll to position [0, 0]
click at [311, 304] on link "Iesniegtā atbilde" at bounding box center [301, 308] width 47 height 9
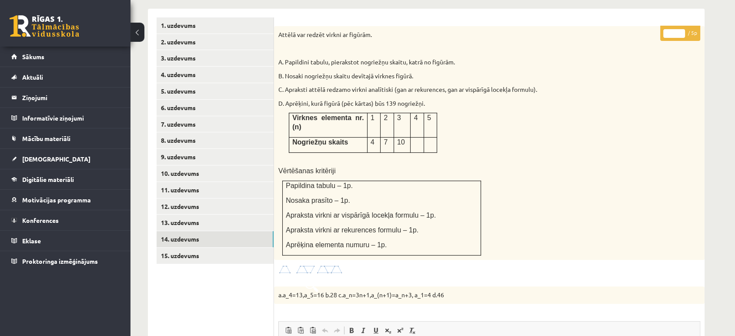
scroll to position [298, 0]
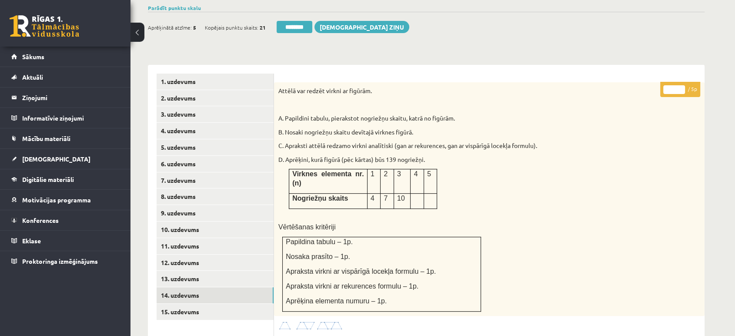
type input "*"
click at [682, 85] on input "*" at bounding box center [675, 89] width 22 height 9
click at [186, 304] on link "15. uzdevums" at bounding box center [215, 312] width 117 height 16
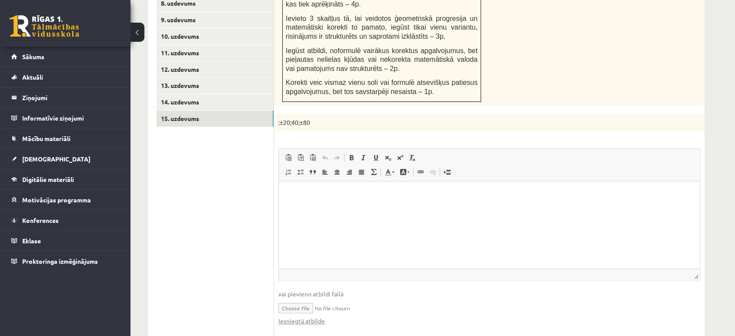
scroll to position [0, 0]
click at [316, 208] on html at bounding box center [489, 194] width 421 height 27
click at [318, 316] on link "Iesniegtā atbilde" at bounding box center [301, 320] width 47 height 9
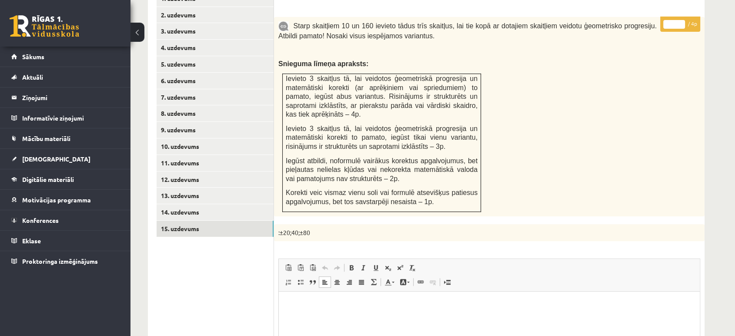
scroll to position [298, 0]
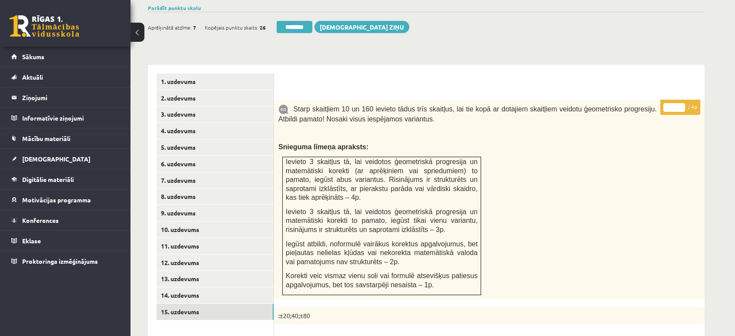
type input "*"
click at [683, 103] on input "*" at bounding box center [675, 107] width 22 height 9
click at [221, 188] on link "8. uzdevums" at bounding box center [215, 196] width 117 height 16
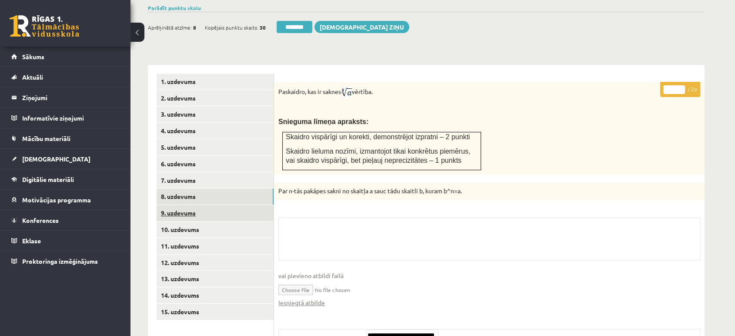
scroll to position [201, 0]
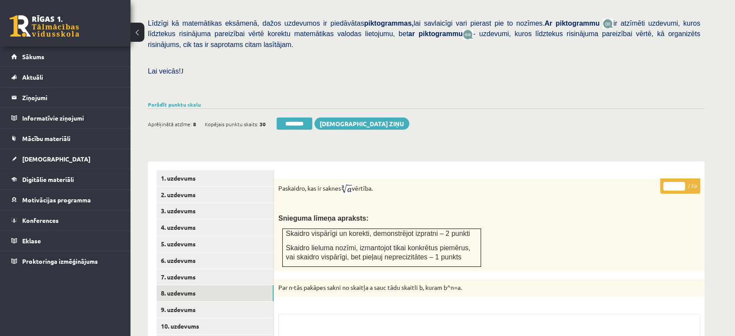
click at [308, 117] on div "Aprēķinātā atzīme: 8 Kopējais punktu skaits: 30 ******** Sūtīt ziņu" at bounding box center [279, 124] width 262 height 15
click at [308, 117] on input "********" at bounding box center [295, 123] width 36 height 12
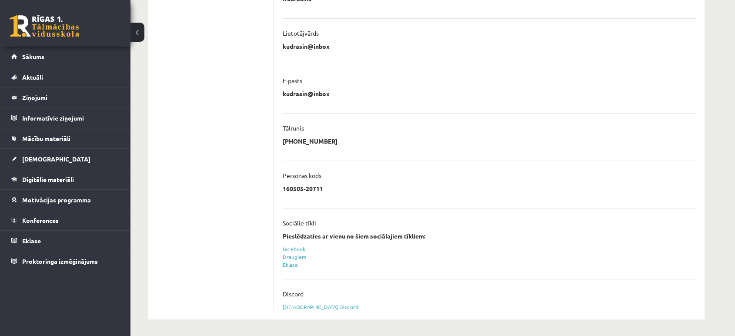
scroll to position [43, 0]
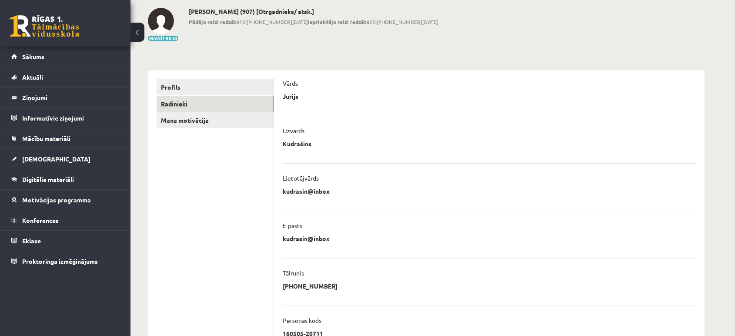
click at [210, 105] on link "Radinieki" at bounding box center [215, 104] width 117 height 16
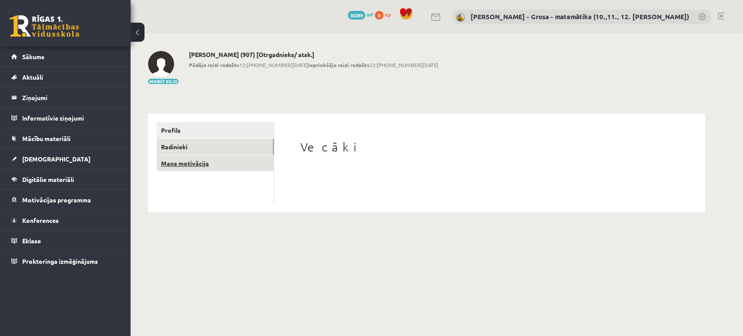
click at [232, 160] on link "Mana motivācija" at bounding box center [215, 163] width 117 height 16
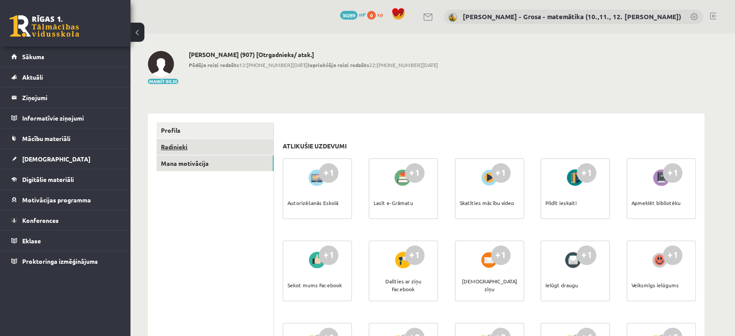
click at [181, 140] on link "Radinieki" at bounding box center [215, 147] width 117 height 16
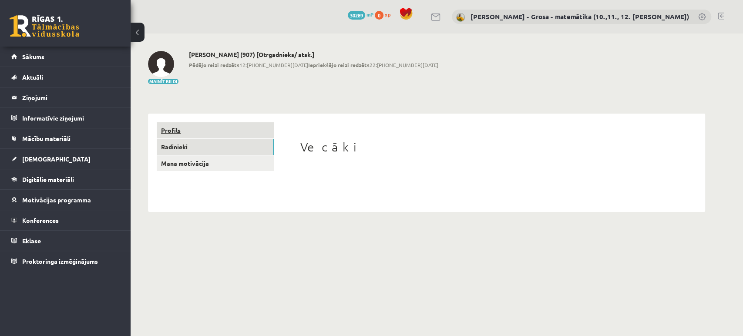
click at [178, 131] on link "Profils" at bounding box center [215, 130] width 117 height 16
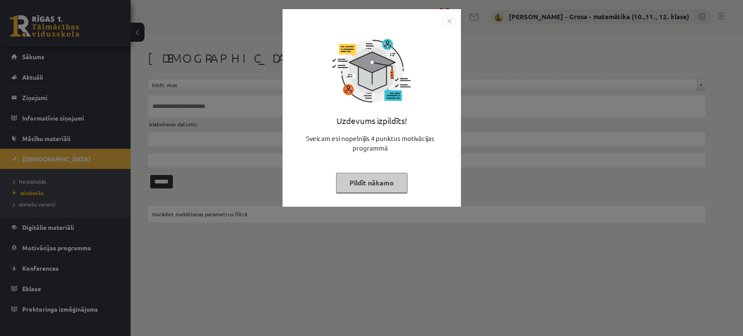
drag, startPoint x: 352, startPoint y: 191, endPoint x: 255, endPoint y: 176, distance: 97.7
click at [350, 190] on button "Pildīt nākamo" at bounding box center [371, 183] width 71 height 20
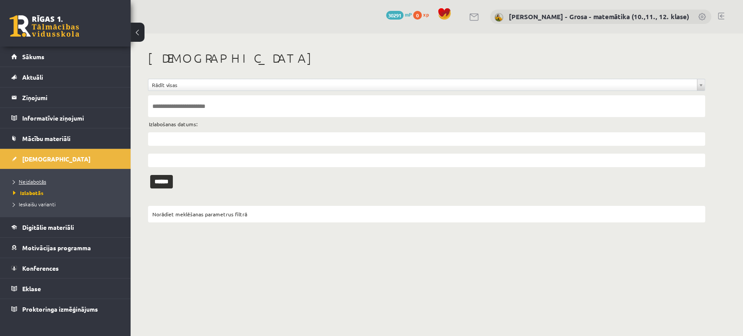
click at [33, 183] on span "Neizlabotās" at bounding box center [29, 181] width 33 height 7
